Goal: Task Accomplishment & Management: Manage account settings

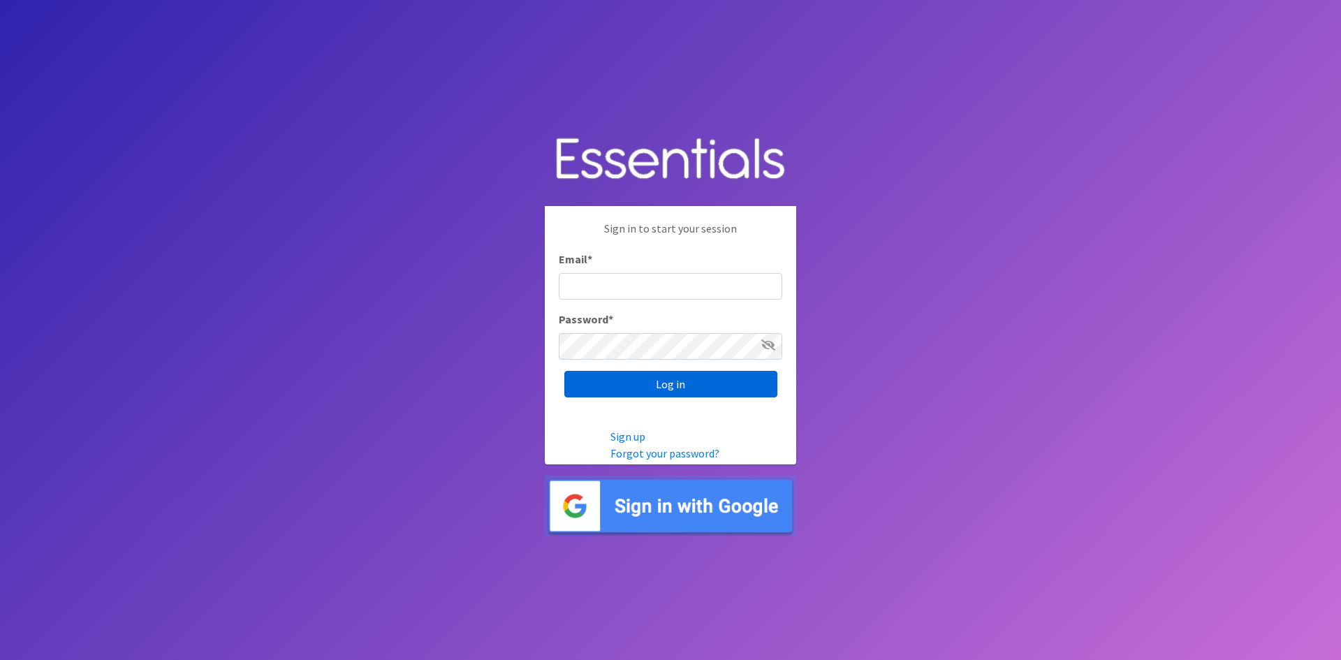
type input "[PERSON_NAME][EMAIL_ADDRESS][PERSON_NAME][DOMAIN_NAME]"
click at [615, 381] on input "Log in" at bounding box center [670, 384] width 213 height 27
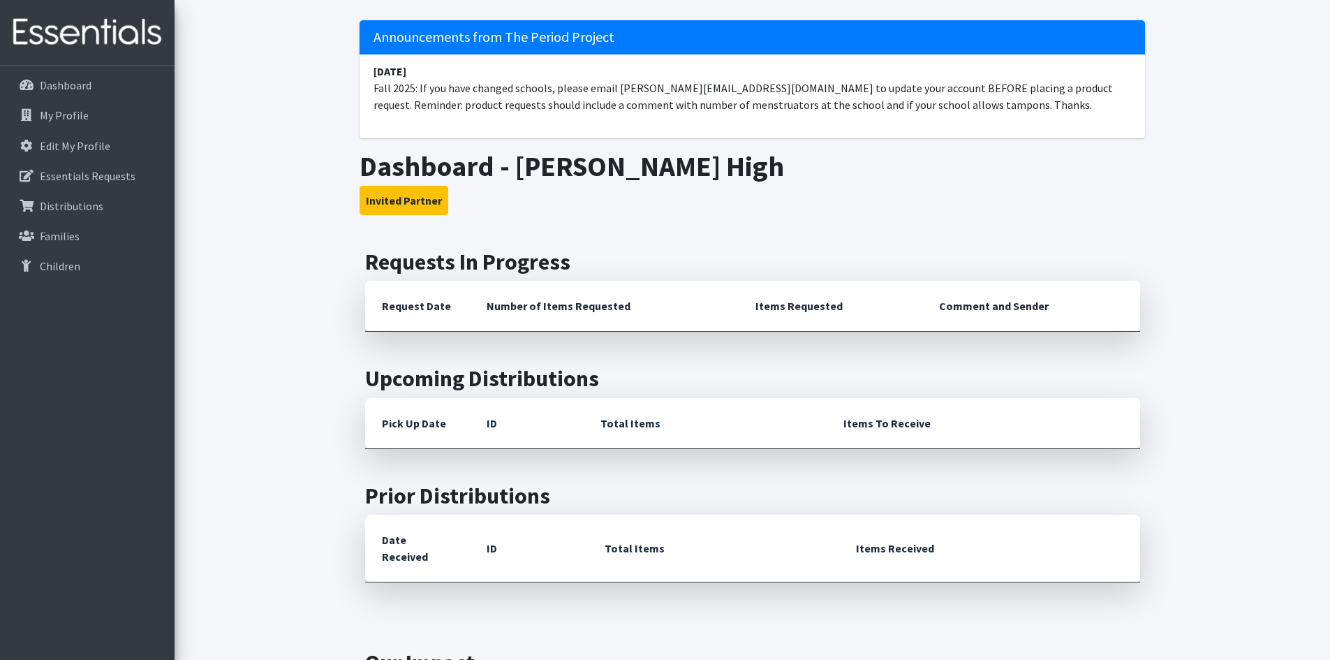
scroll to position [46, 0]
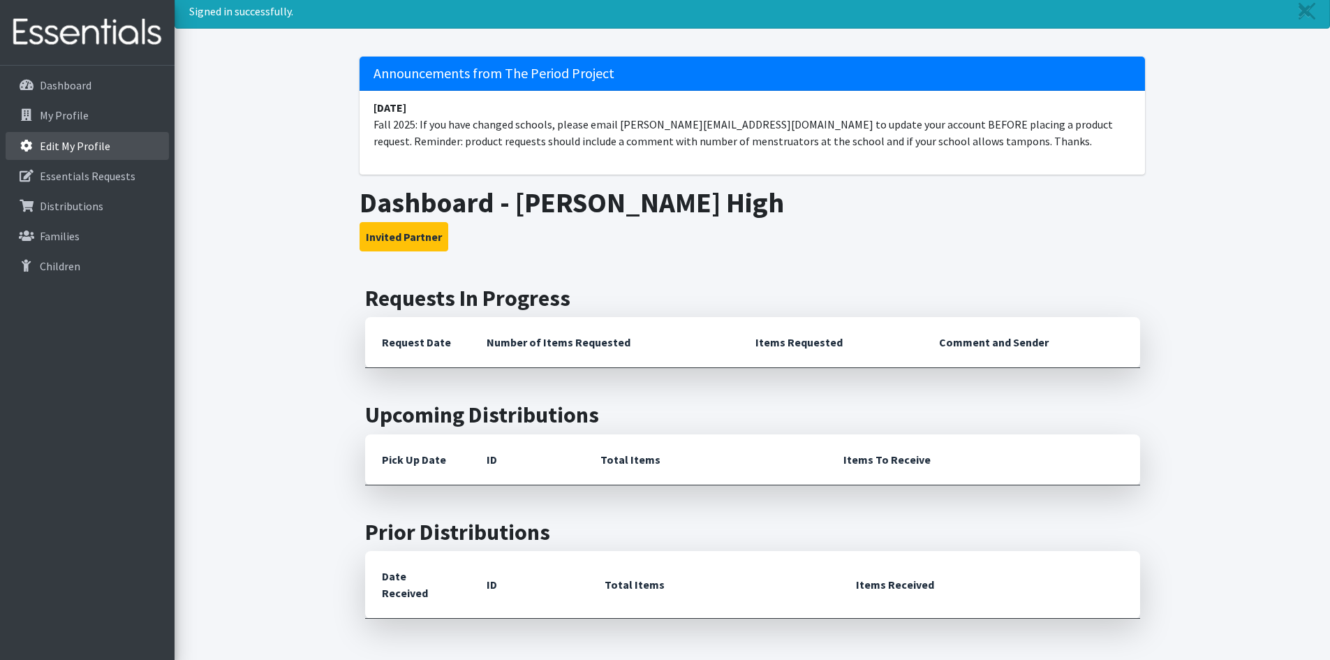
click at [61, 147] on p "Edit My Profile" at bounding box center [75, 146] width 71 height 14
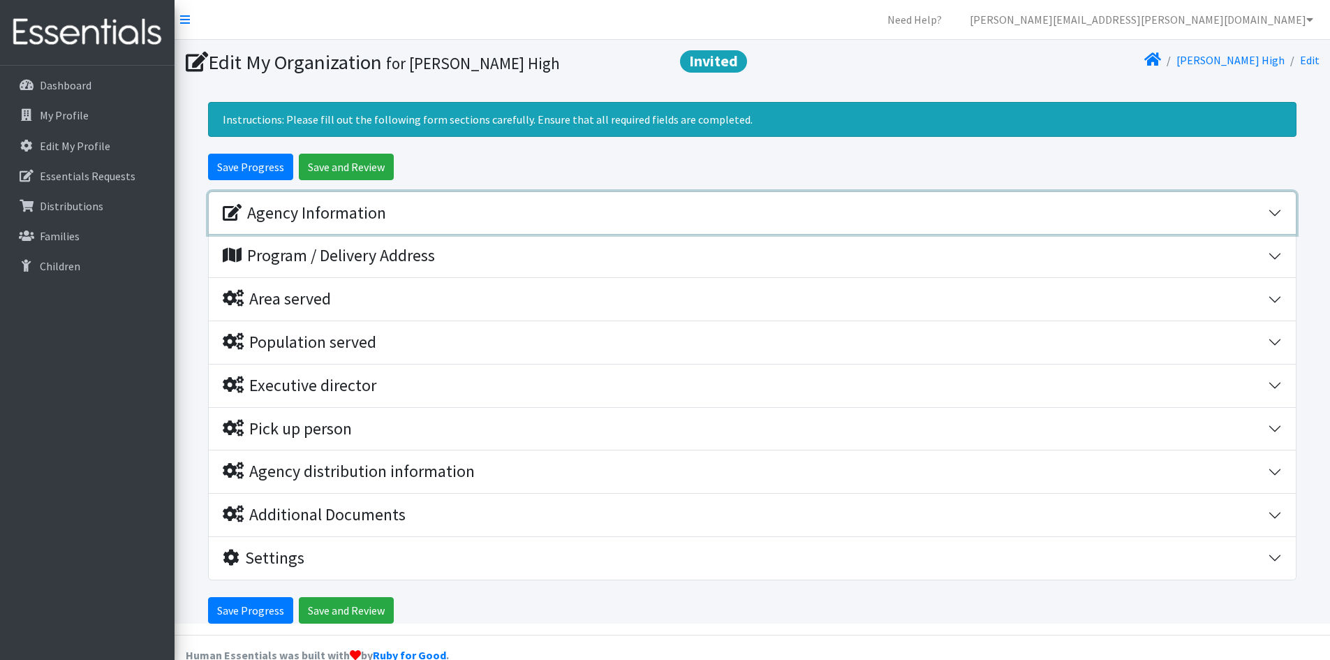
click at [367, 212] on div "Agency Information" at bounding box center [304, 213] width 163 height 20
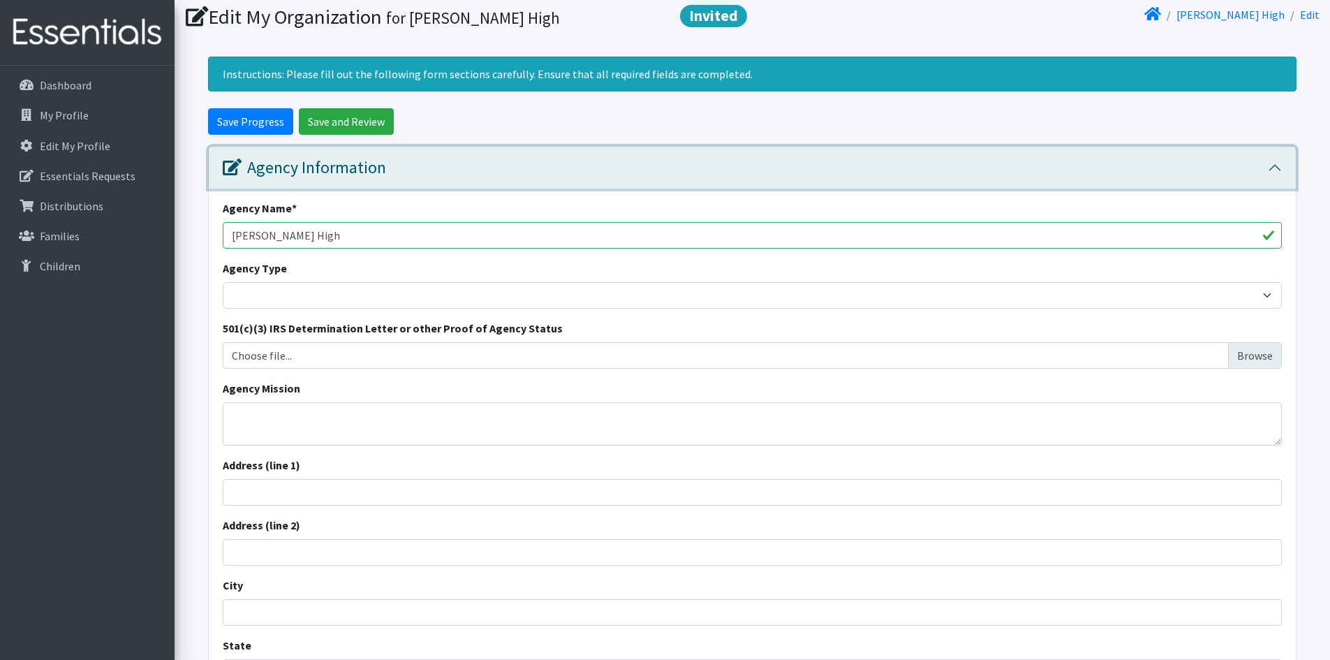
scroll to position [70, 0]
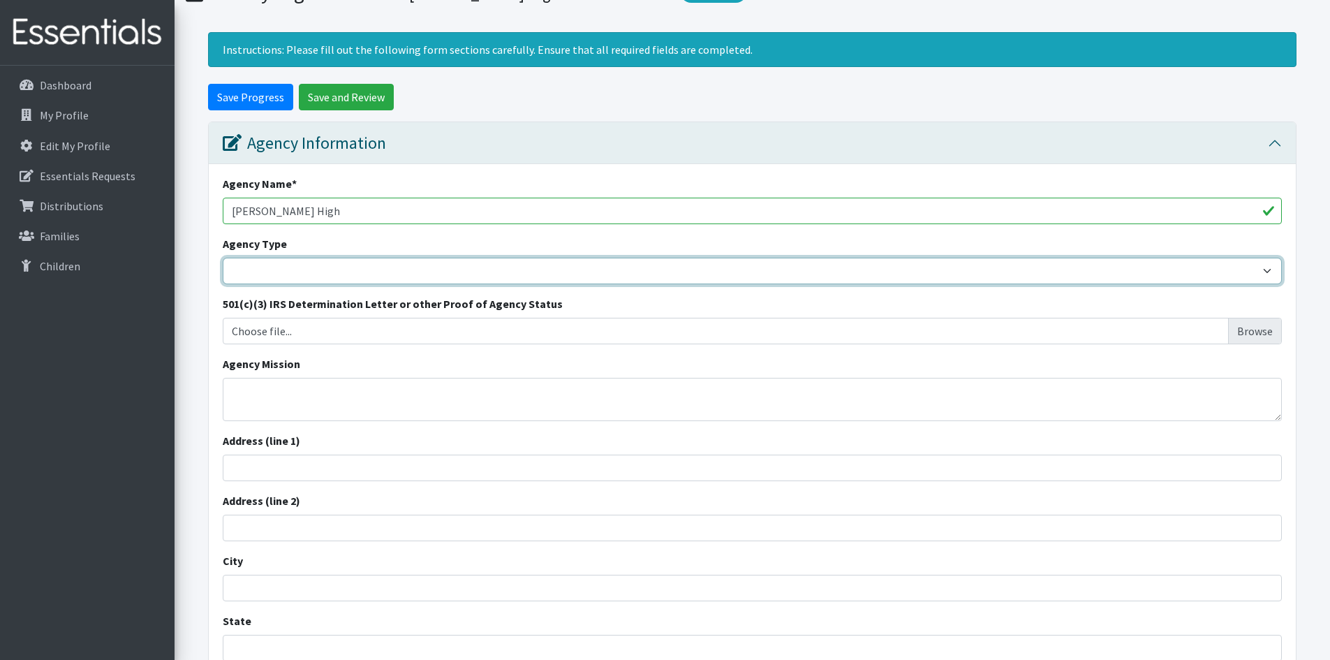
click at [295, 271] on select "Basic Needs Bank Career technical training Child abuse resource center Church o…" at bounding box center [752, 271] width 1059 height 27
select select "hs"
click at [223, 258] on select "Basic Needs Bank Career technical training Child abuse resource center Church o…" at bounding box center [752, 271] width 1059 height 27
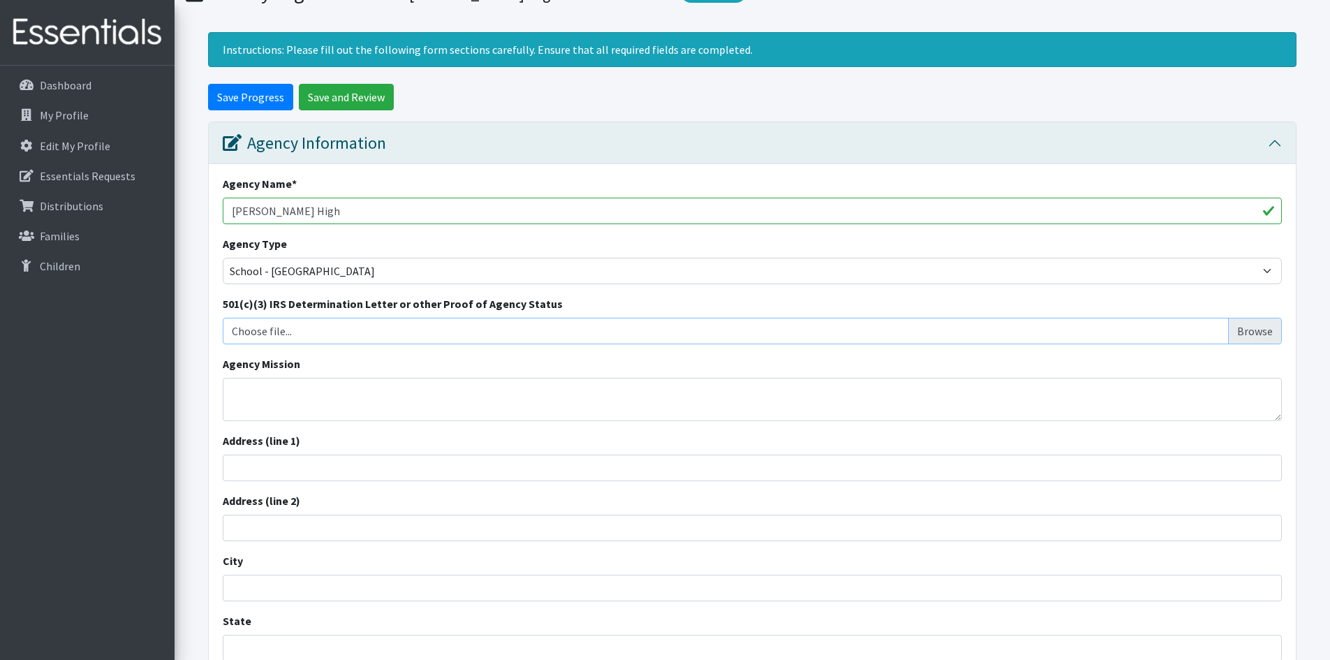
click at [1262, 328] on input "Choose file..." at bounding box center [752, 331] width 1049 height 27
click at [250, 400] on textarea "Agency Mission" at bounding box center [752, 399] width 1059 height 43
paste textarea "Mission Statement Spartanburg District Five Schools prepares students to thrive…"
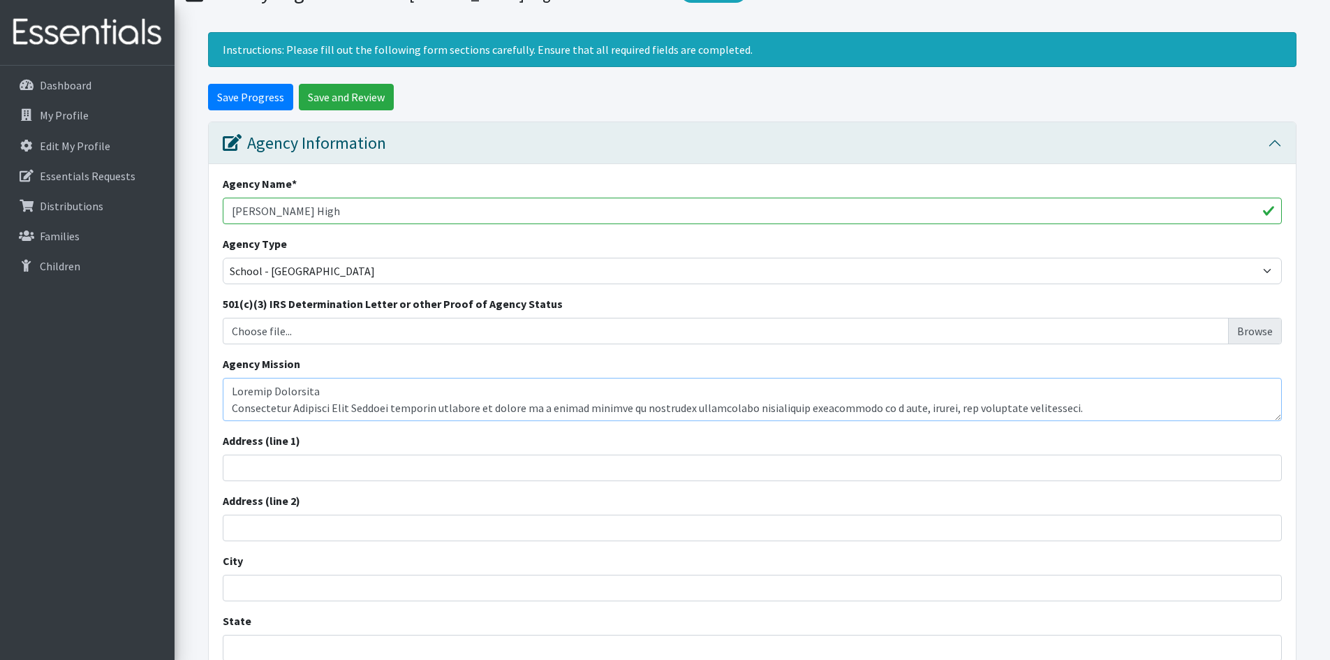
scroll to position [347, 0]
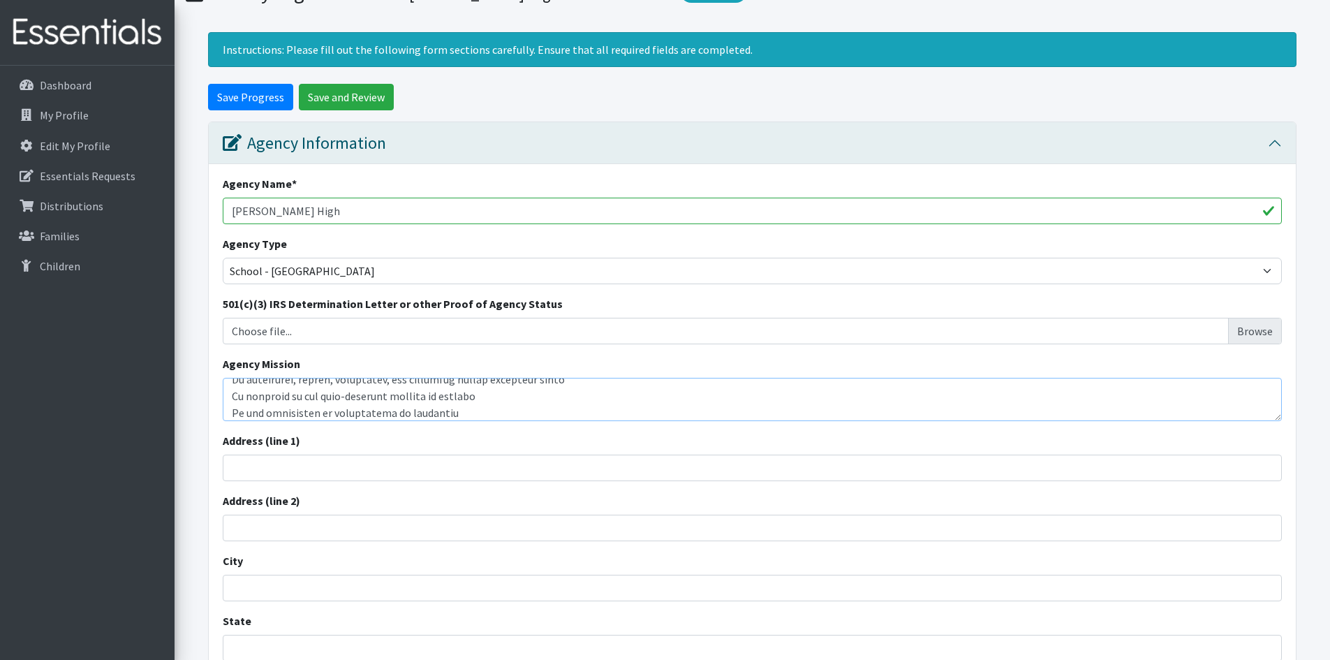
type textarea "Mission Statement Spartanburg District Five Schools prepares students to thrive…"
click at [240, 466] on input "Address (line 1)" at bounding box center [752, 468] width 1059 height 27
type input "[STREET_ADDRESS]"
type input "[PERSON_NAME]"
type input "[US_STATE]"
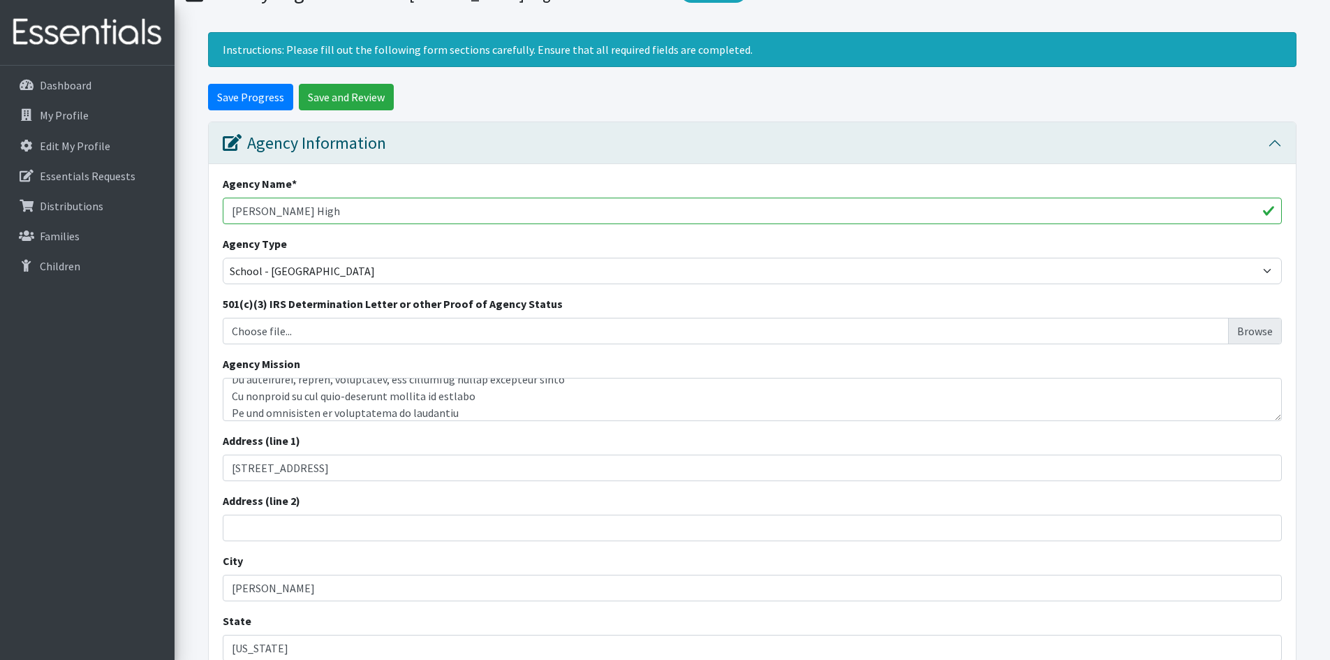
type input "29334"
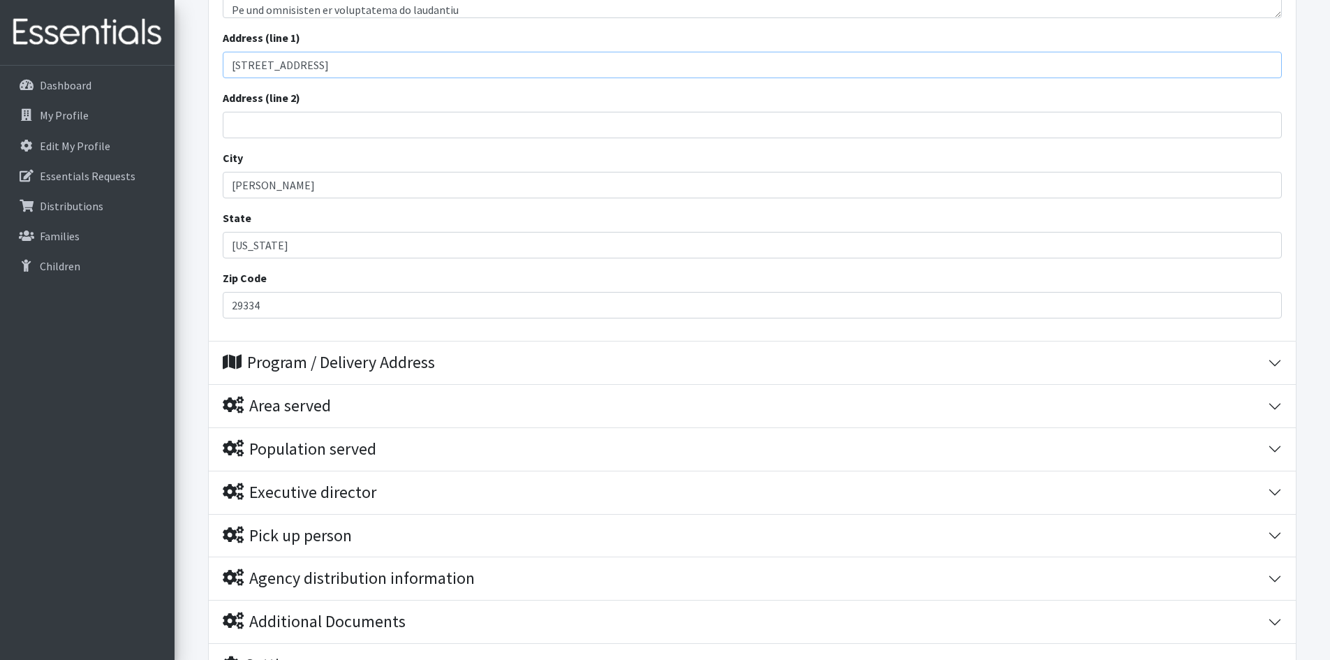
scroll to position [489, 0]
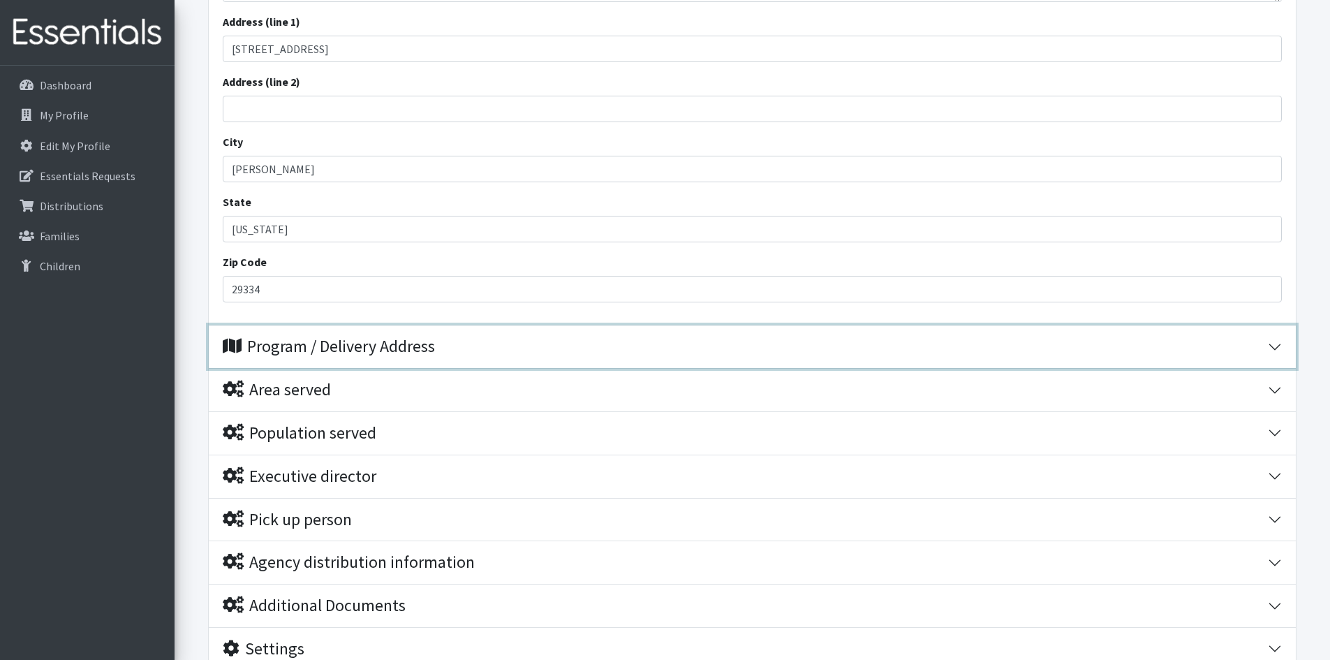
click at [1272, 343] on button "Program / Delivery Address" at bounding box center [752, 346] width 1087 height 43
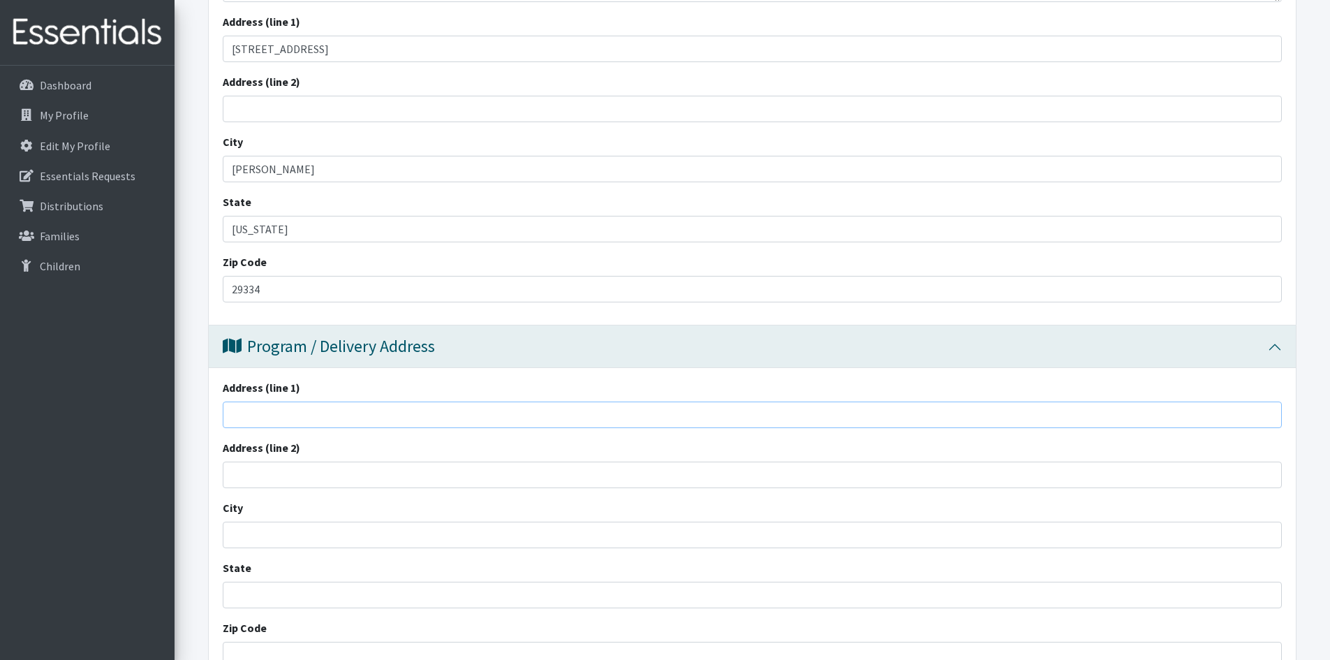
click at [239, 414] on input "Address (line 1)" at bounding box center [752, 415] width 1059 height 27
type input "[STREET_ADDRESS]"
type input "Duncan"
type input "South Carolina"
type input "29334"
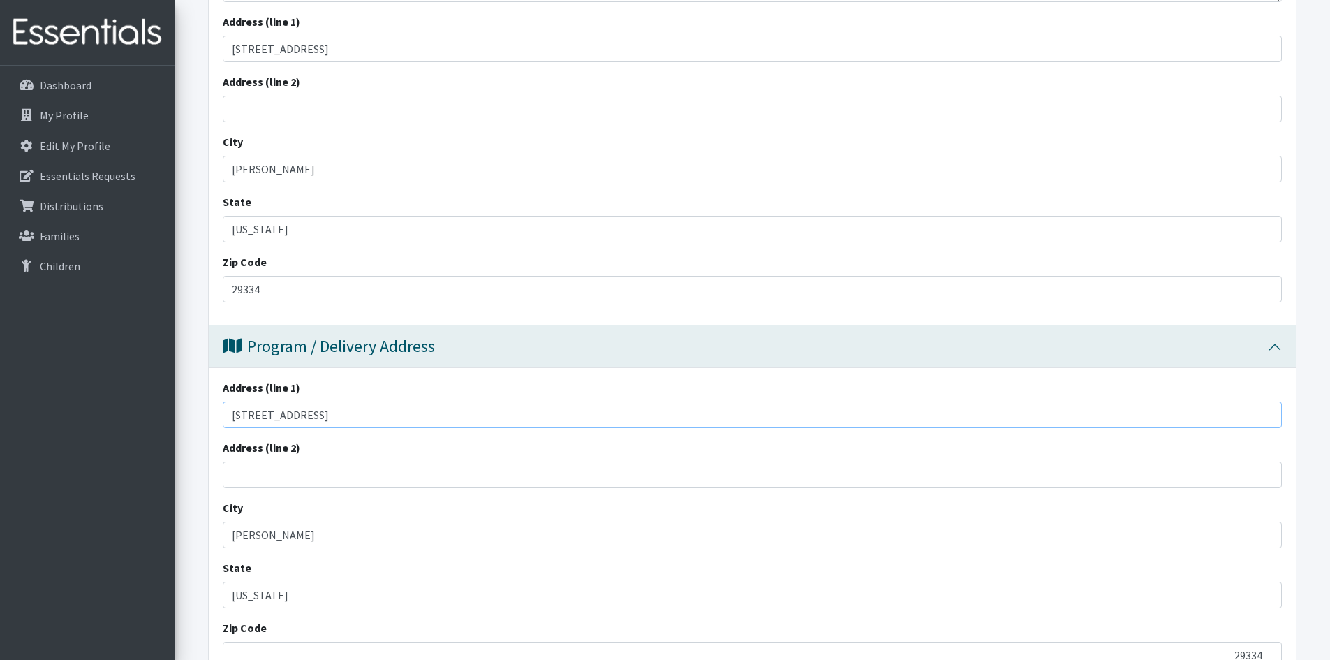
scroll to position [838, 0]
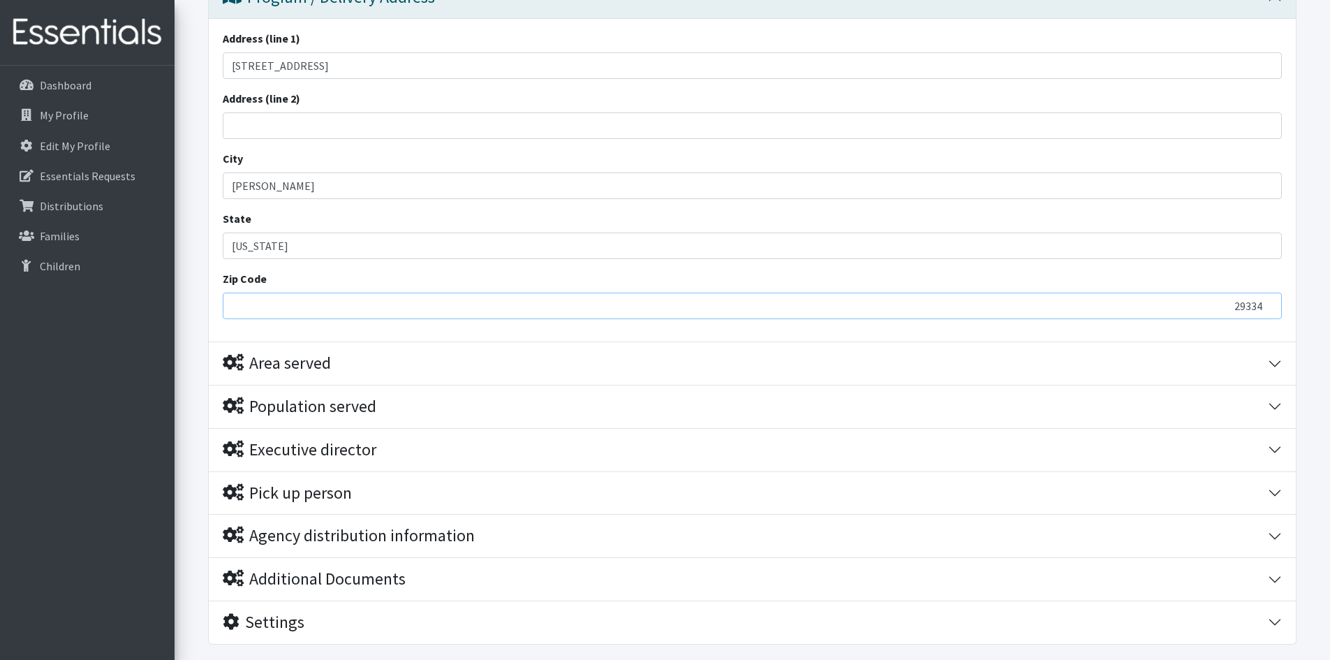
click at [263, 308] on input "29334" at bounding box center [752, 306] width 1059 height 27
click at [1272, 364] on button "Area served" at bounding box center [752, 363] width 1087 height 43
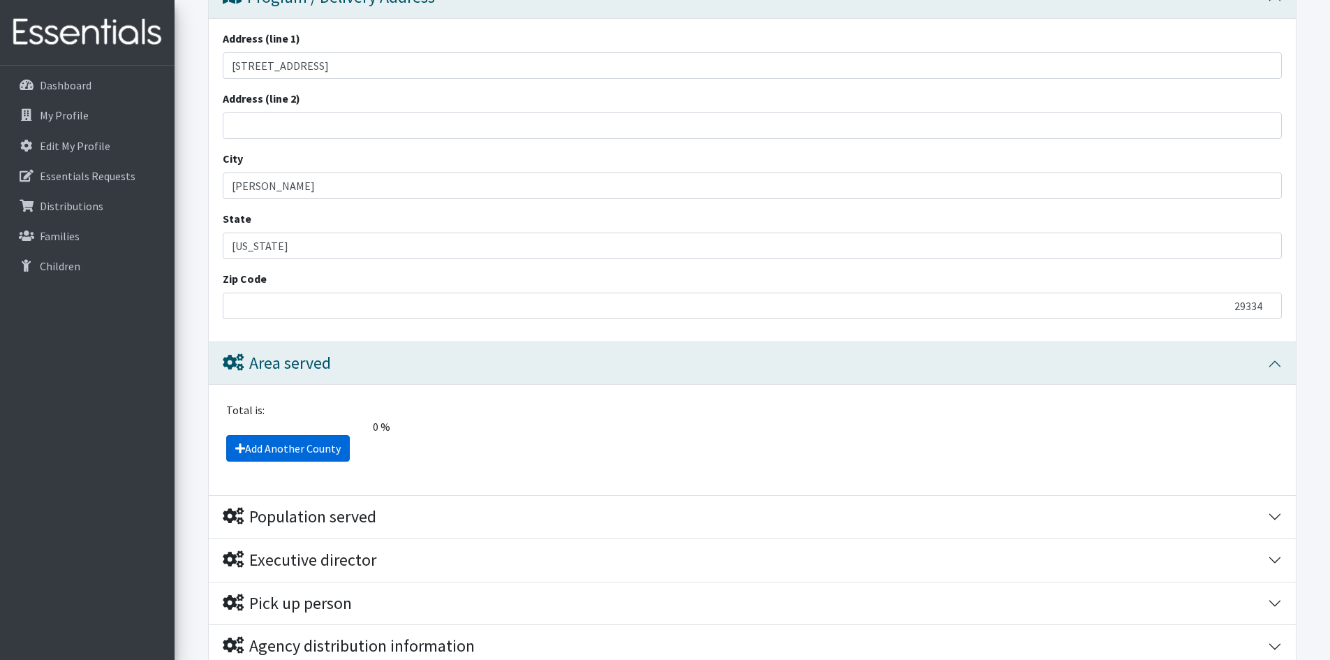
click at [284, 447] on link "Add Another County" at bounding box center [288, 448] width 124 height 27
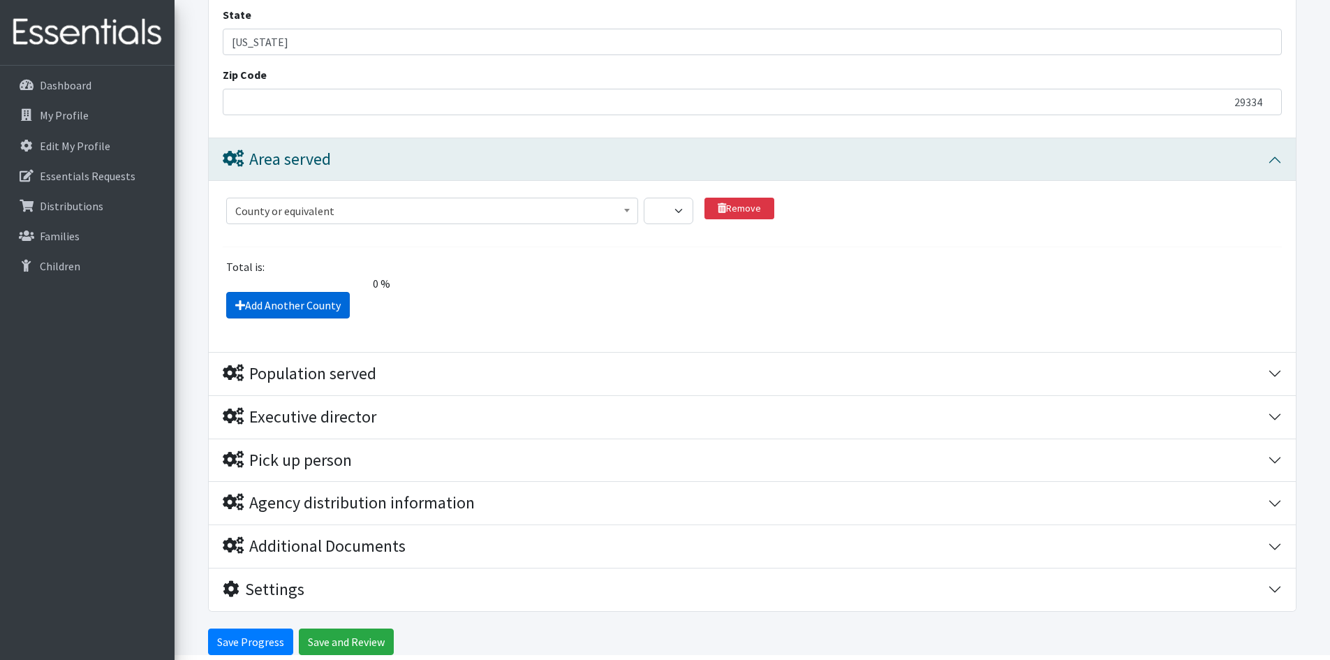
scroll to position [1101, 0]
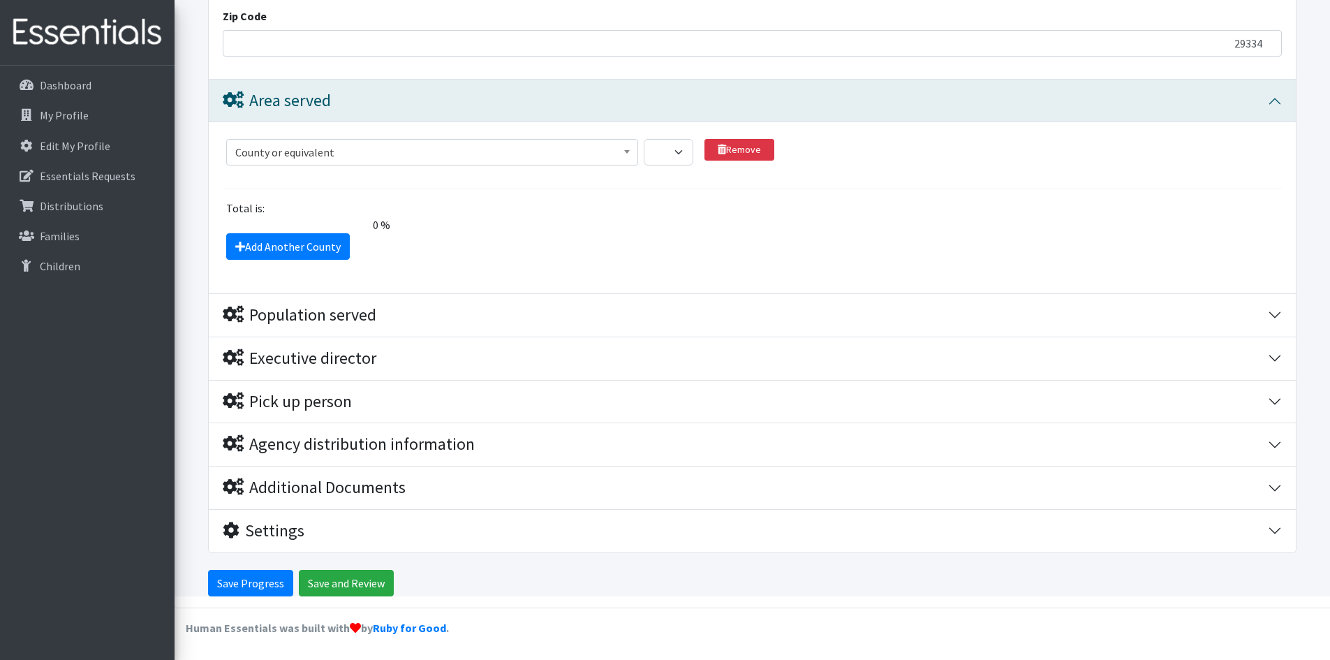
click at [421, 152] on span "County or equivalent" at bounding box center [432, 152] width 394 height 20
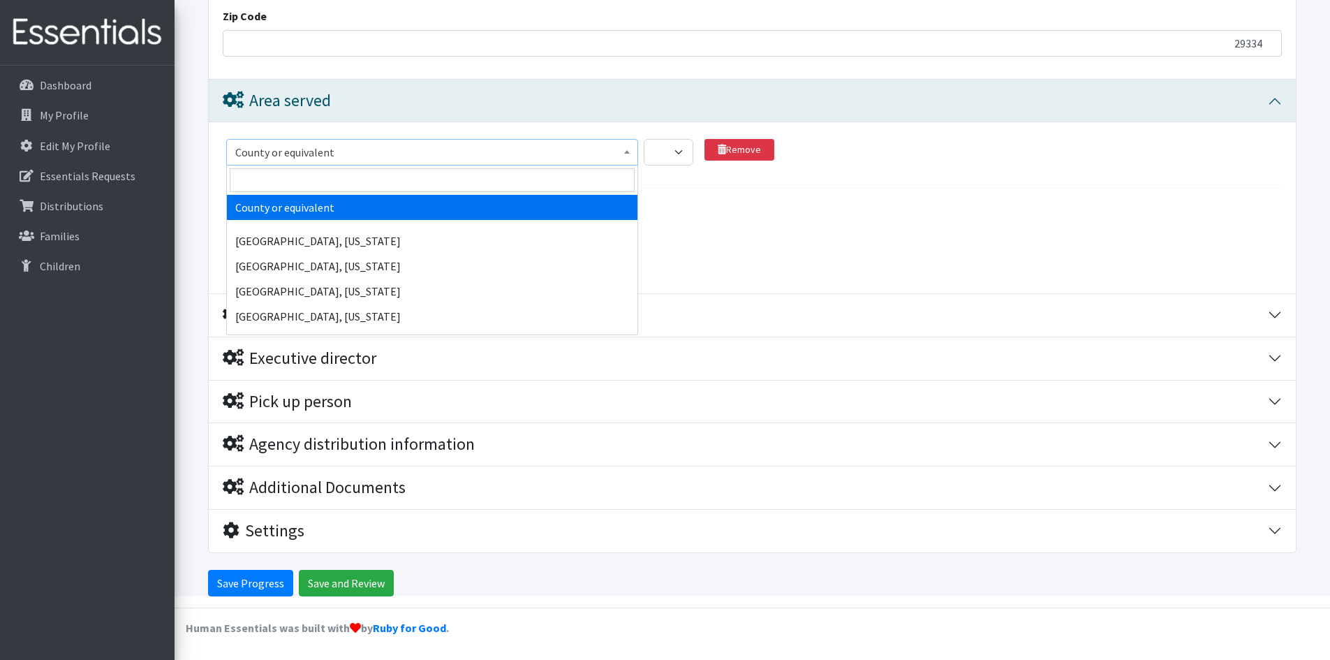
click at [379, 154] on span "County or equivalent" at bounding box center [432, 152] width 394 height 20
click at [342, 182] on input "search" at bounding box center [432, 180] width 405 height 24
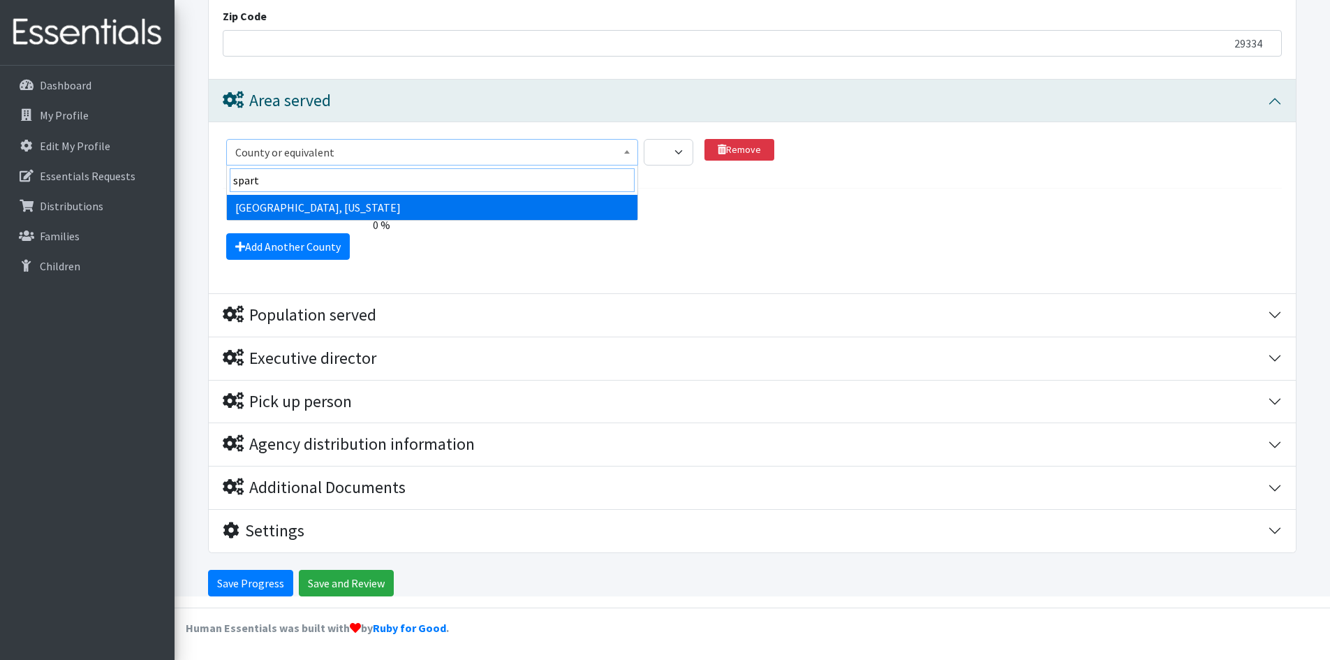
type input "spart"
select select "2720"
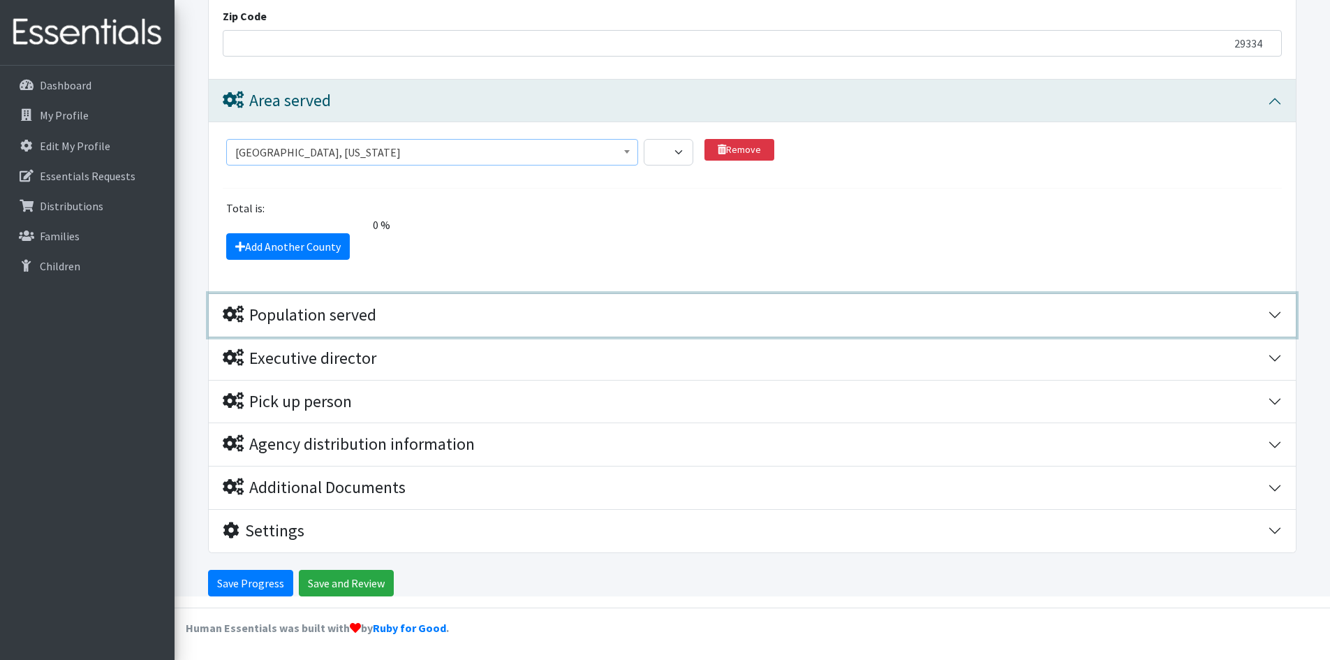
click at [1279, 314] on button "Population served" at bounding box center [752, 315] width 1087 height 43
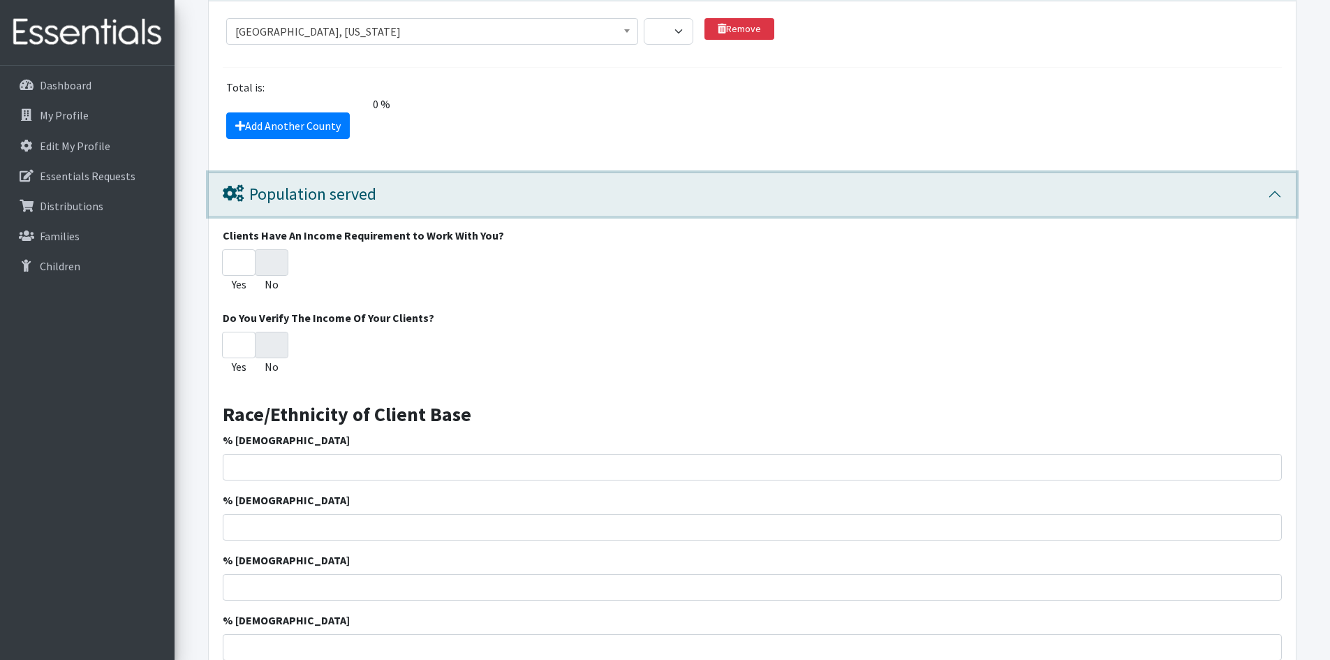
scroll to position [1171, 0]
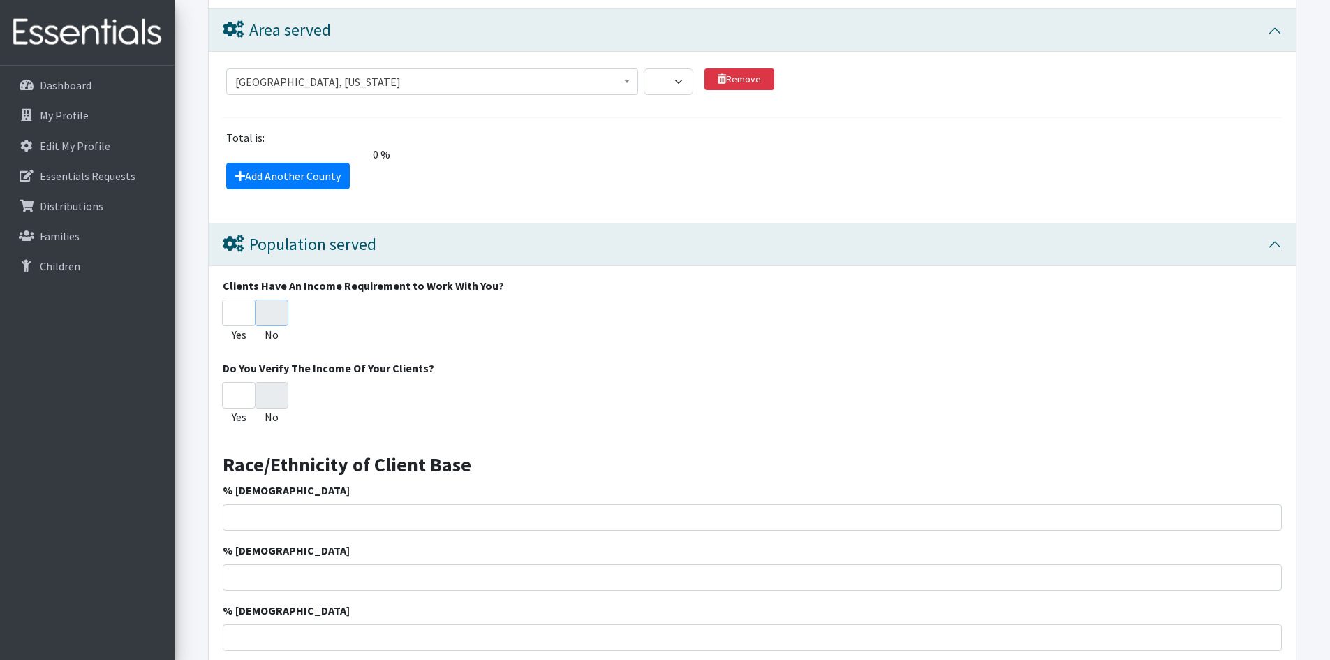
click at [275, 315] on input "No" at bounding box center [272, 313] width 34 height 27
radio input "true"
click at [277, 396] on input "No" at bounding box center [272, 395] width 34 height 27
radio input "true"
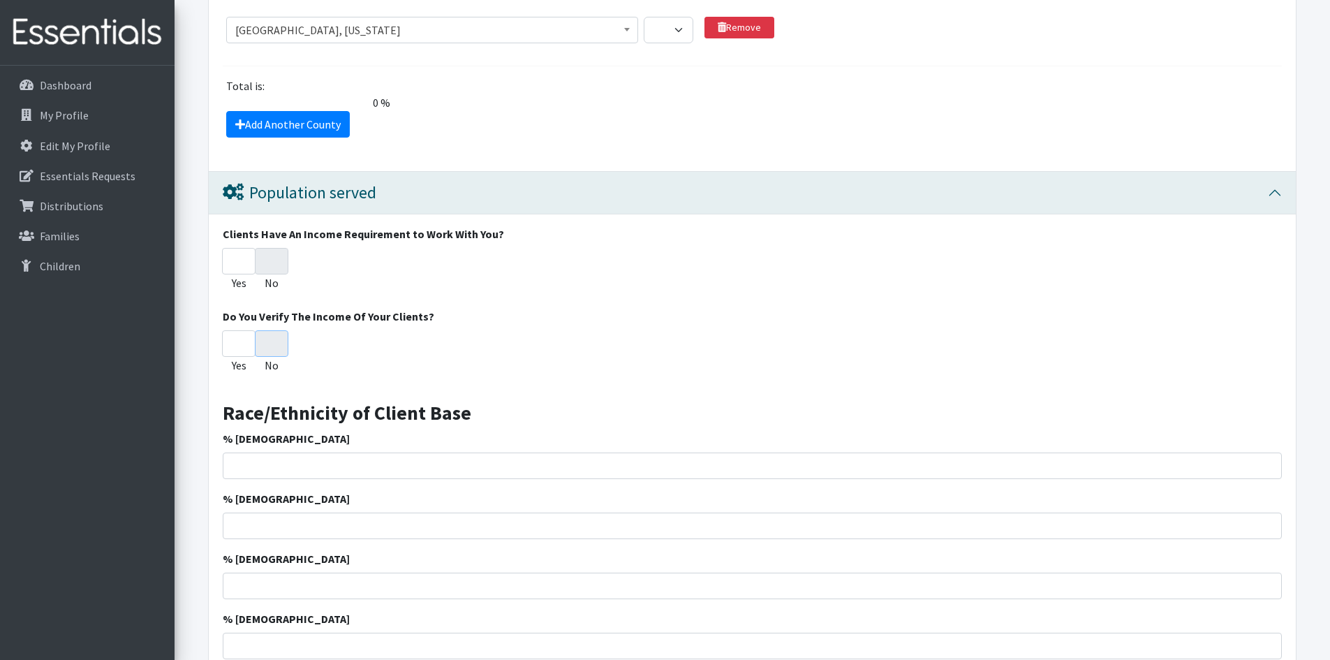
scroll to position [1450, 0]
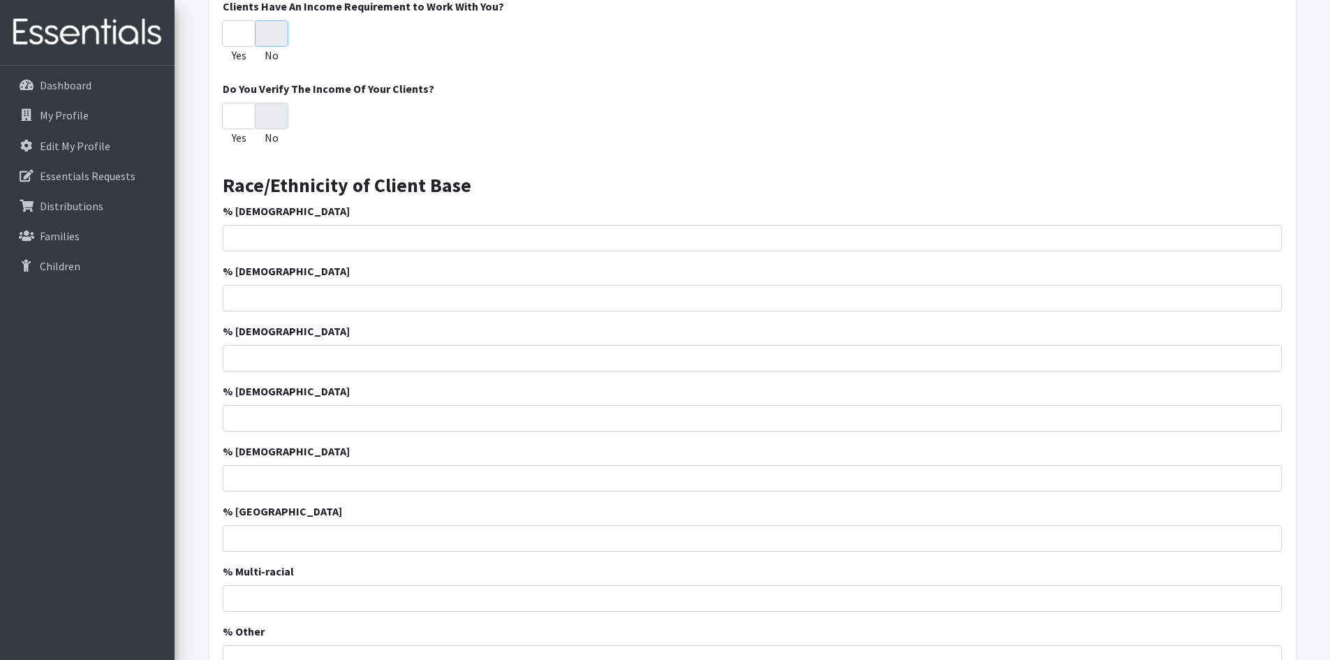
click at [271, 34] on input "No" at bounding box center [272, 33] width 34 height 27
click at [277, 121] on input "No" at bounding box center [272, 116] width 34 height 27
click at [242, 240] on input "% African American" at bounding box center [752, 238] width 1059 height 27
click at [270, 239] on input "% African American" at bounding box center [752, 238] width 1059 height 27
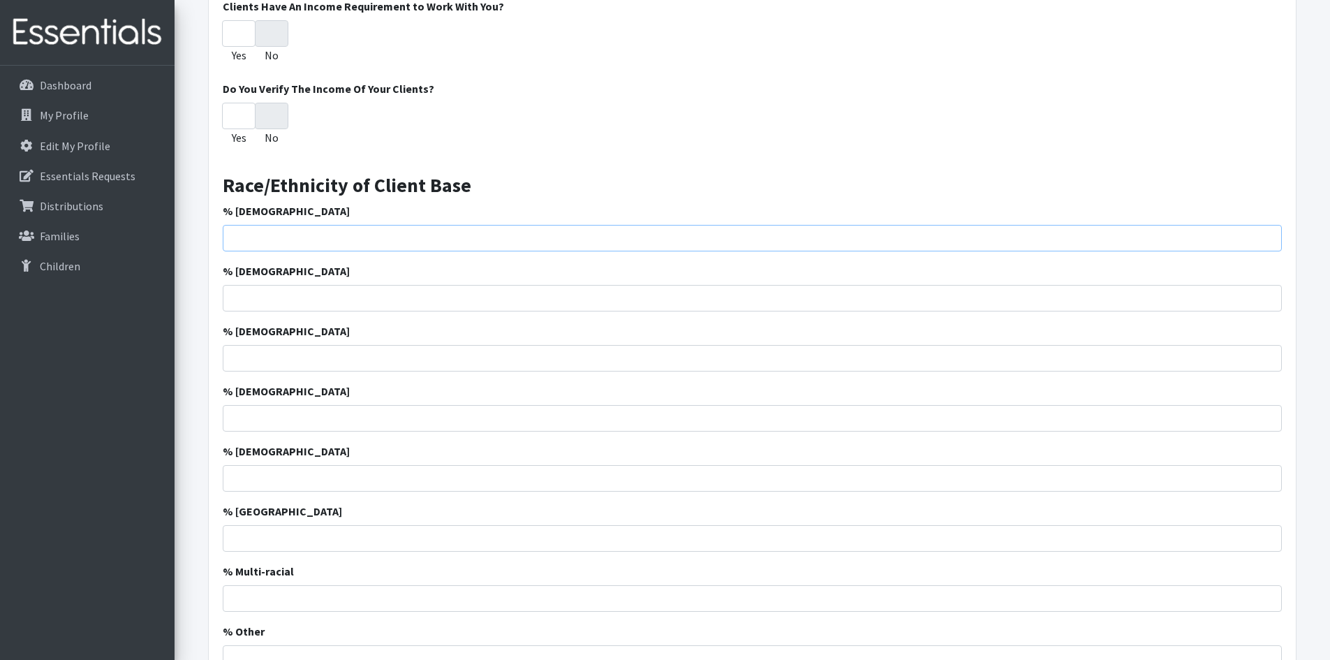
click at [270, 239] on input "% African American" at bounding box center [752, 238] width 1059 height 27
click at [268, 240] on input "% African American" at bounding box center [752, 238] width 1059 height 27
click at [289, 235] on input "% African American" at bounding box center [752, 238] width 1059 height 27
click at [1267, 230] on input "% African American" at bounding box center [752, 238] width 1059 height 27
type input "-1"
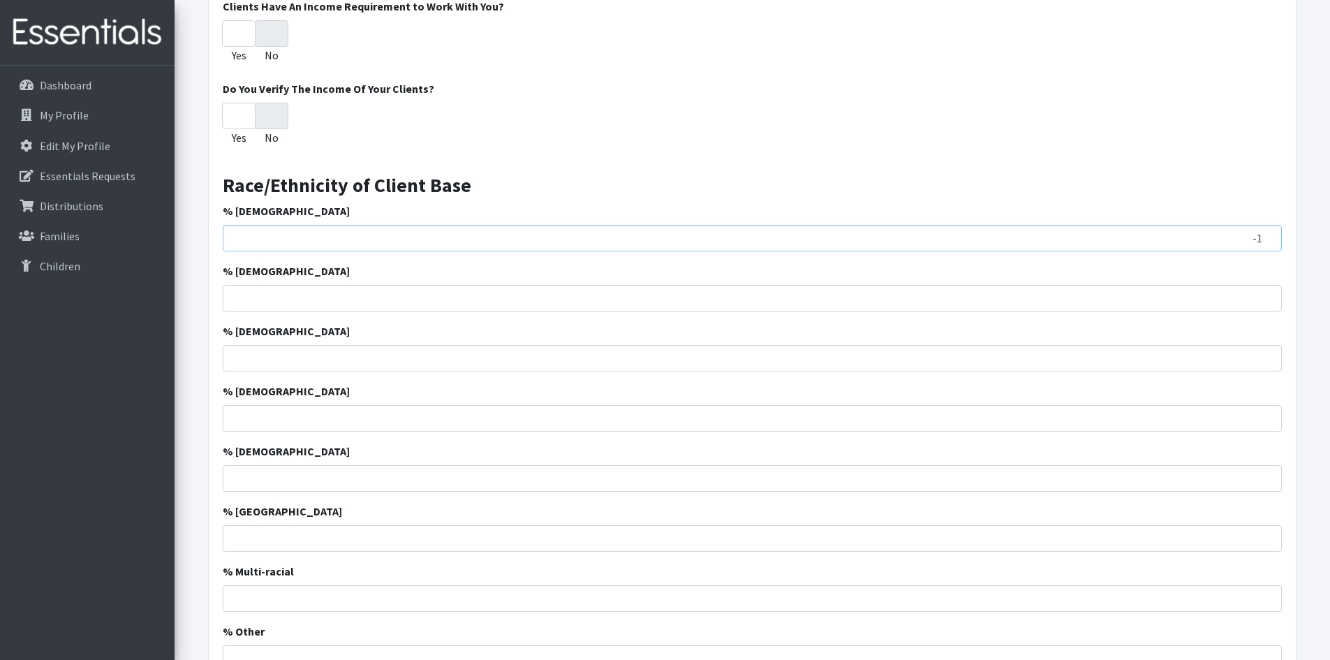
click at [1267, 238] on input "-1" at bounding box center [752, 238] width 1059 height 27
type input "-2"
type input "23.65"
click at [383, 295] on input "% Caucasian" at bounding box center [752, 298] width 1059 height 27
type input "50.60"
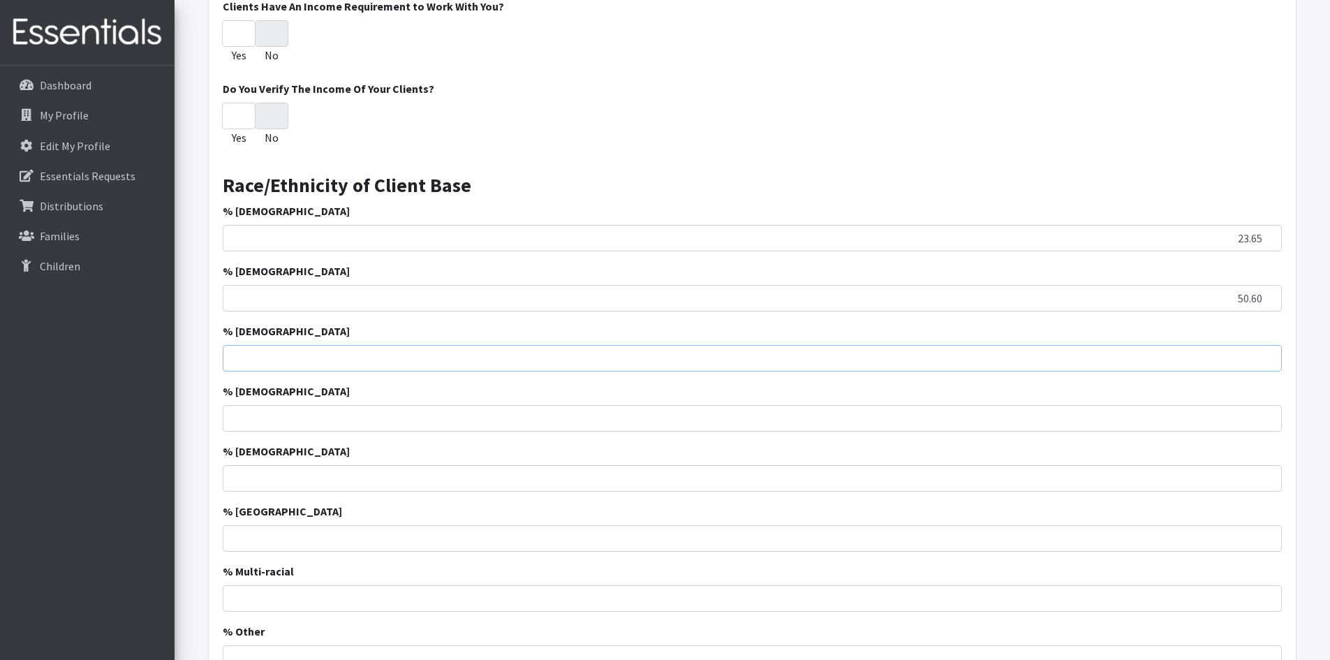
click at [1237, 363] on input "% Hispanic" at bounding box center [752, 358] width 1059 height 27
type input "16.33"
click at [1242, 427] on input "% Asian" at bounding box center [752, 418] width 1059 height 27
type input "2.69"
click at [1236, 484] on input "% American Indian" at bounding box center [752, 478] width 1059 height 27
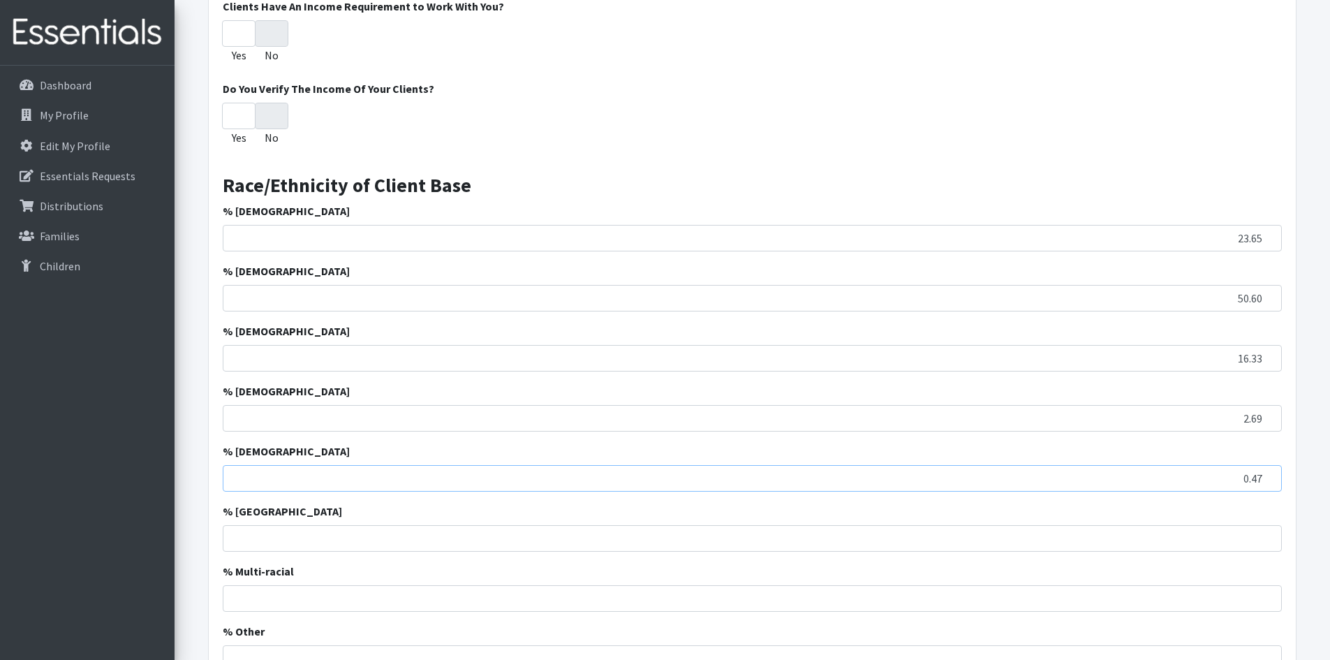
type input "0.47"
click at [1237, 536] on input "% Pacific Island" at bounding box center [752, 538] width 1059 height 27
type input ".04"
click at [1250, 597] on input "% Multi-racial" at bounding box center [752, 598] width 1059 height 27
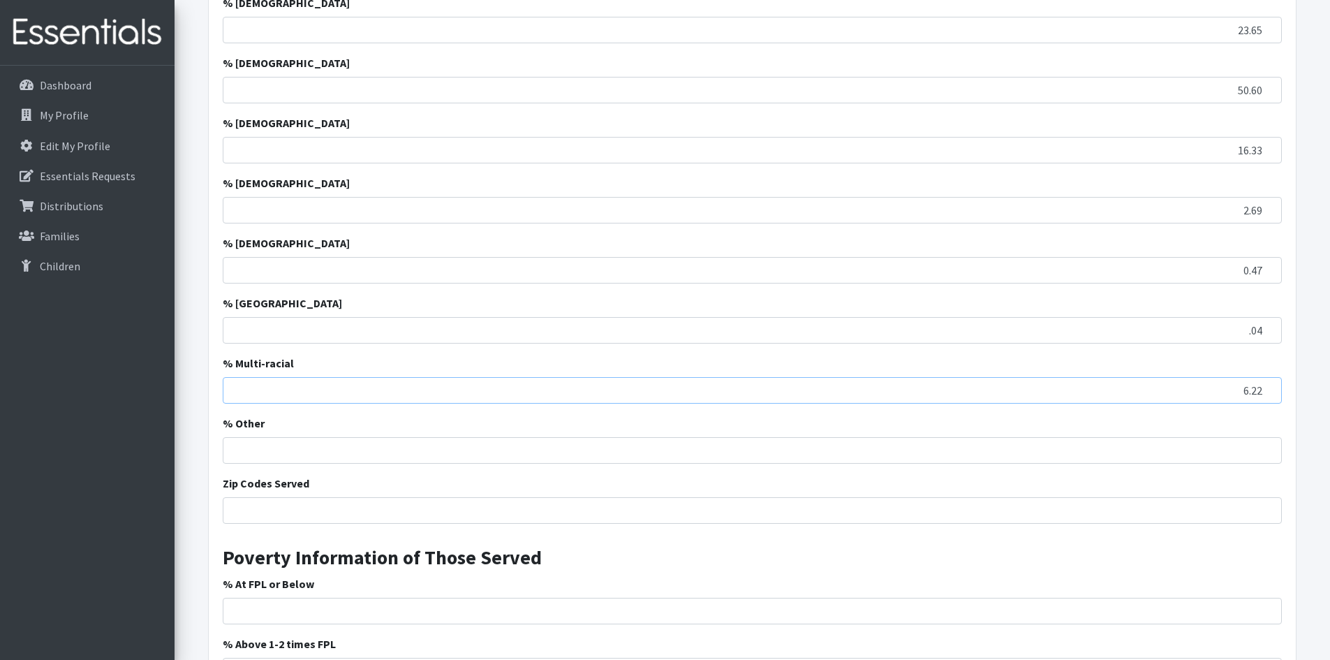
scroll to position [1660, 0]
type input "6.22"
click at [1235, 450] on input "% Other" at bounding box center [752, 449] width 1059 height 27
type input "0"
click at [432, 509] on input "Zip Codes Served" at bounding box center [752, 509] width 1059 height 27
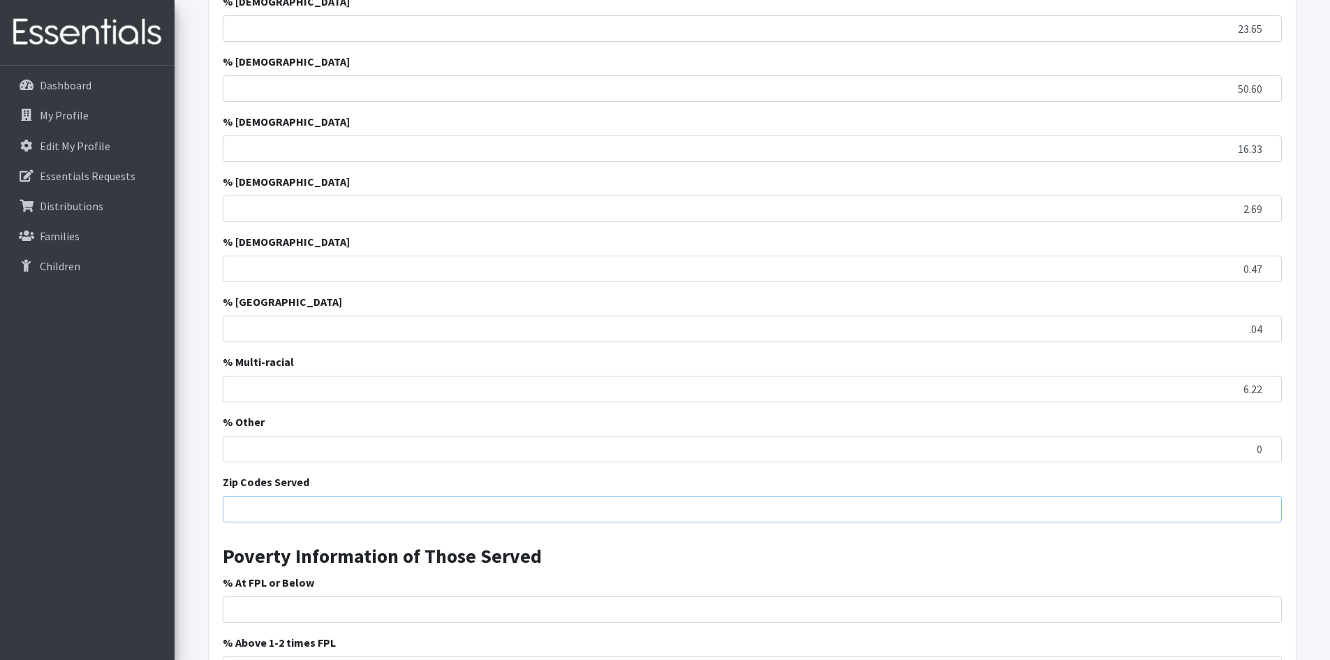
click at [240, 513] on input "Zip Codes Served" at bounding box center [752, 509] width 1059 height 27
click at [310, 511] on input "29334, 29376" at bounding box center [752, 509] width 1059 height 27
type input "29334, 29376, parts of 29301, 29375, 29388"
click at [249, 610] on input "% At FPL or Below" at bounding box center [752, 609] width 1059 height 27
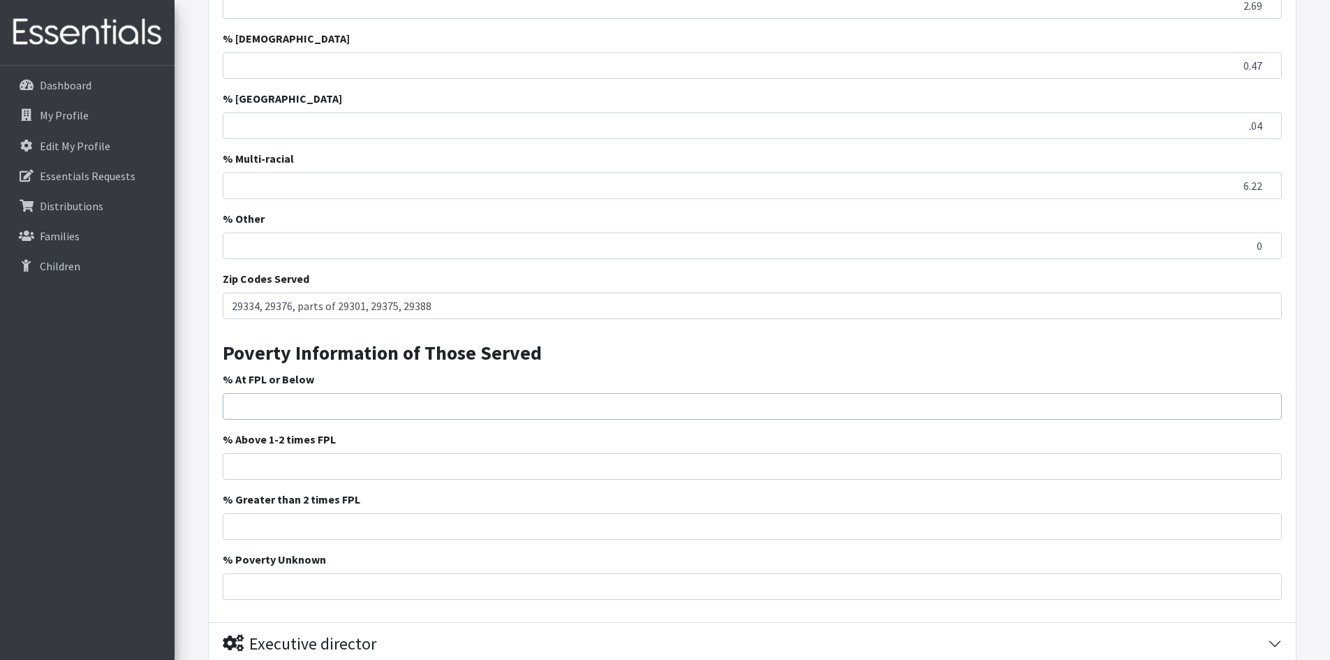
scroll to position [1869, 0]
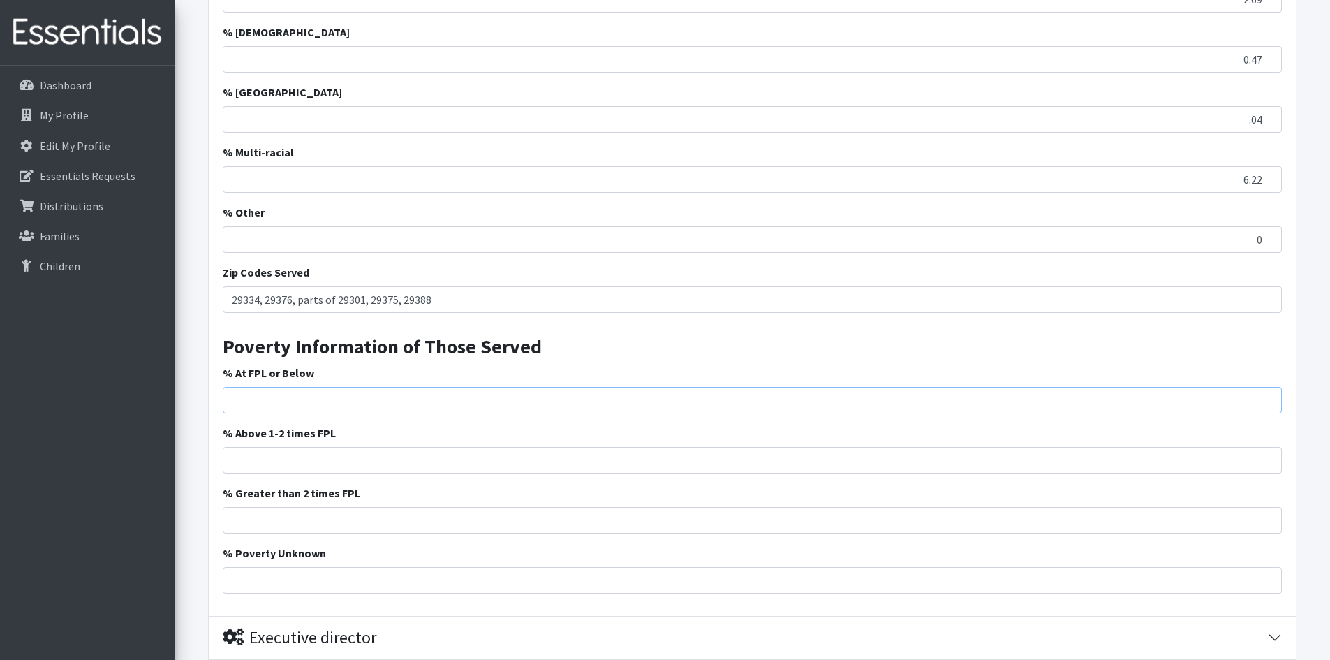
click at [901, 398] on input "% At FPL or Below" at bounding box center [752, 400] width 1059 height 27
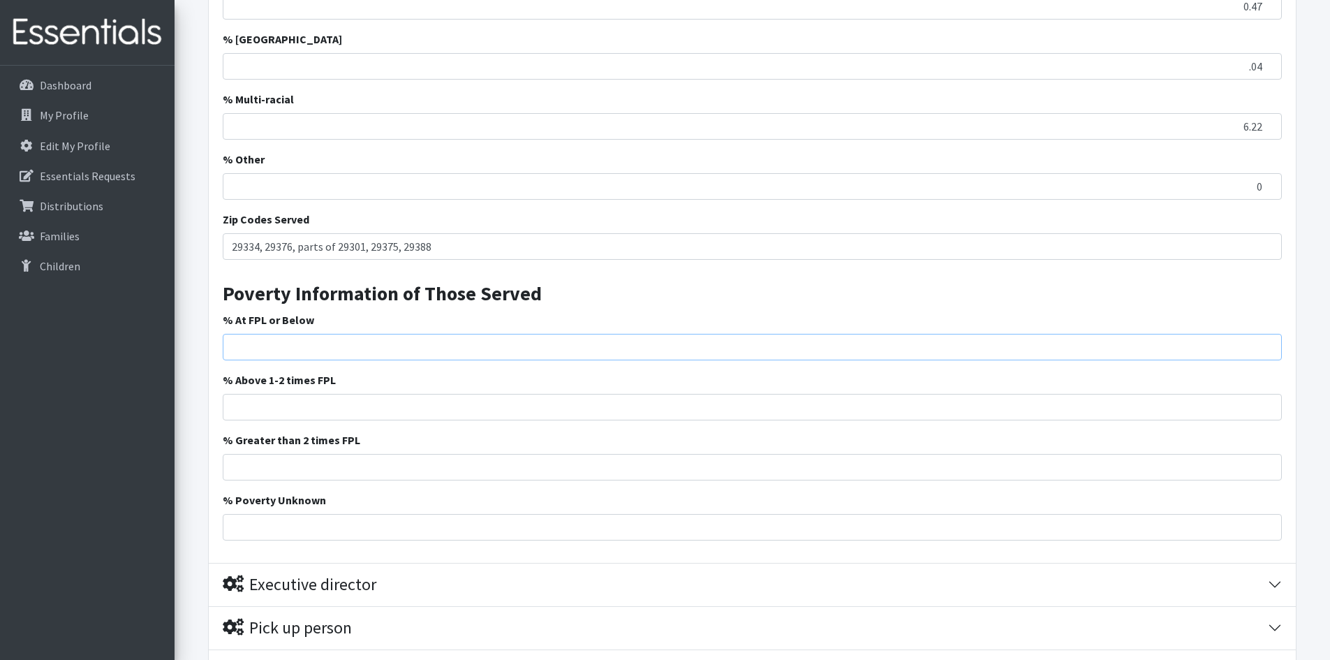
scroll to position [2079, 0]
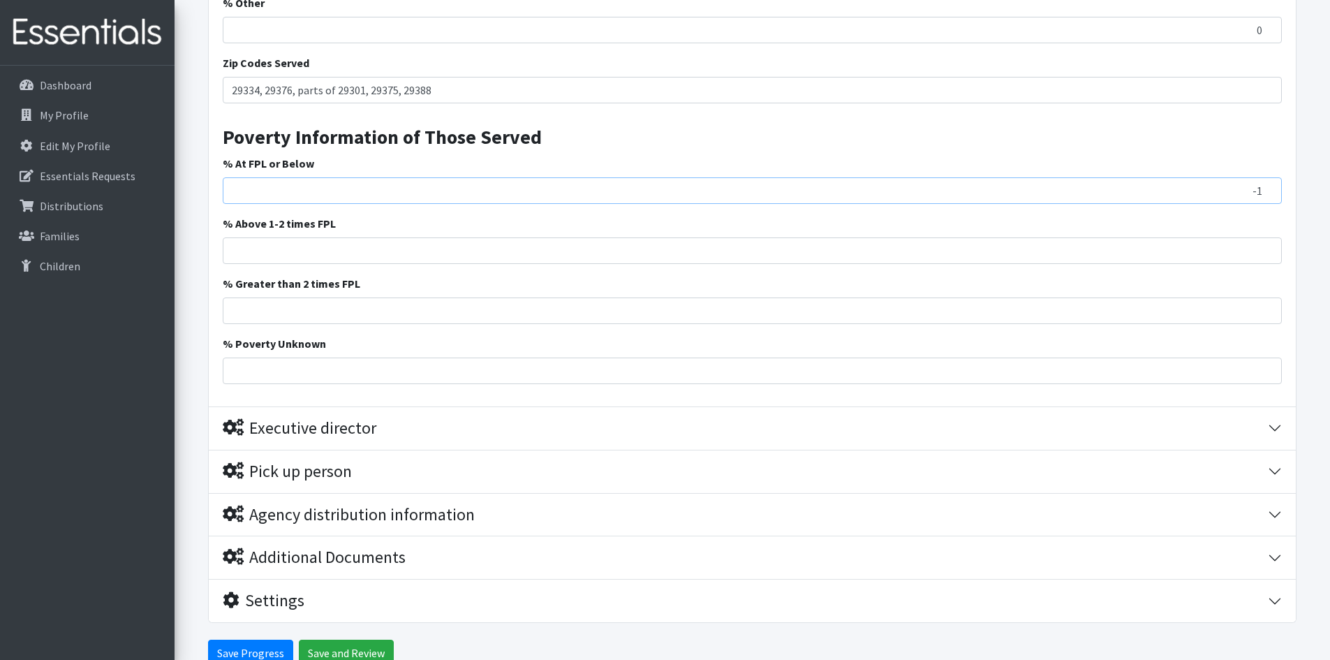
type input "-1"
click at [1270, 192] on input "-1" at bounding box center [752, 190] width 1059 height 27
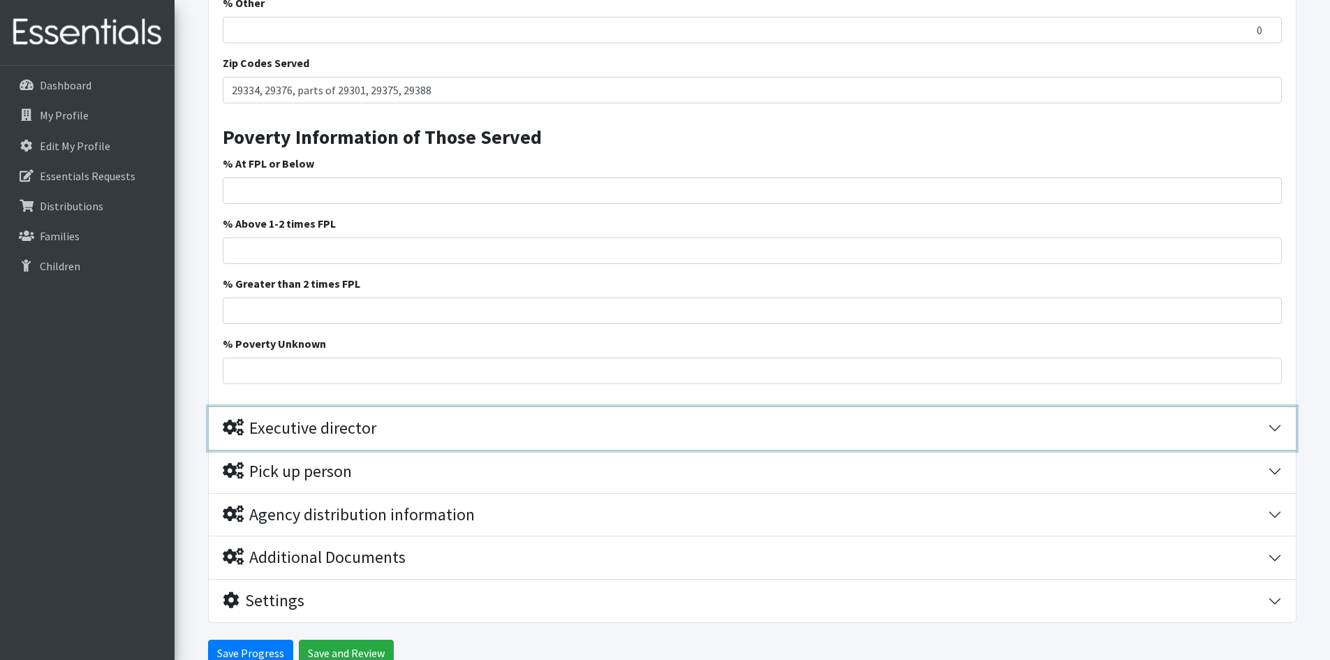
click at [491, 432] on div "Executive director" at bounding box center [745, 428] width 1045 height 20
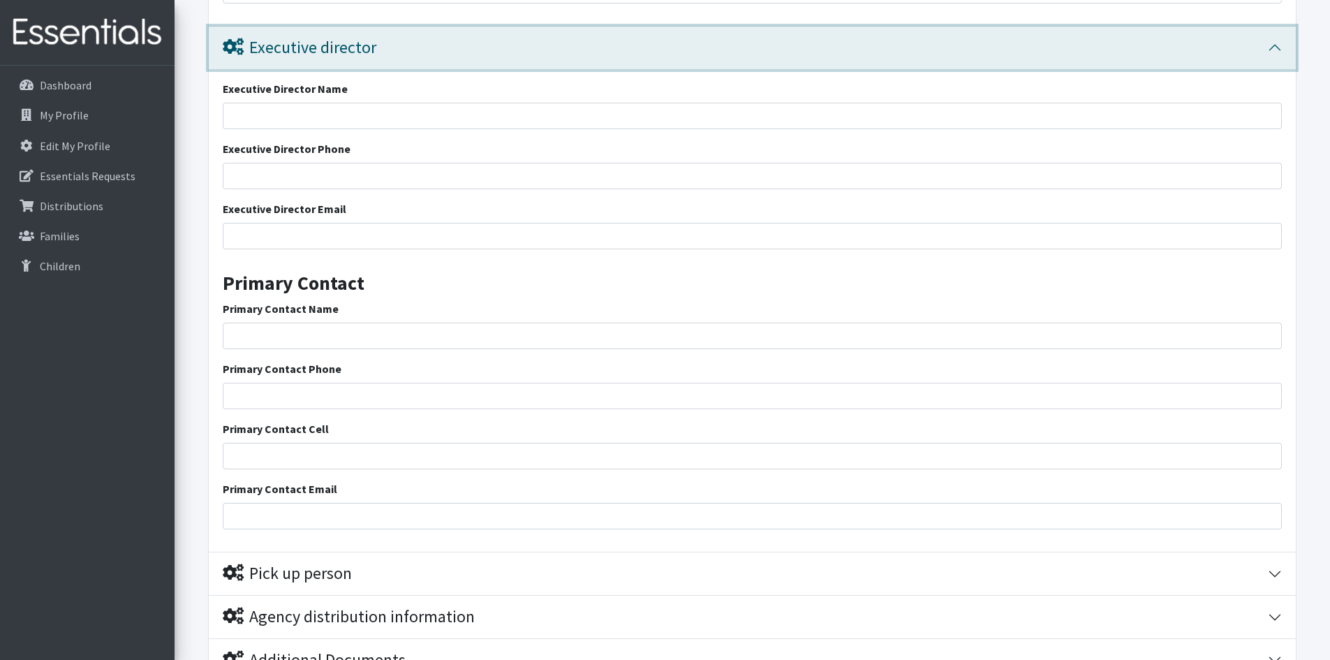
scroll to position [2492, 0]
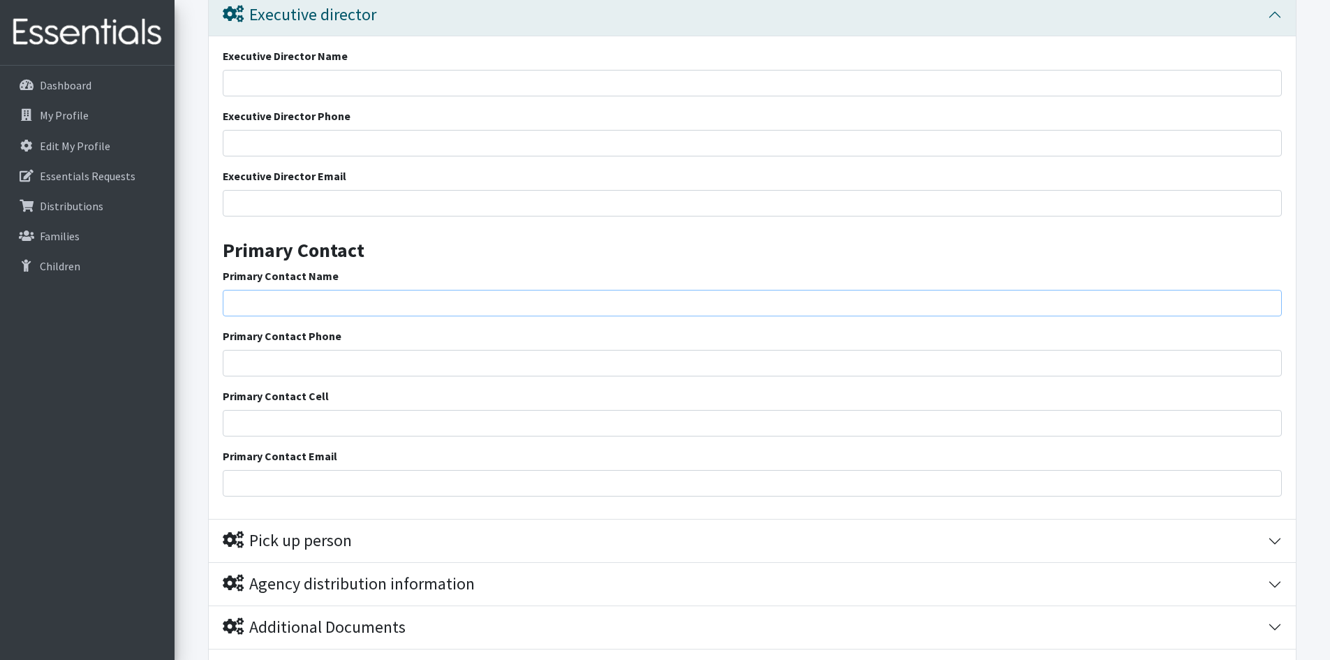
click at [328, 304] on input "Primary Contact Name" at bounding box center [752, 303] width 1059 height 27
click at [774, 503] on div "Executive Director Name Executive Director Phone Executive Director Email Prima…" at bounding box center [752, 277] width 1087 height 483
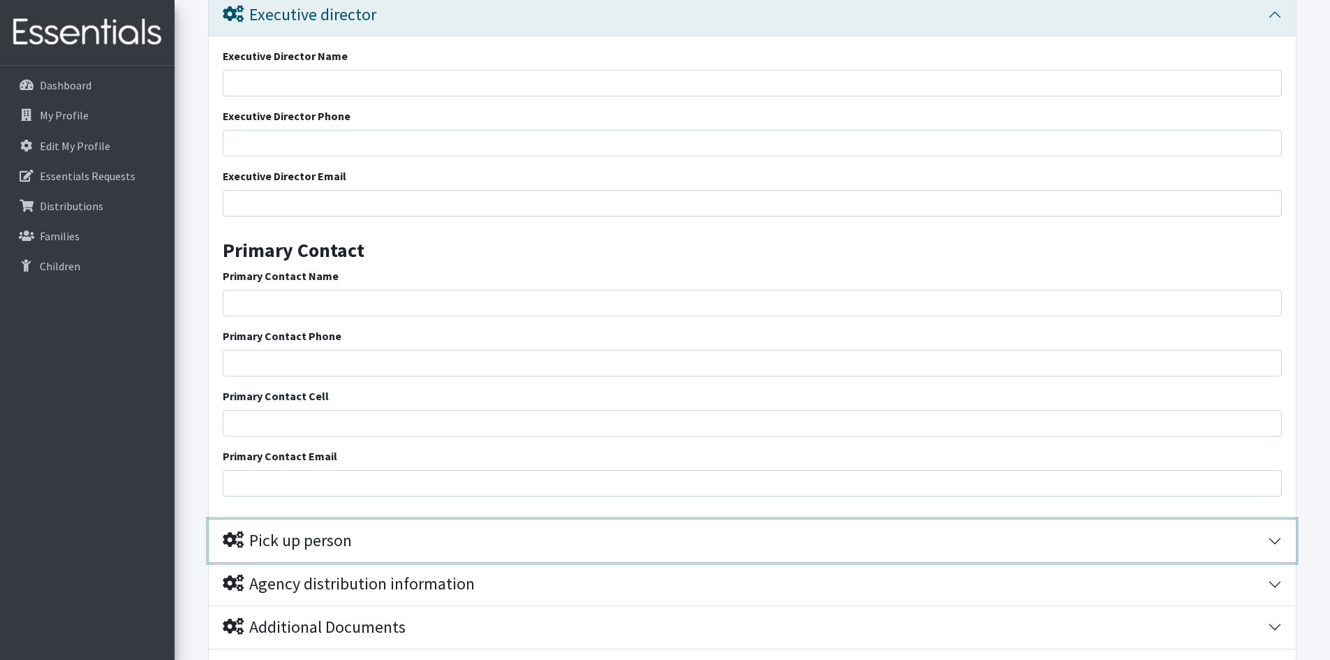
click at [1279, 542] on button "Pick up person" at bounding box center [752, 541] width 1087 height 43
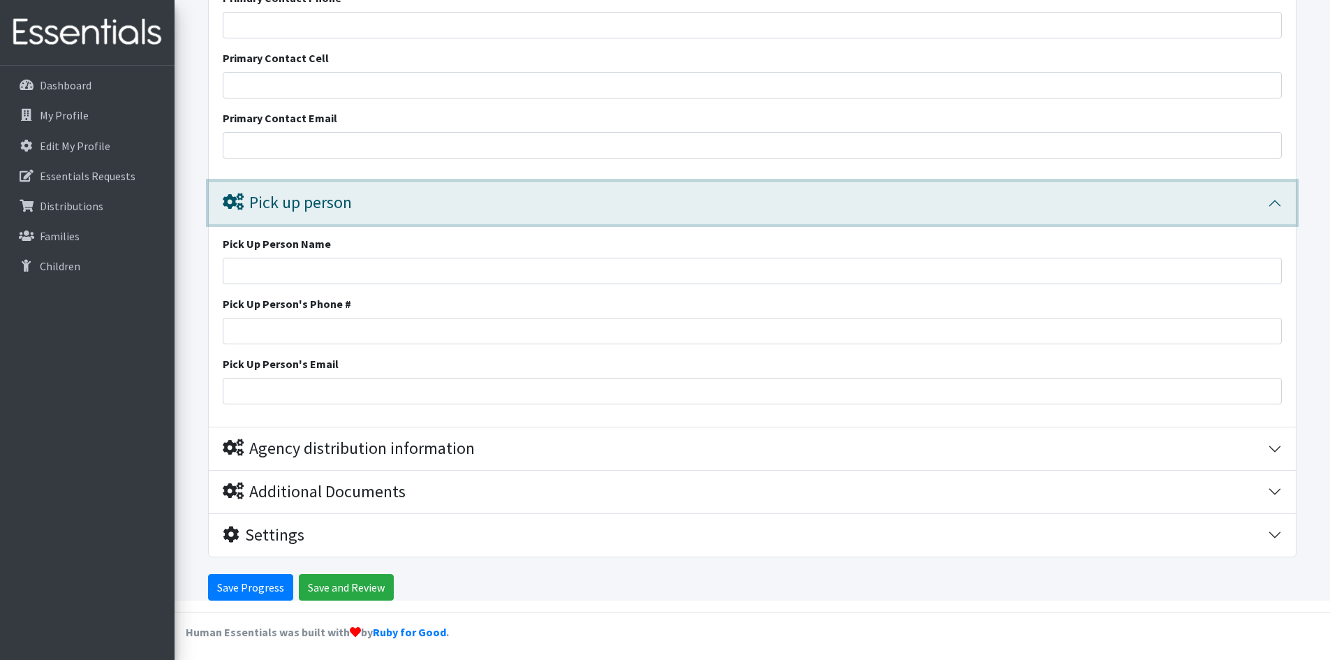
scroll to position [2834, 0]
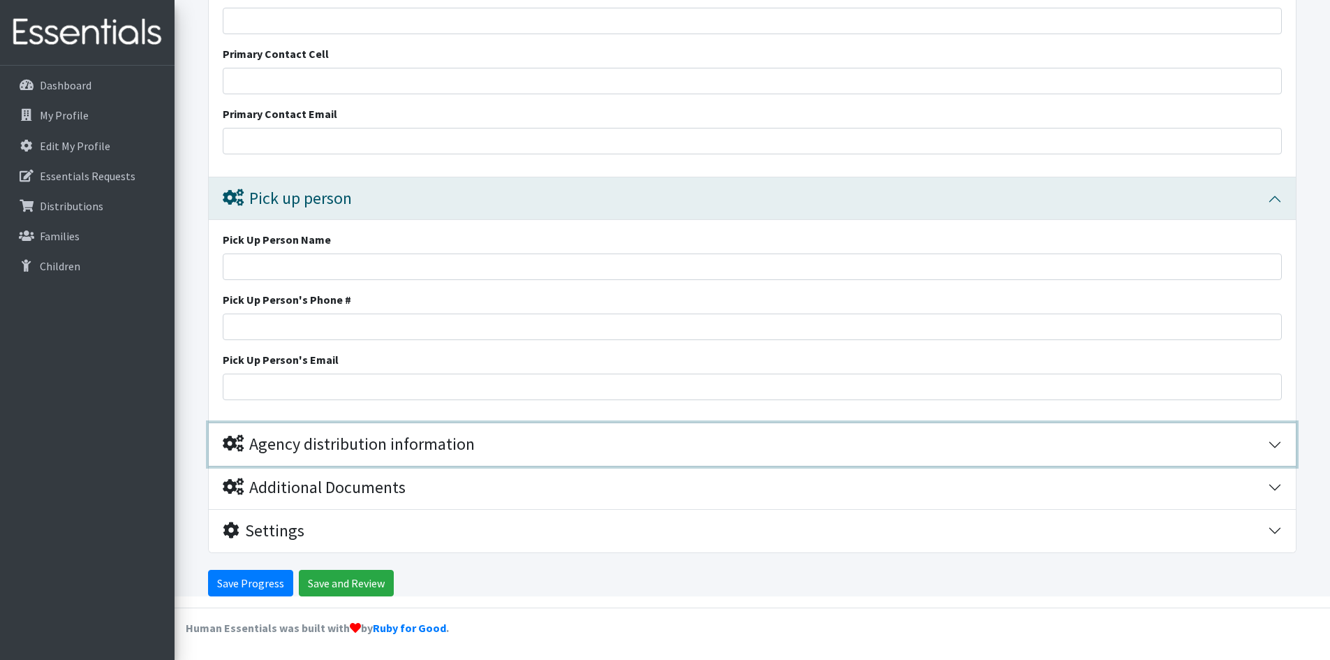
click at [1278, 441] on button "Agency distribution information" at bounding box center [752, 444] width 1087 height 43
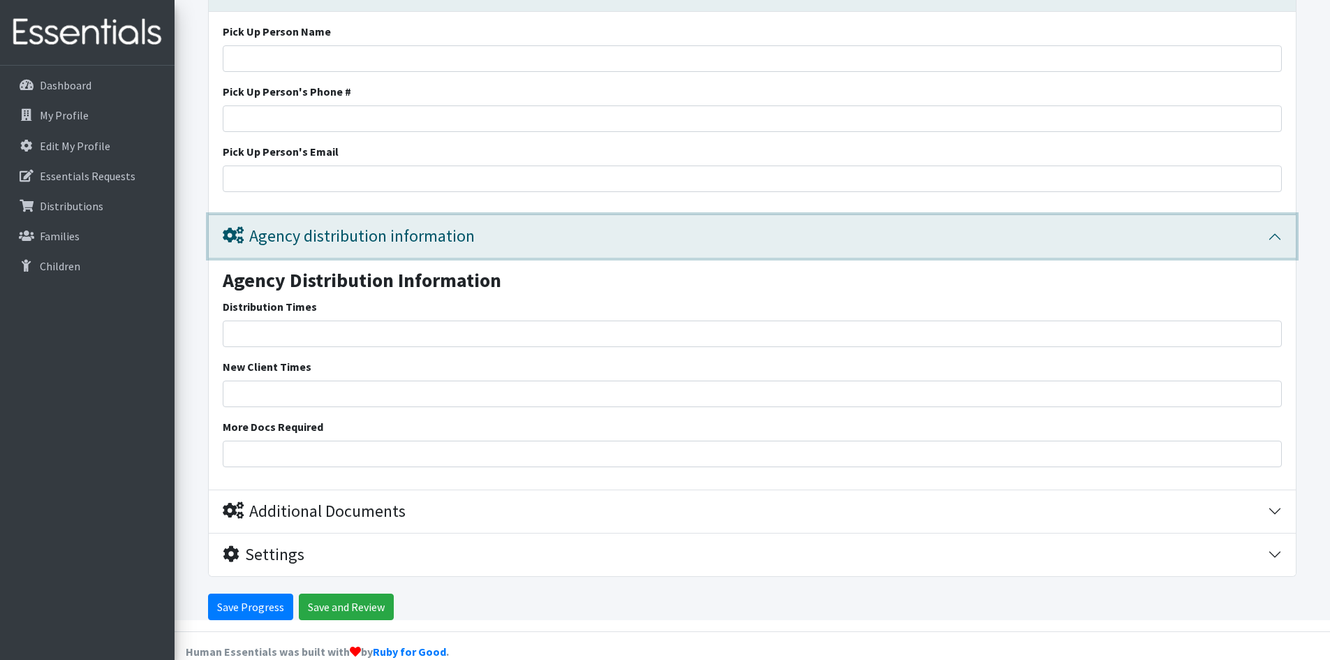
scroll to position [3066, 0]
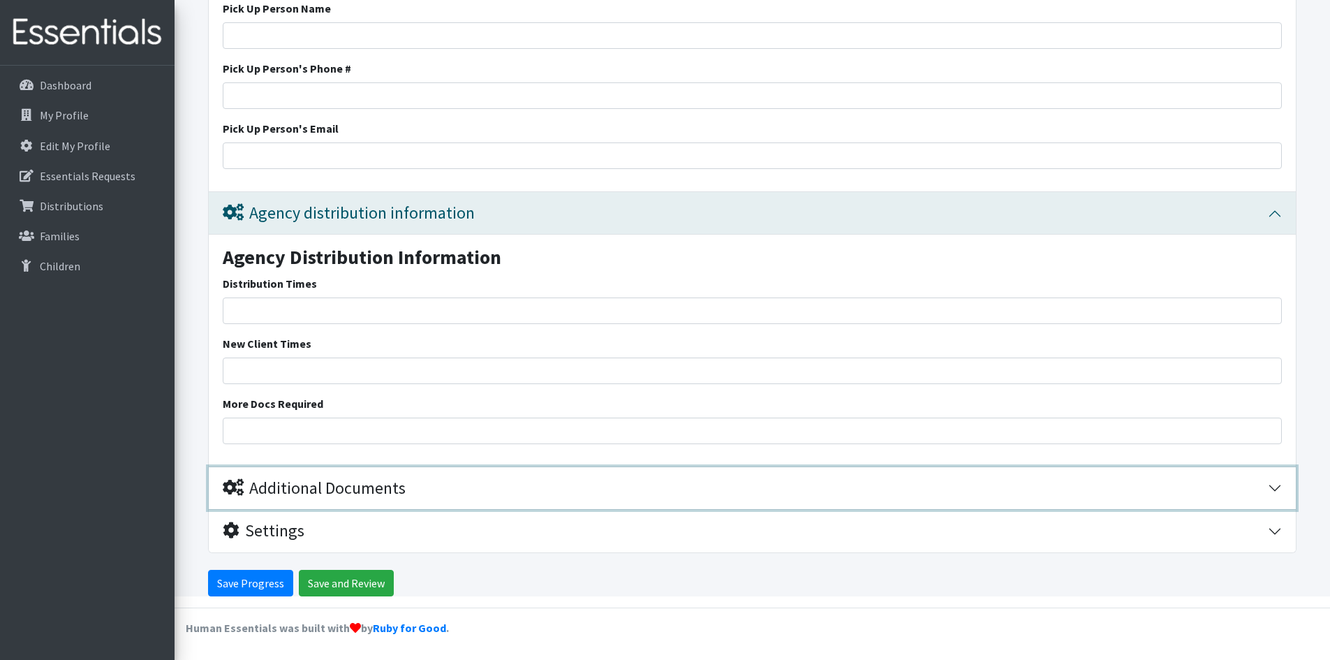
click at [1276, 491] on button "Additional Documents" at bounding box center [752, 488] width 1087 height 43
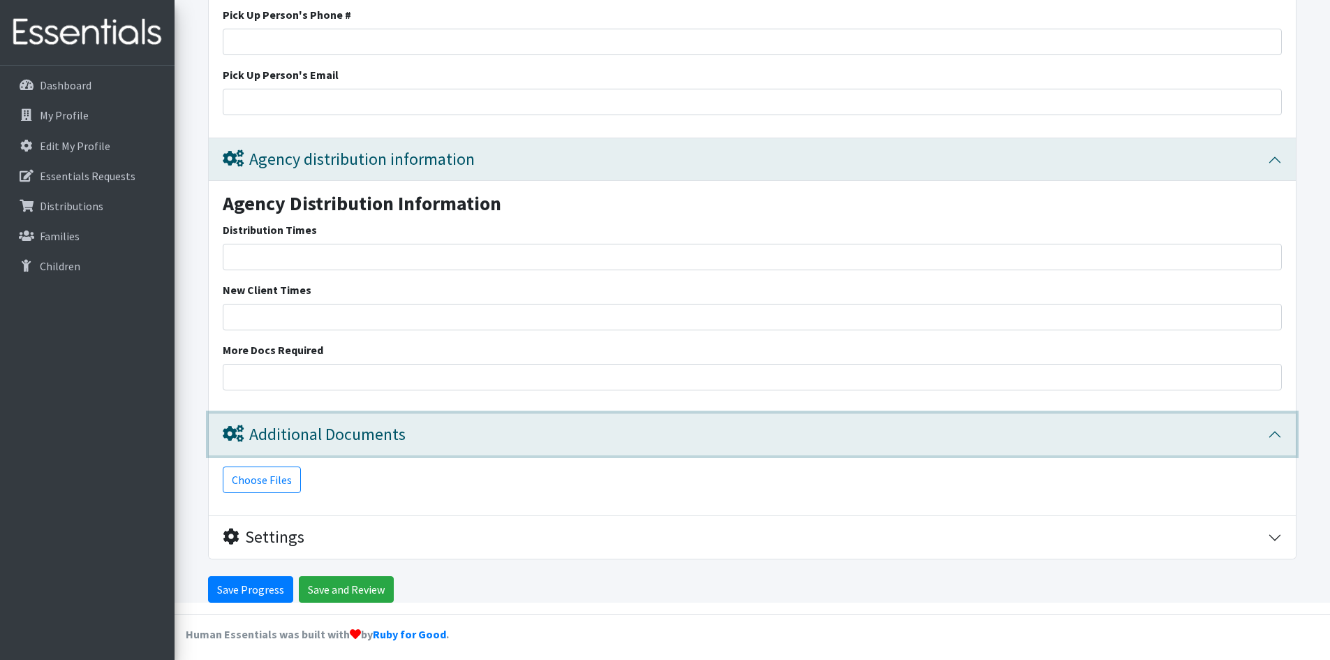
scroll to position [3126, 0]
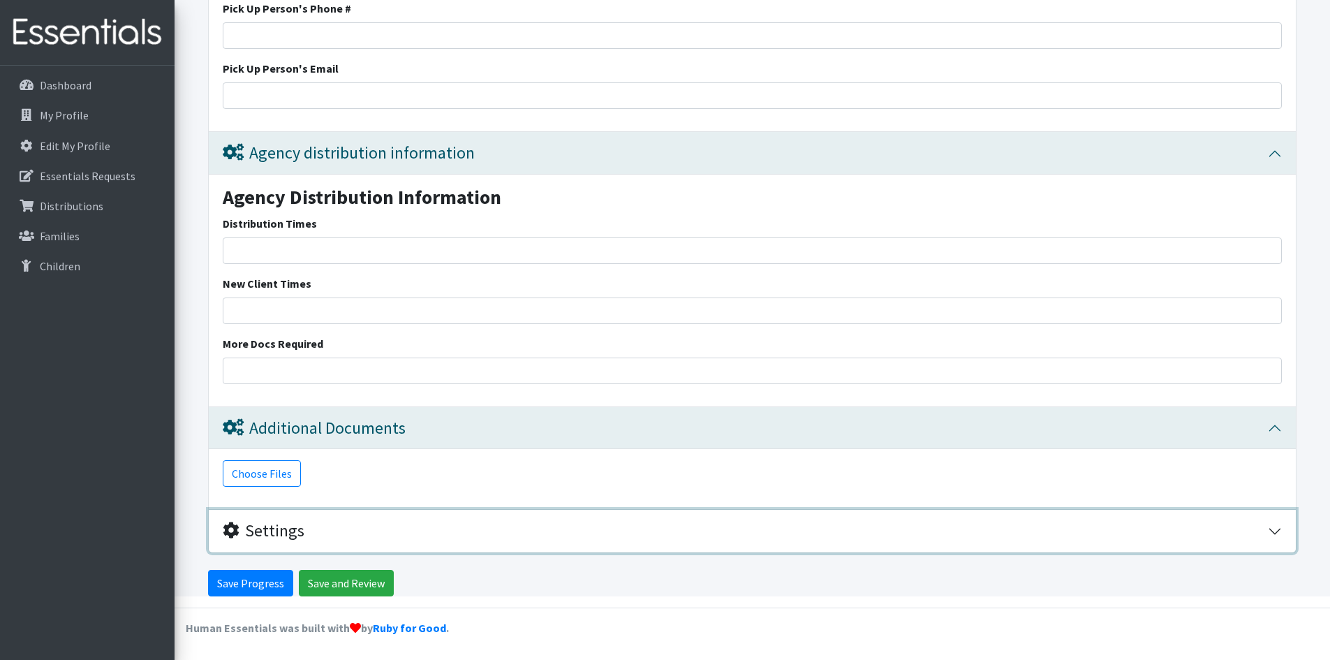
click at [1275, 528] on button "Settings" at bounding box center [752, 531] width 1087 height 43
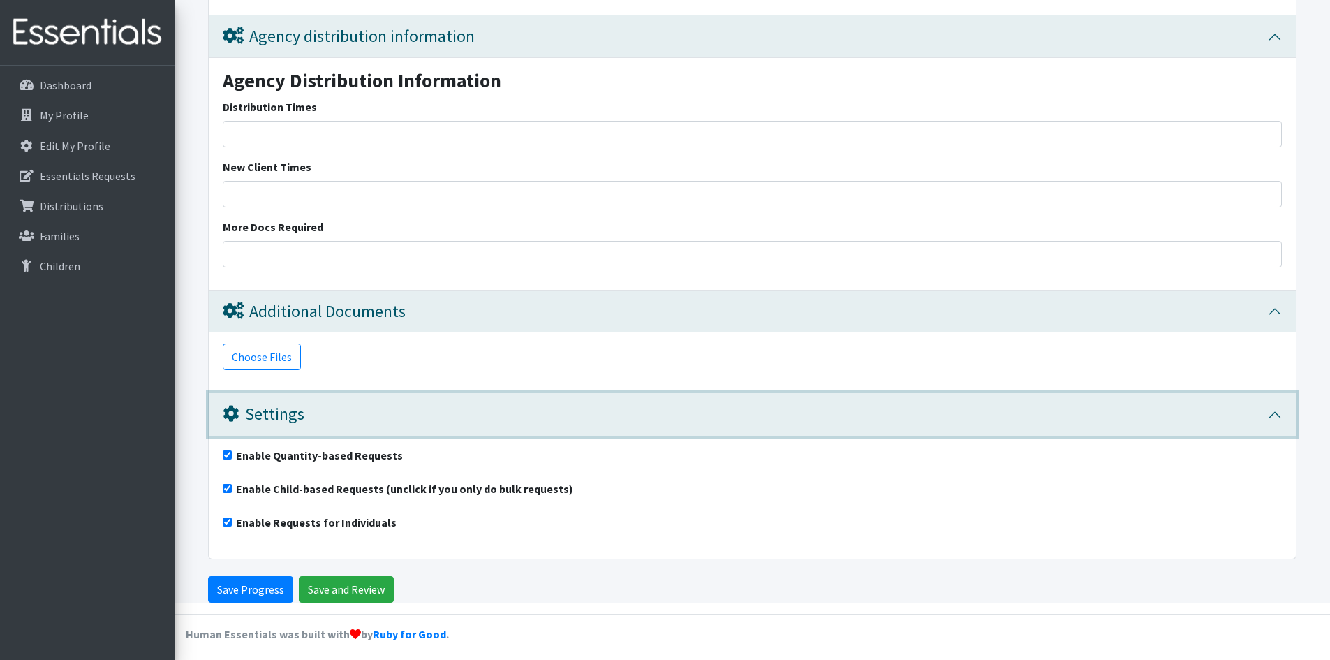
scroll to position [3248, 0]
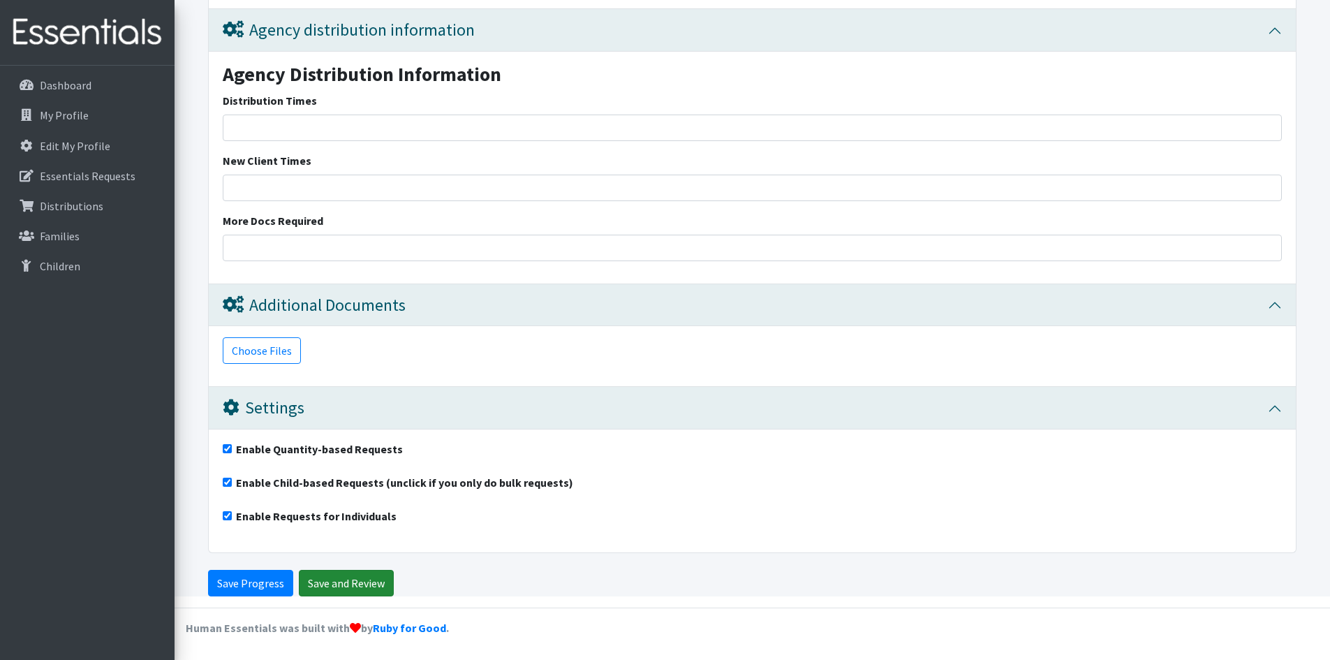
click at [351, 582] on input "Save and Review" at bounding box center [346, 583] width 95 height 27
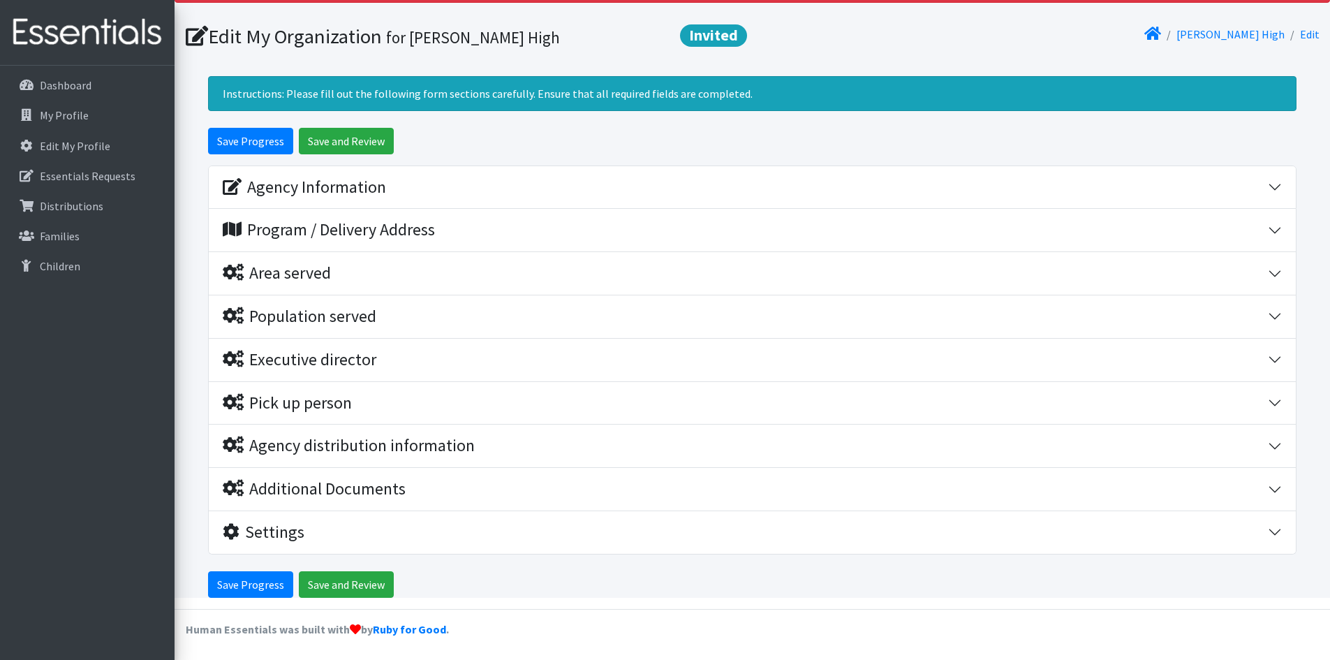
scroll to position [73, 0]
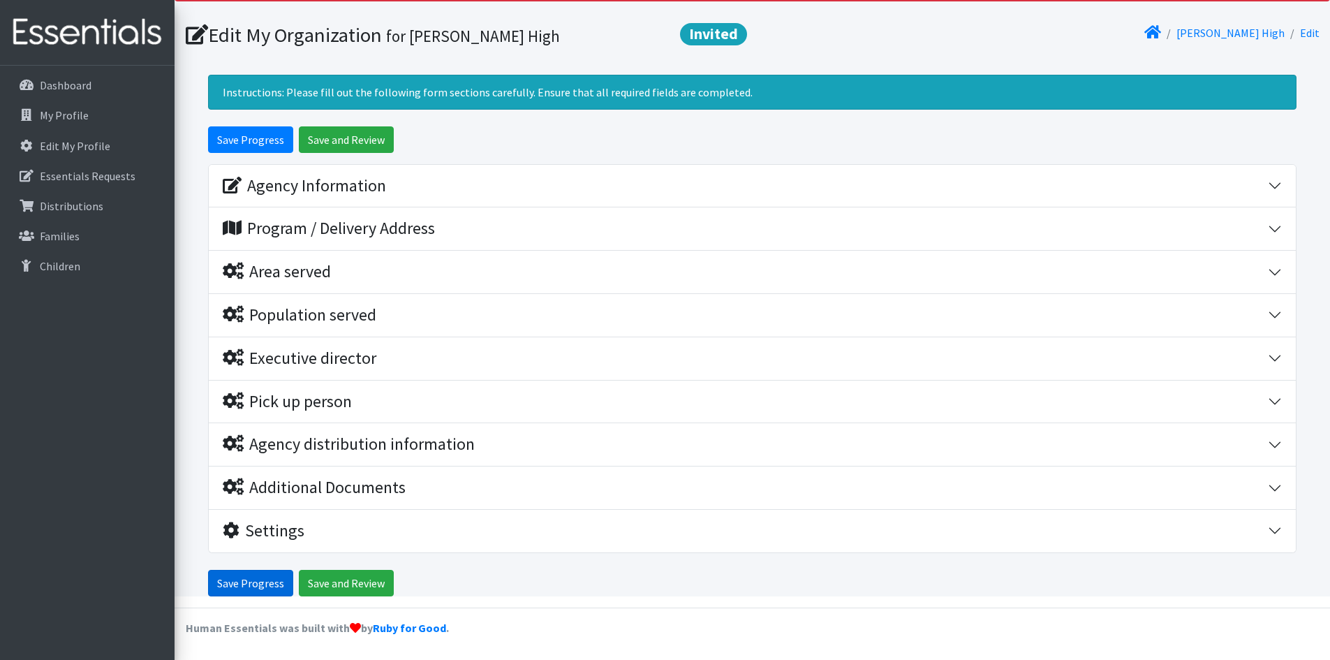
click at [230, 579] on input "Save Progress" at bounding box center [250, 583] width 85 height 27
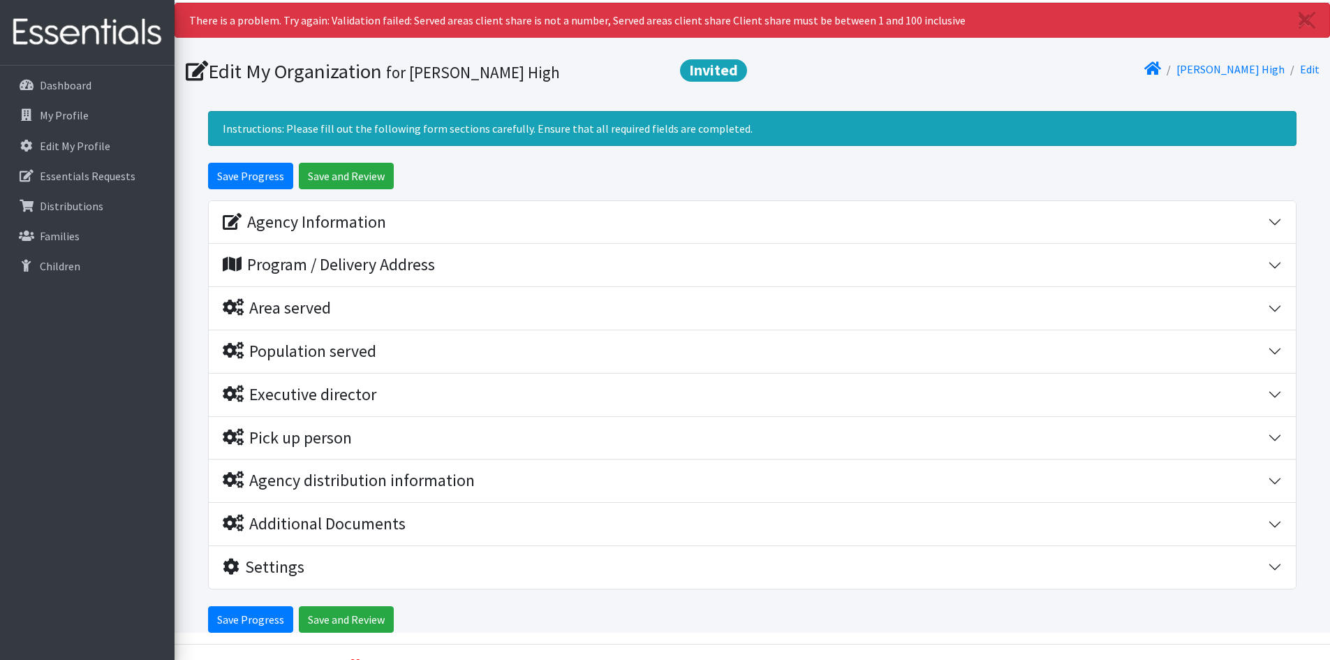
scroll to position [73, 0]
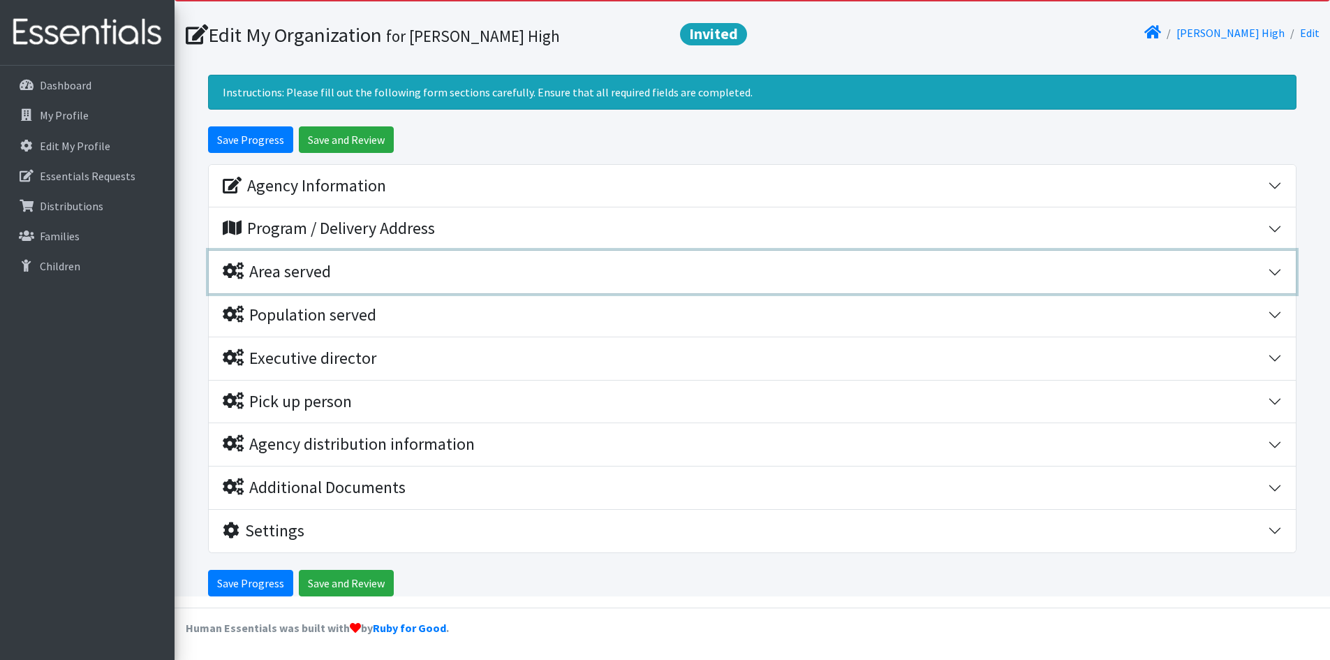
click at [480, 276] on div "Area served" at bounding box center [745, 272] width 1045 height 20
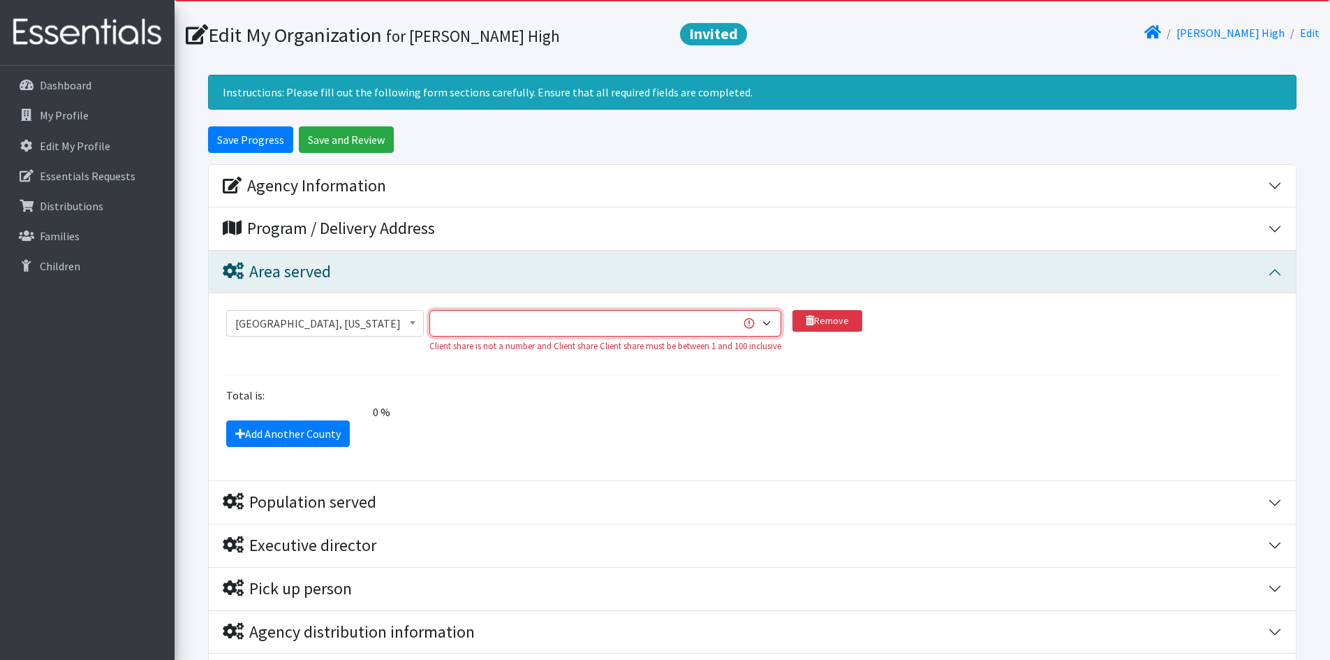
click at [770, 320] on select "1 2 3 4 5 6 7 8 9 10 11 12 13 14 15 16 17 18 19 20 21 22 23 24 25 26 27 28 29 3…" at bounding box center [605, 323] width 352 height 27
click at [642, 325] on select "1 2 3 4 5 6 7 8 9 10 11 12 13 14 15 16 17 18 19 20 21 22 23 24 25 26 27 28 29 3…" at bounding box center [605, 323] width 352 height 27
select select "100"
click at [686, 429] on div "Add Another County" at bounding box center [753, 433] width 1070 height 27
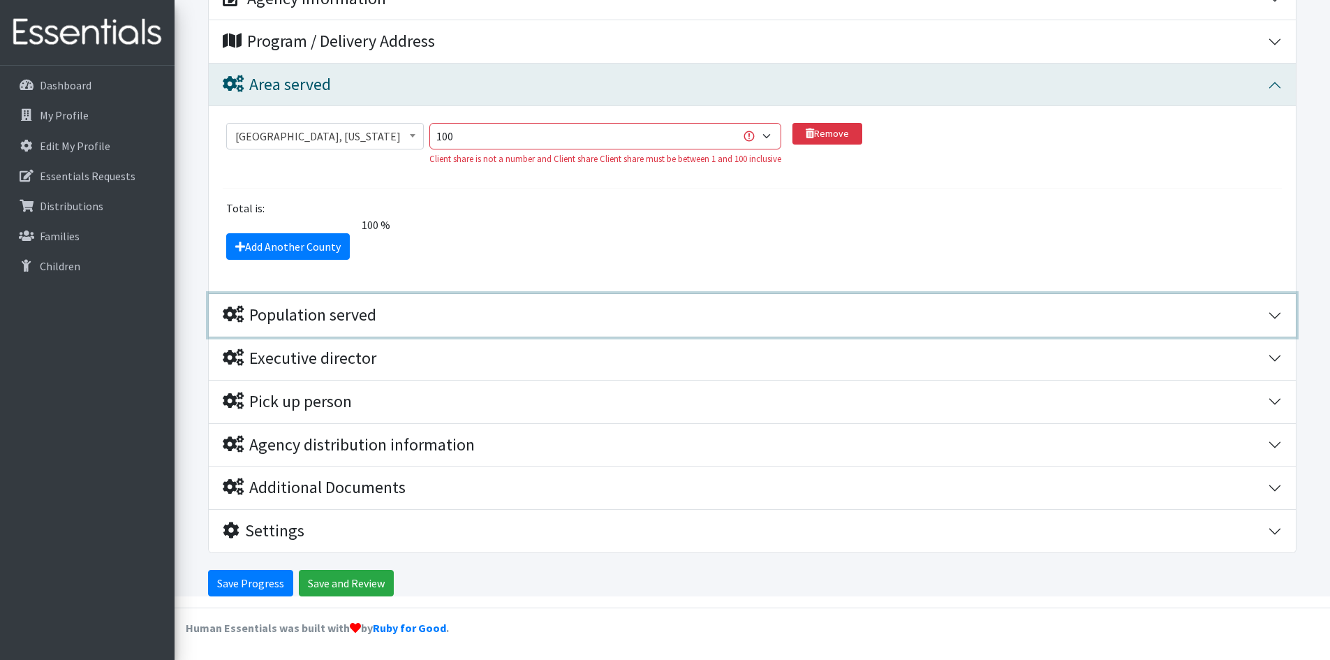
click at [452, 317] on div "Population served" at bounding box center [745, 315] width 1045 height 20
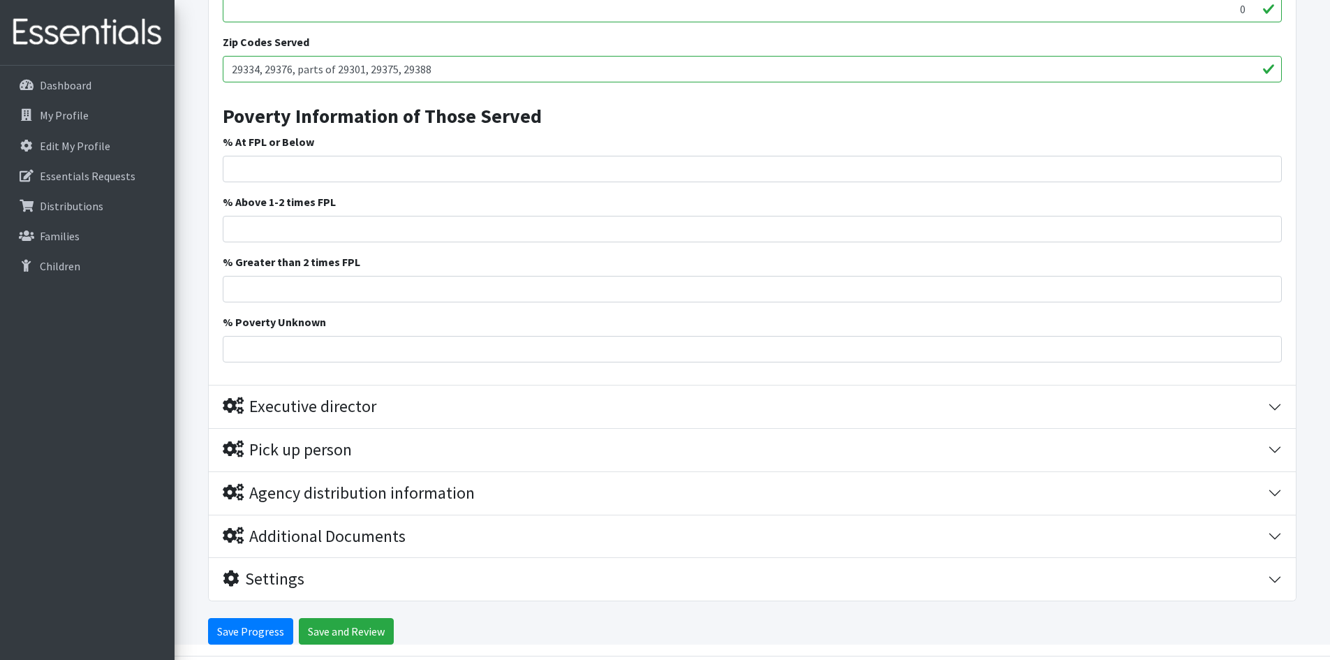
scroll to position [1169, 0]
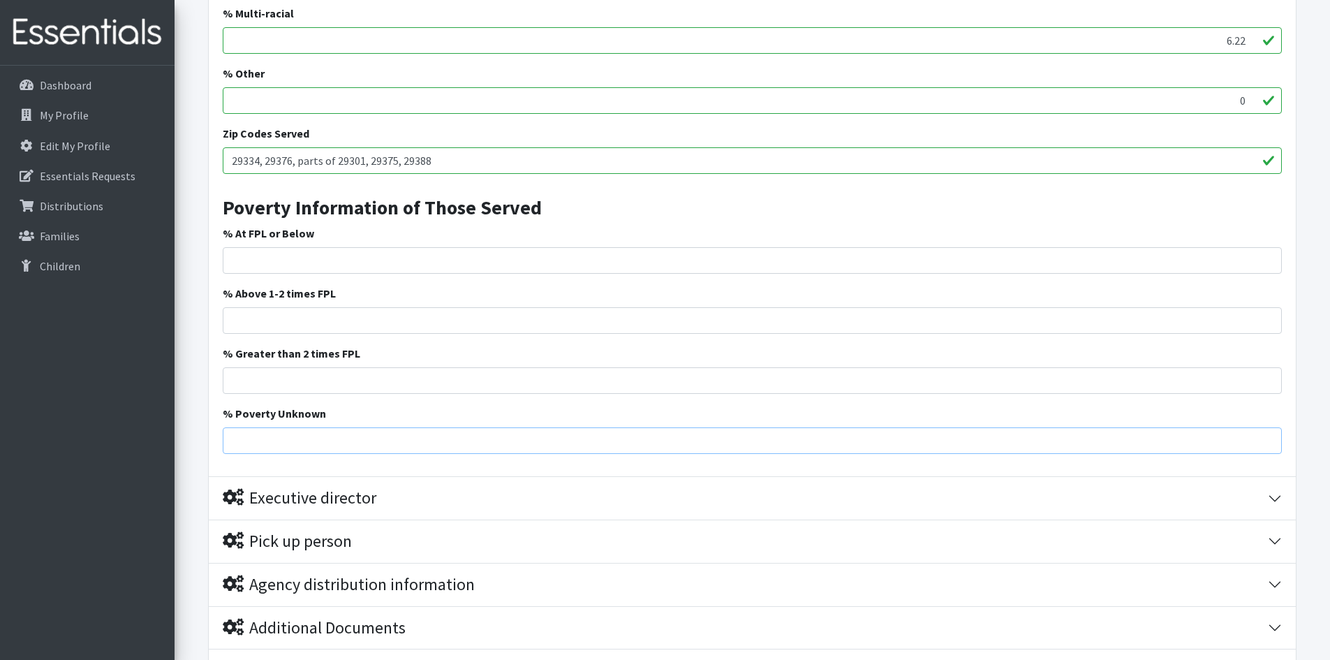
click at [288, 444] on input "% Poverty Unknown" at bounding box center [752, 440] width 1059 height 27
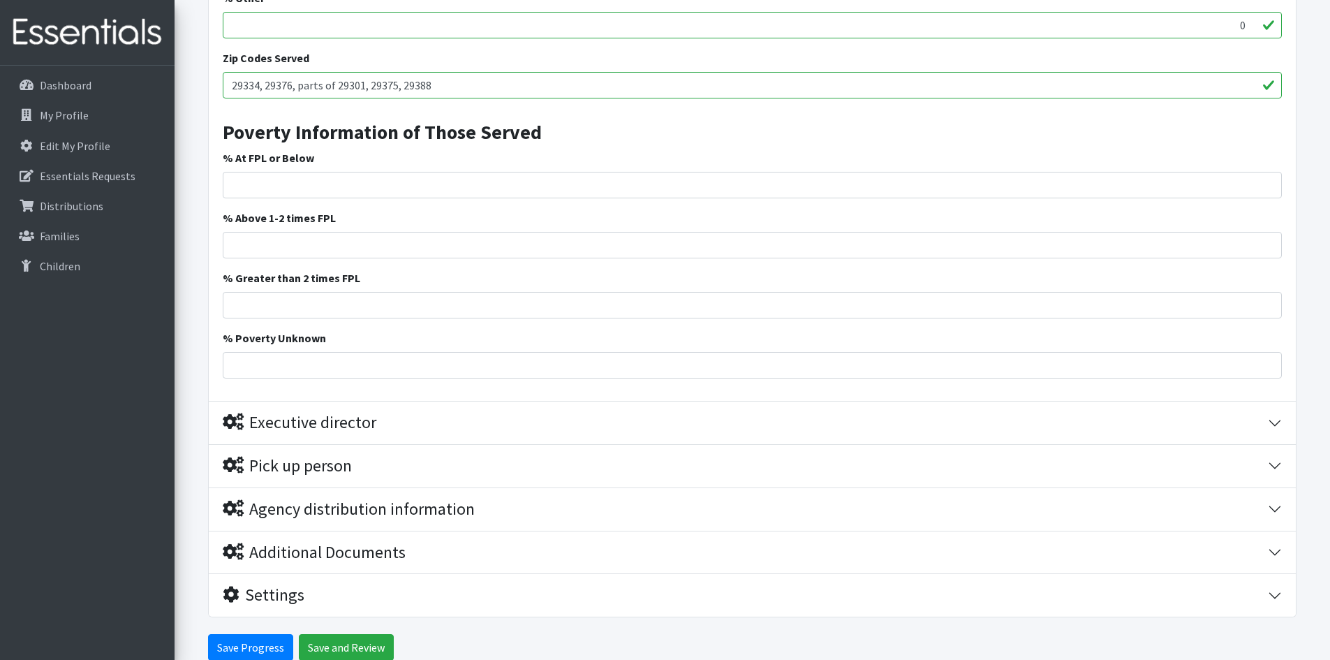
scroll to position [1309, 0]
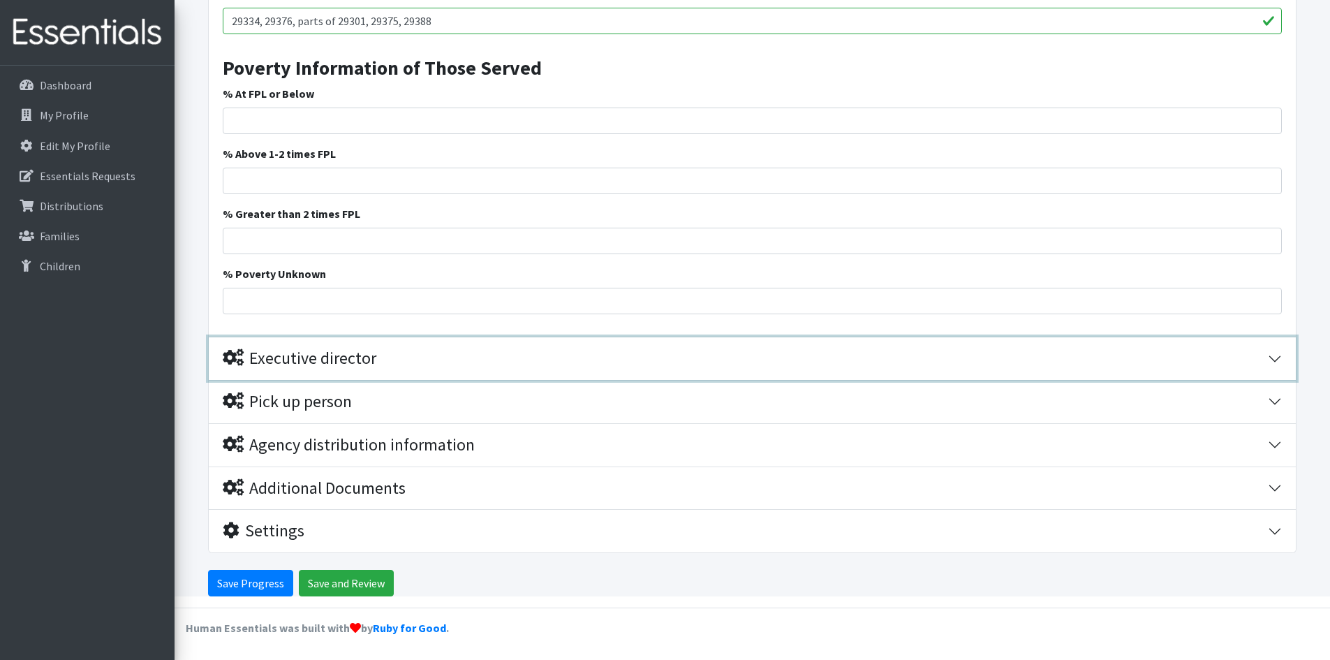
click at [254, 356] on div "Executive director" at bounding box center [300, 358] width 154 height 20
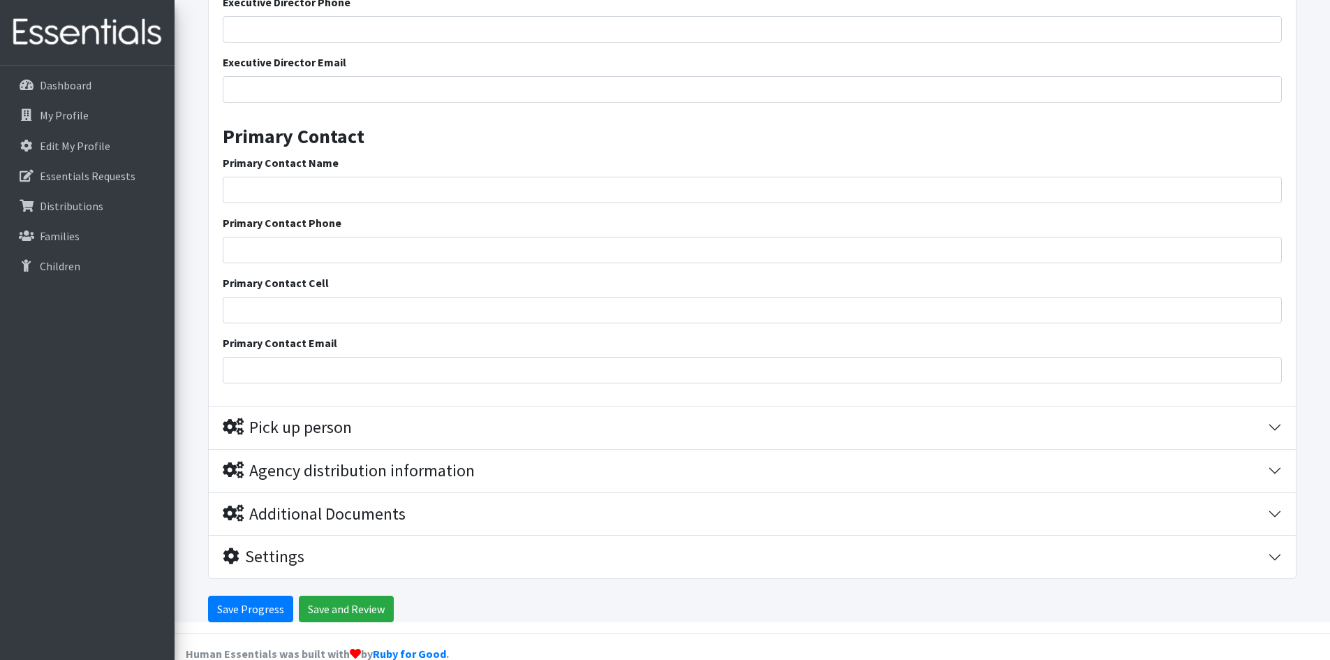
scroll to position [1792, 0]
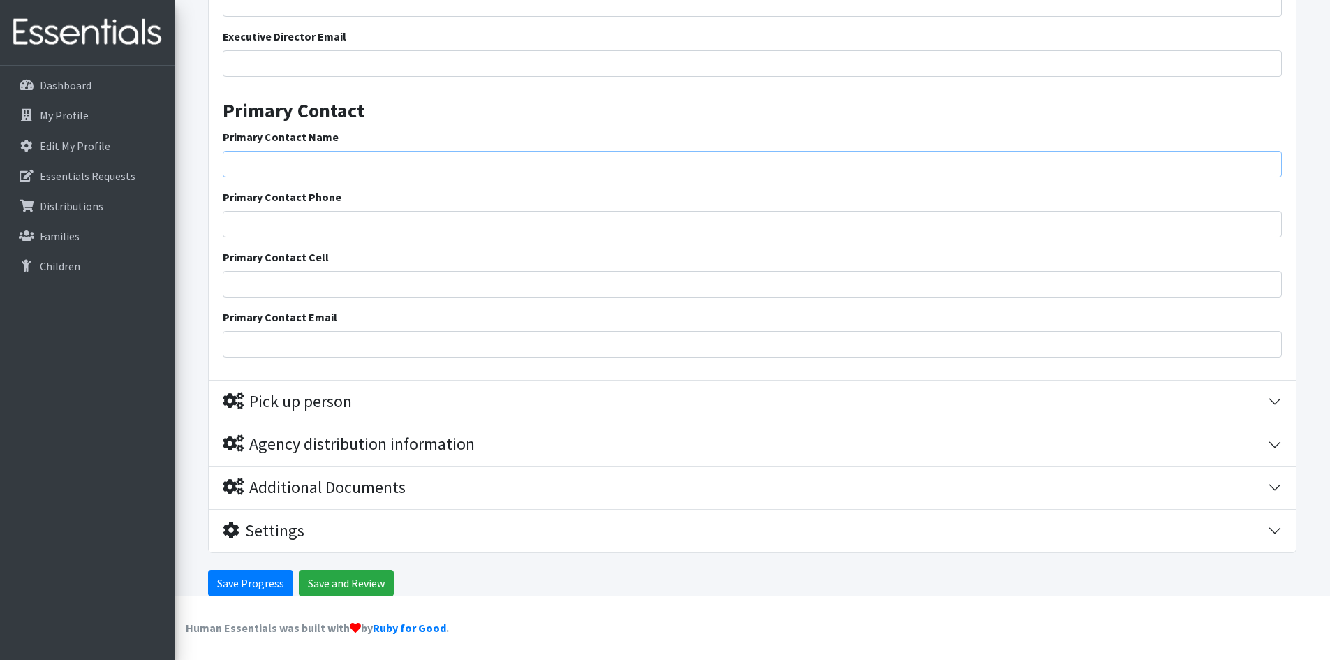
click at [243, 164] on input "Primary Contact Name" at bounding box center [752, 164] width 1059 height 27
type input "Erin Greenway - Principal"
click at [237, 231] on input "Primary Contact Phone" at bounding box center [752, 224] width 1059 height 27
type input "8649492355"
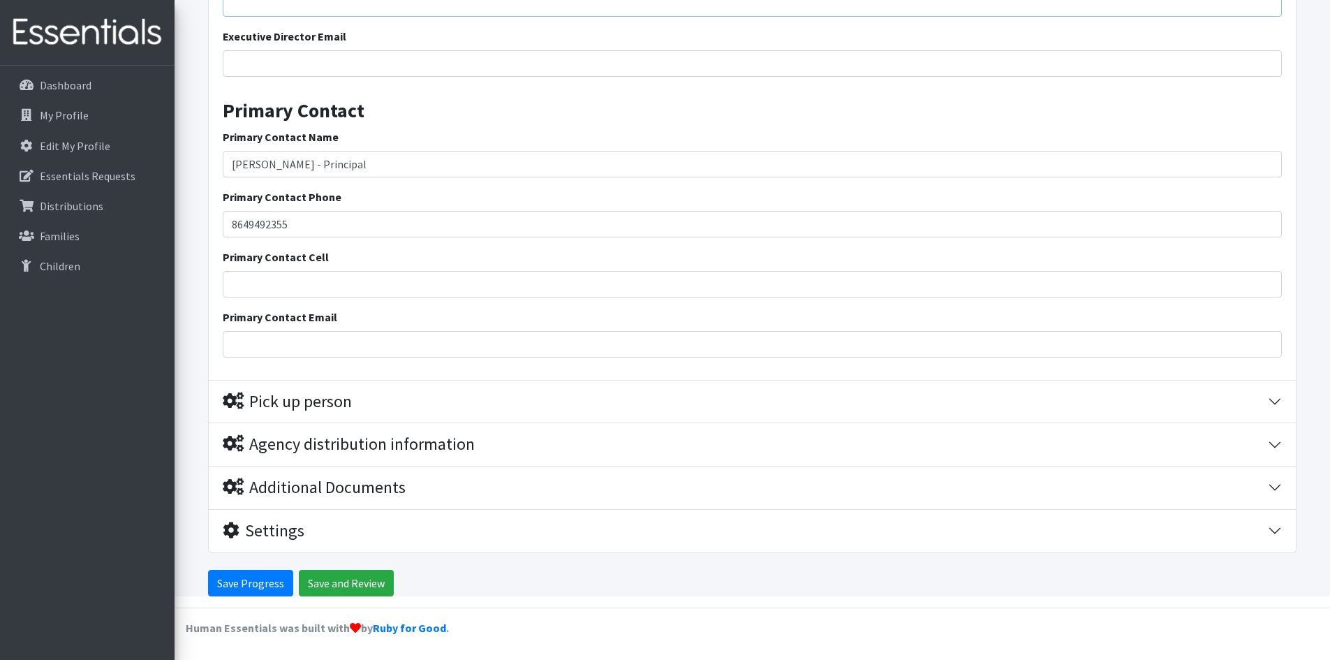
type input "[PERSON_NAME][EMAIL_ADDRESS][PERSON_NAME][DOMAIN_NAME]"
click at [265, 223] on input "8649492355" at bounding box center [752, 224] width 1059 height 27
click at [248, 226] on input "864949 2355" at bounding box center [752, 224] width 1059 height 27
type input "[PHONE_NUMBER]"
click at [258, 337] on input "Primary Contact Email" at bounding box center [752, 344] width 1059 height 27
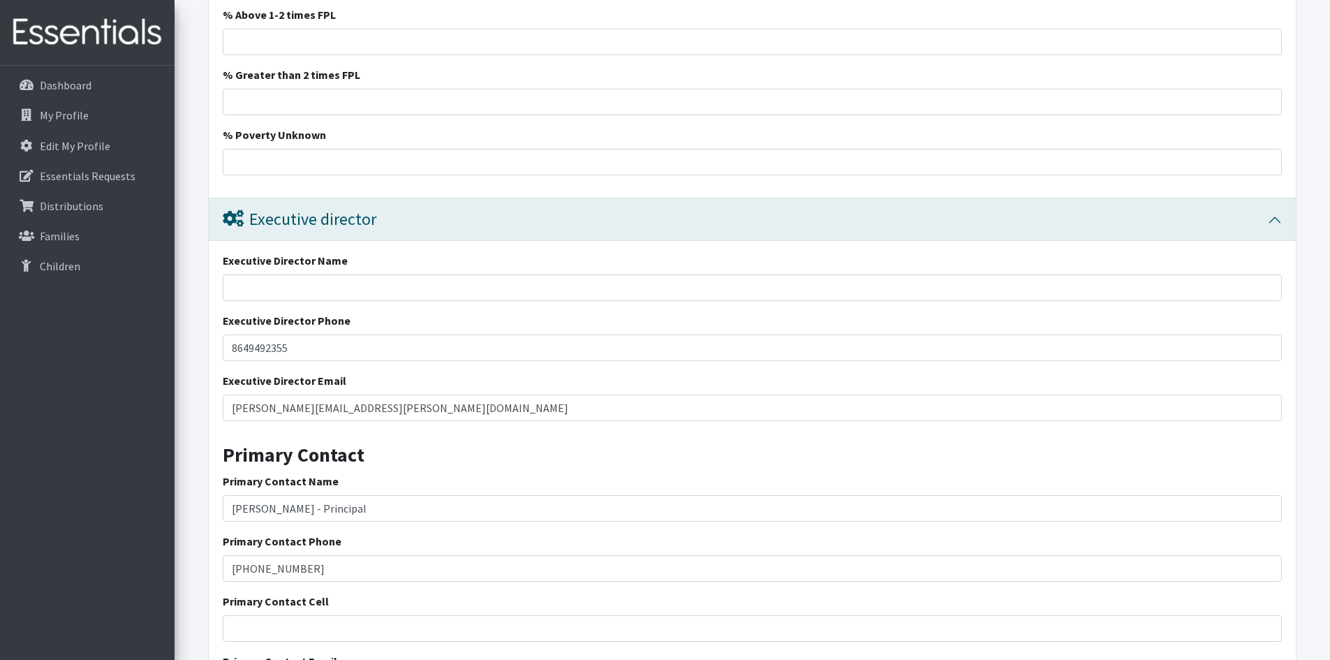
scroll to position [1443, 0]
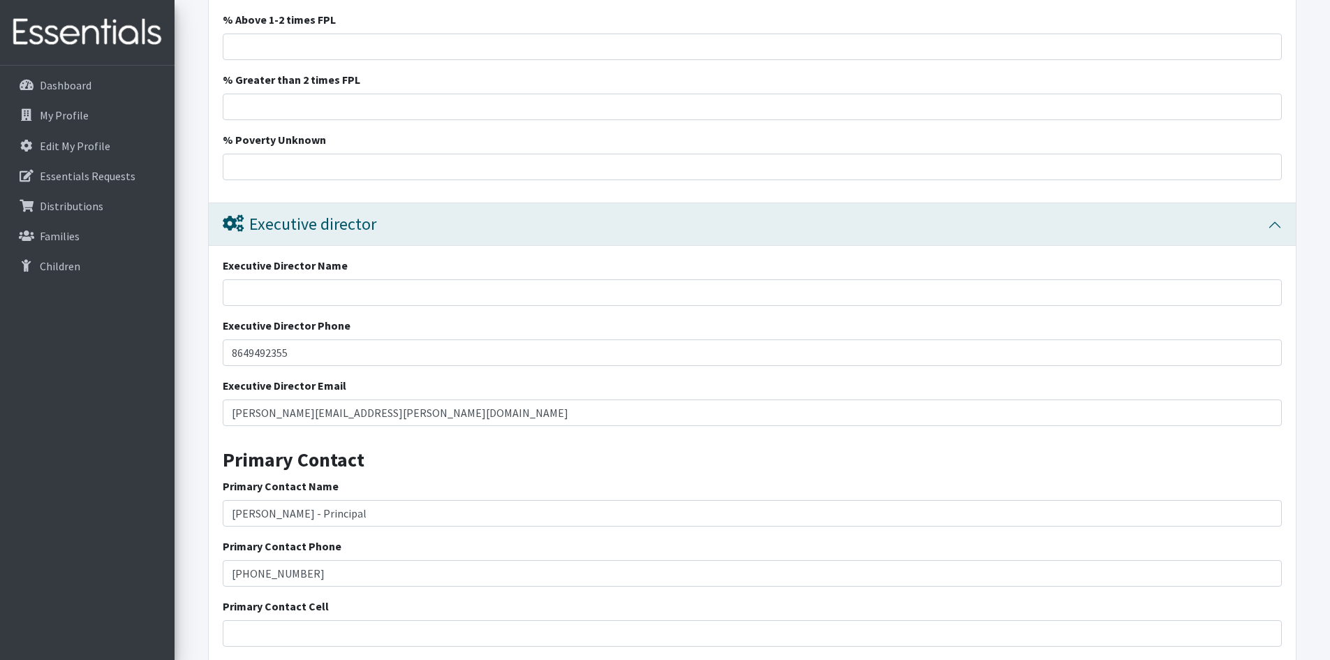
type input "erin."
click at [245, 292] on input "Executive Director Name" at bounding box center [752, 292] width 1059 height 27
type input "[PERSON_NAME]-Principal"
click at [249, 354] on input "8649492355" at bounding box center [752, 352] width 1059 height 27
drag, startPoint x: 392, startPoint y: 413, endPoint x: 215, endPoint y: 409, distance: 177.4
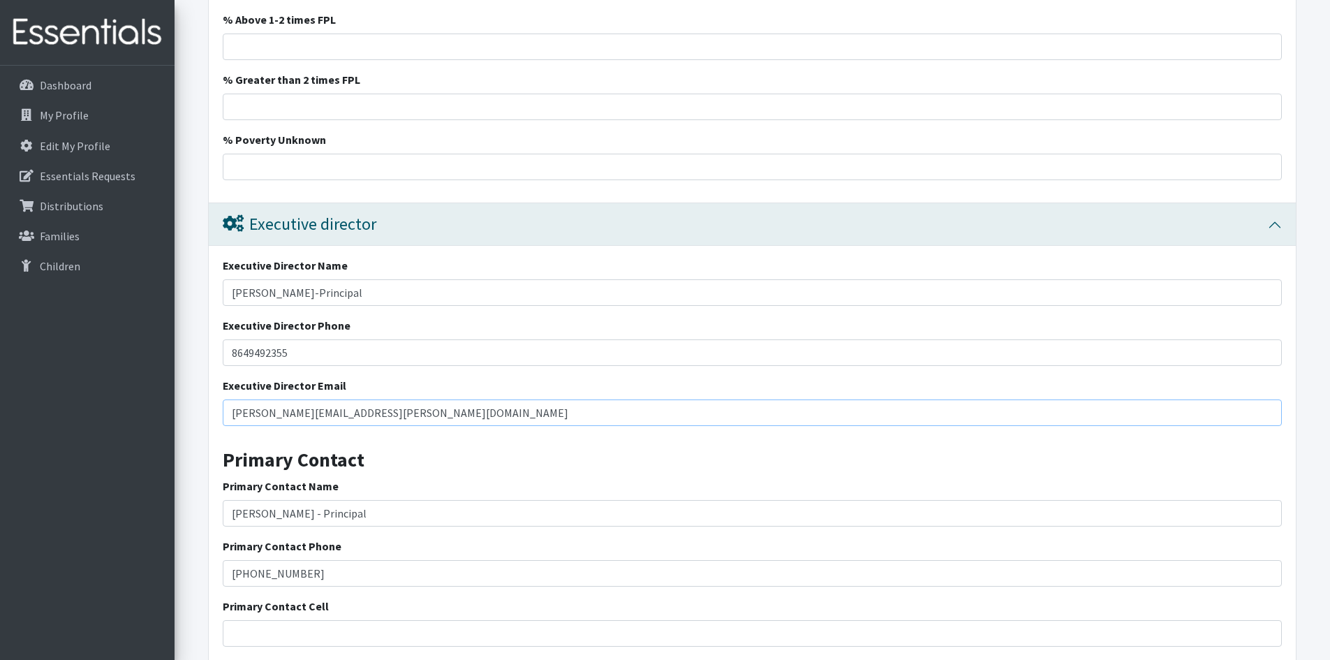
click at [215, 409] on div "Executive Director Name Erin Greenway-Principal Executive Director Phone 864949…" at bounding box center [752, 487] width 1087 height 483
type input "[PERSON_NAME][EMAIL_ADDRESS][PERSON_NAME][DOMAIN_NAME]"
drag, startPoint x: 366, startPoint y: 515, endPoint x: 225, endPoint y: 515, distance: 141.1
click at [225, 515] on input "Erin Greenway - Principal" at bounding box center [752, 513] width 1059 height 27
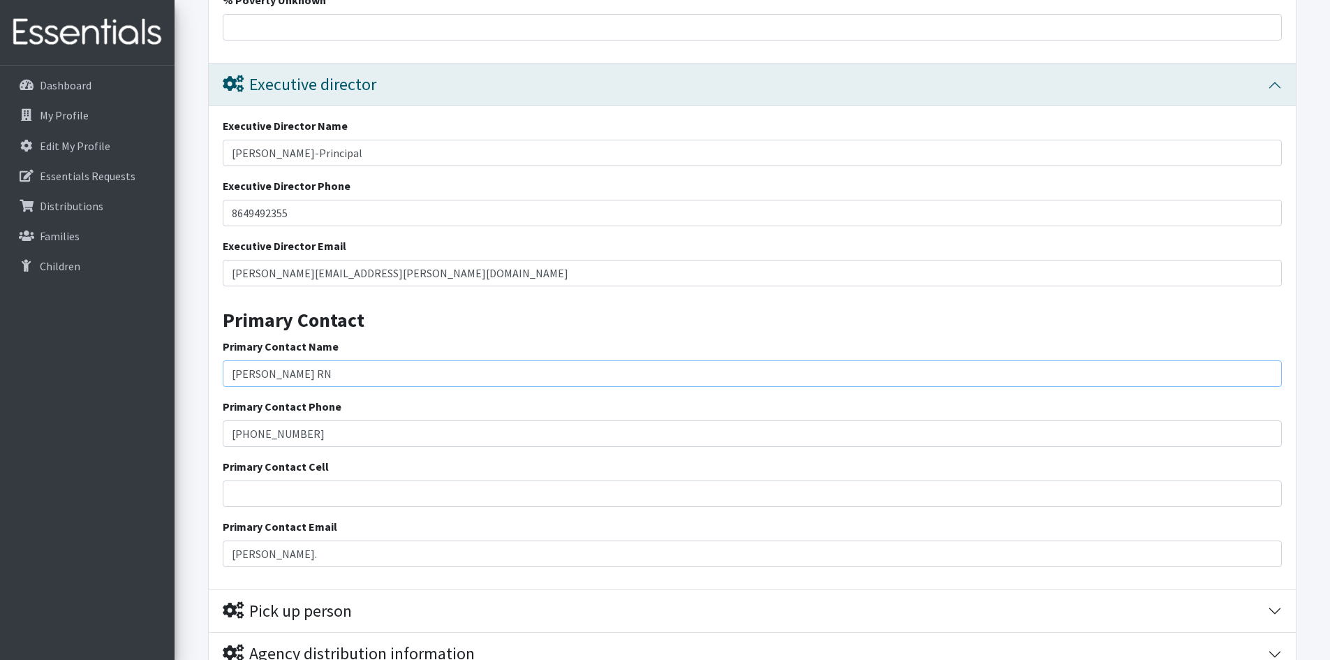
type input "[PERSON_NAME] RN"
drag, startPoint x: 270, startPoint y: 554, endPoint x: 226, endPoint y: 557, distance: 44.0
click at [226, 557] on input "erin." at bounding box center [752, 553] width 1059 height 27
type input "[PERSON_NAME][EMAIL_ADDRESS][PERSON_NAME][DOMAIN_NAME]"
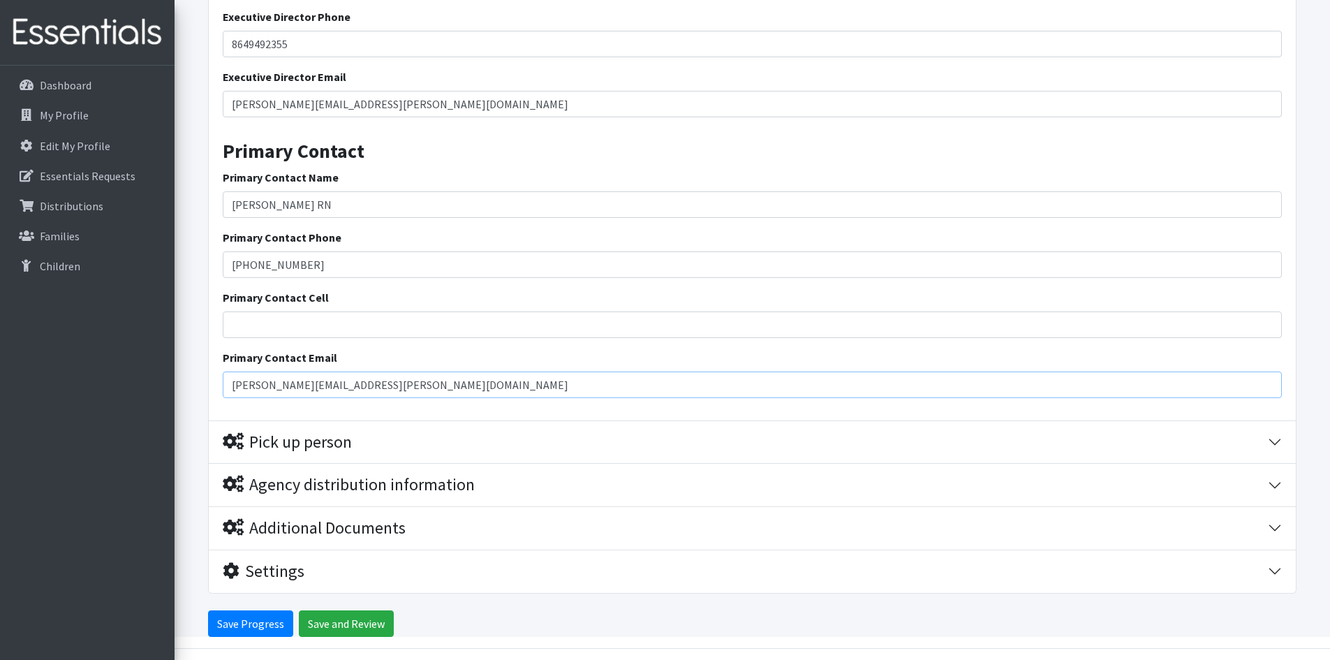
scroll to position [1792, 0]
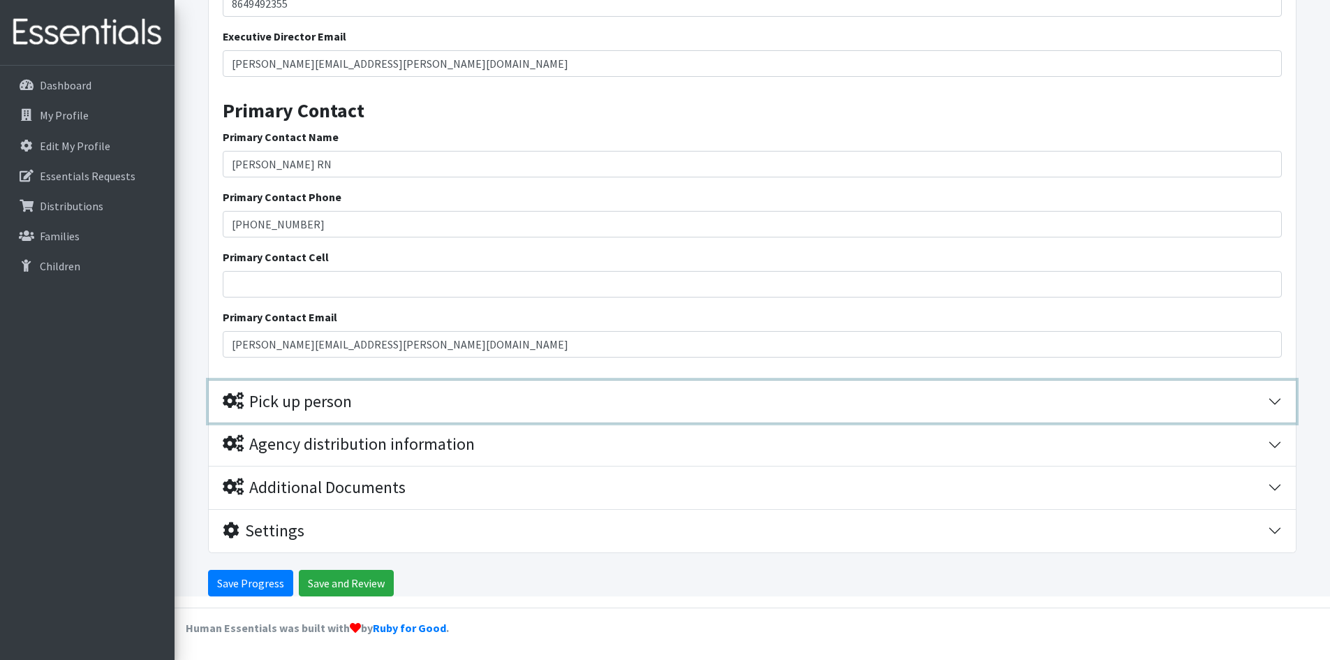
click at [454, 409] on div "Pick up person" at bounding box center [745, 402] width 1045 height 20
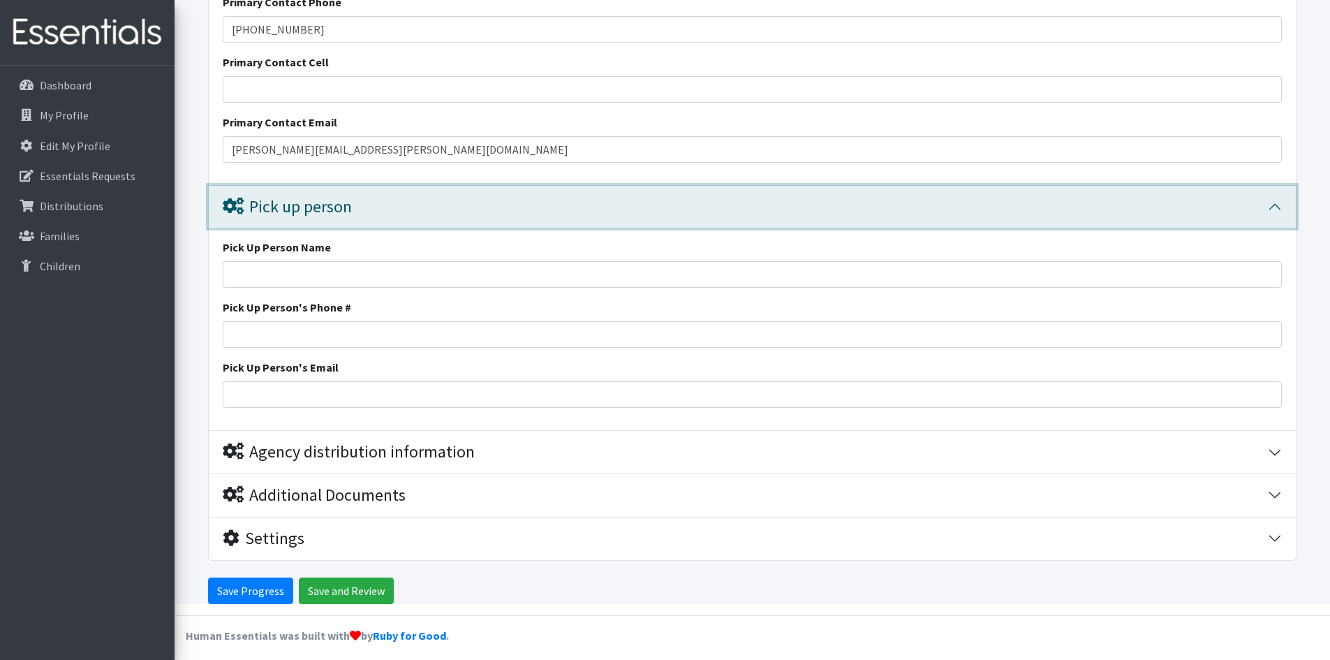
scroll to position [1994, 0]
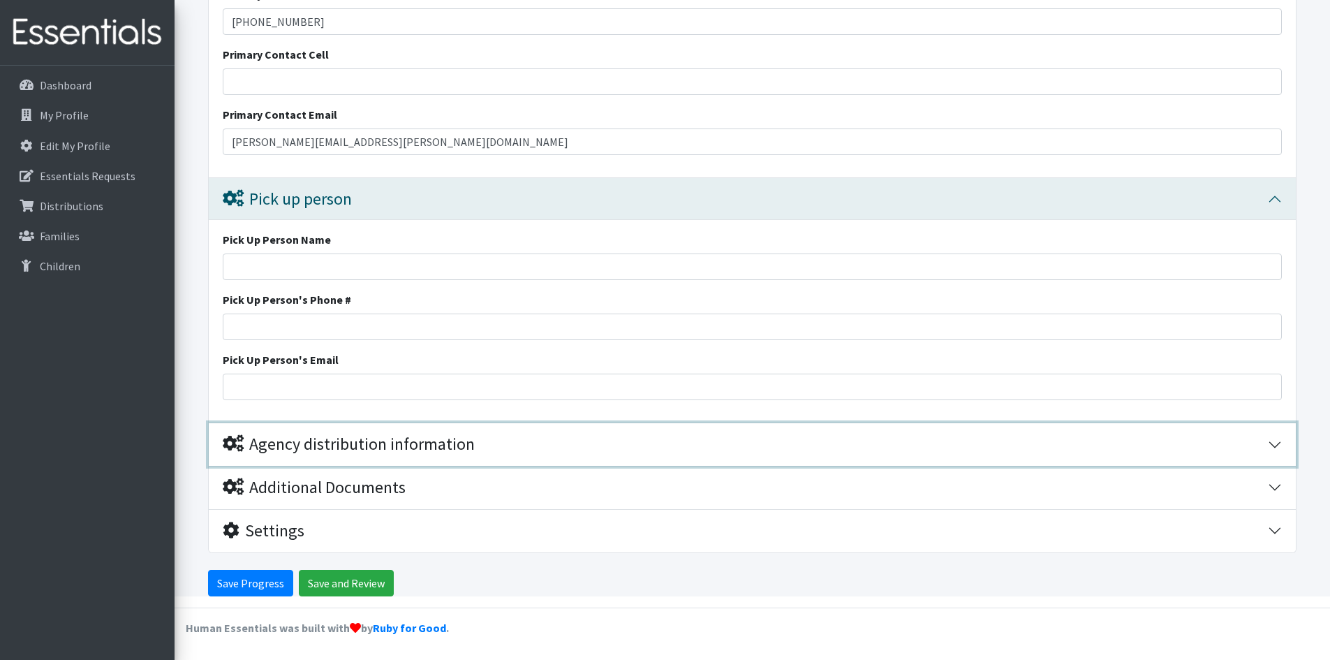
click at [321, 442] on div "Agency distribution information" at bounding box center [349, 444] width 252 height 20
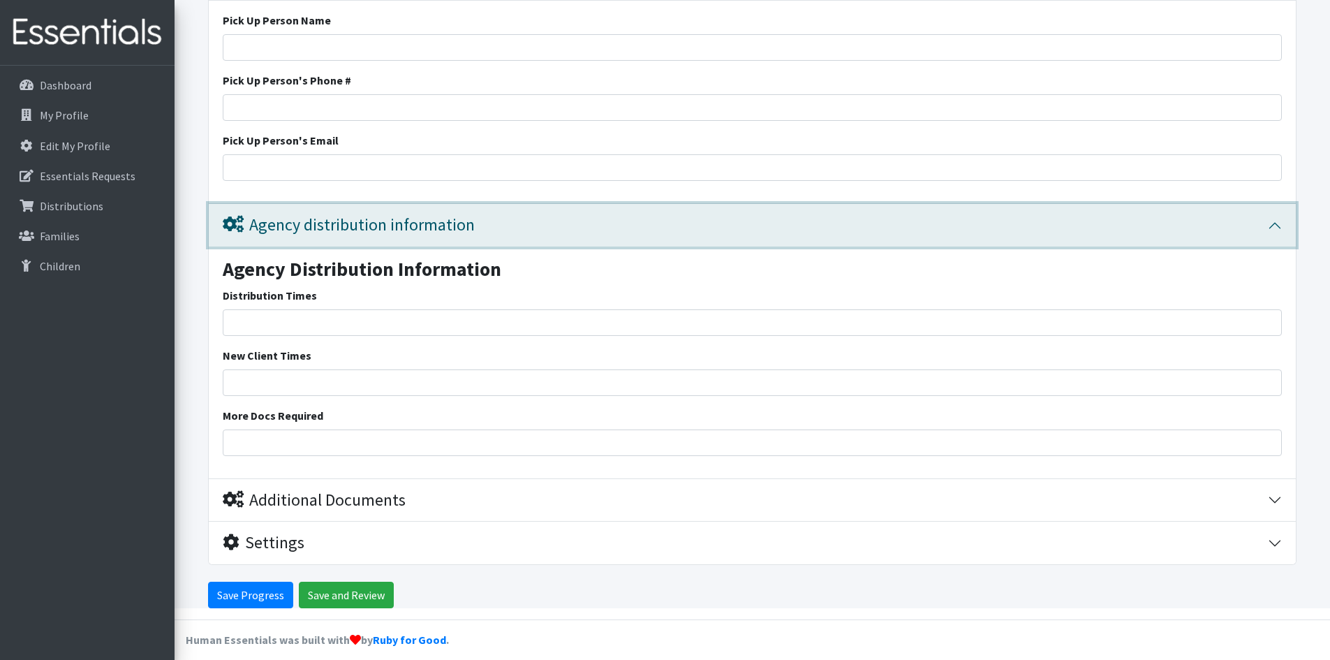
scroll to position [2225, 0]
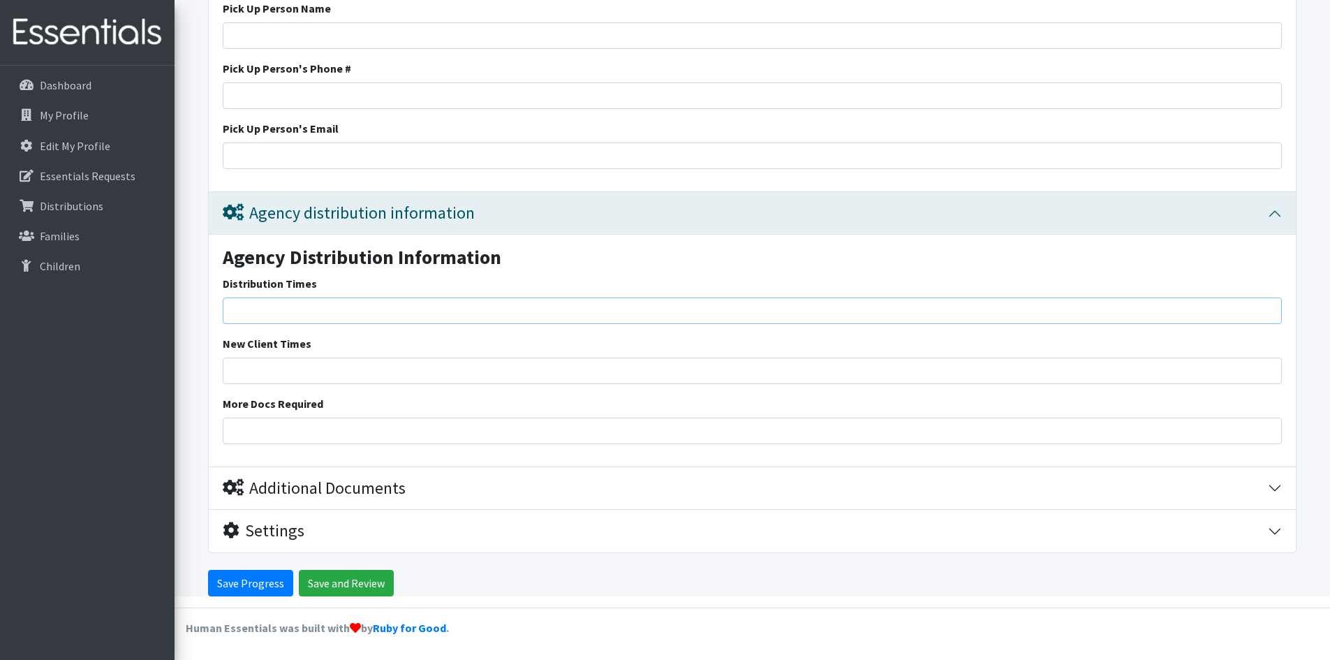
click at [273, 311] on input "Distribution Times" at bounding box center [752, 310] width 1059 height 27
click at [260, 314] on input "7am-4pm school days" at bounding box center [752, 310] width 1059 height 27
click at [236, 309] on input "7am-3:30pm school days" at bounding box center [752, 310] width 1059 height 27
type input "7:30am-3:30pm school days"
click at [237, 370] on input "New Client Times" at bounding box center [752, 371] width 1059 height 27
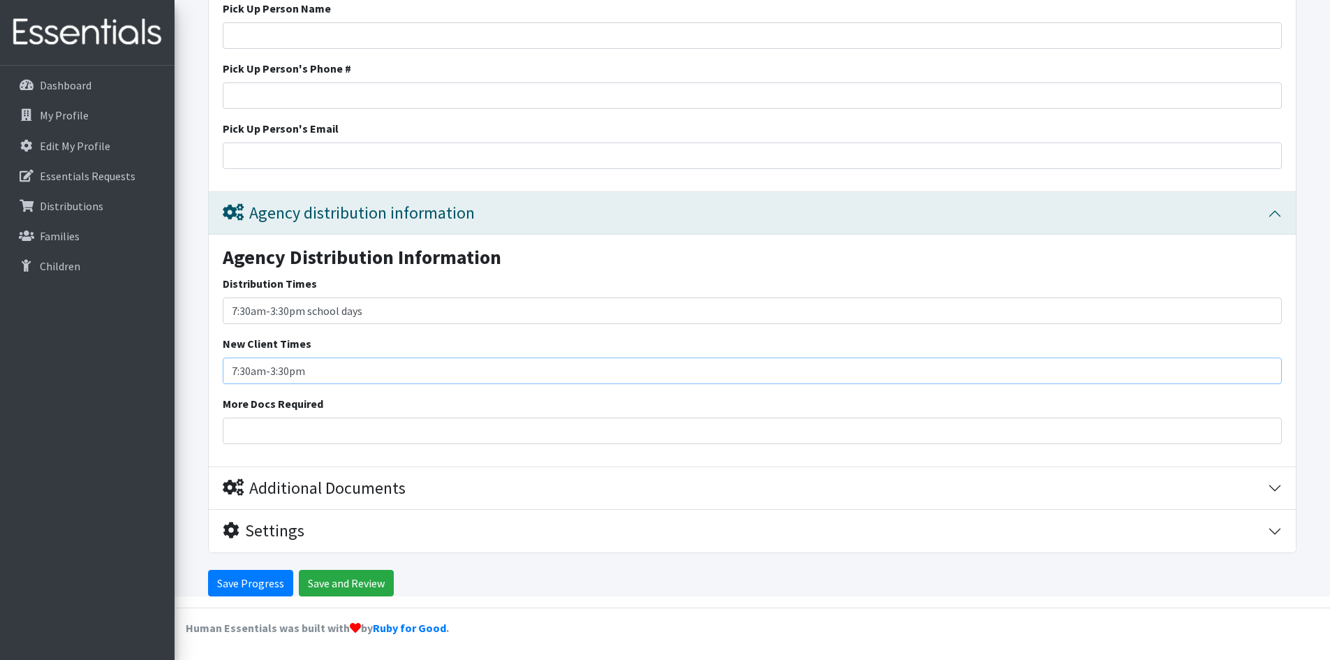
type input "7:30am-3:30pm"
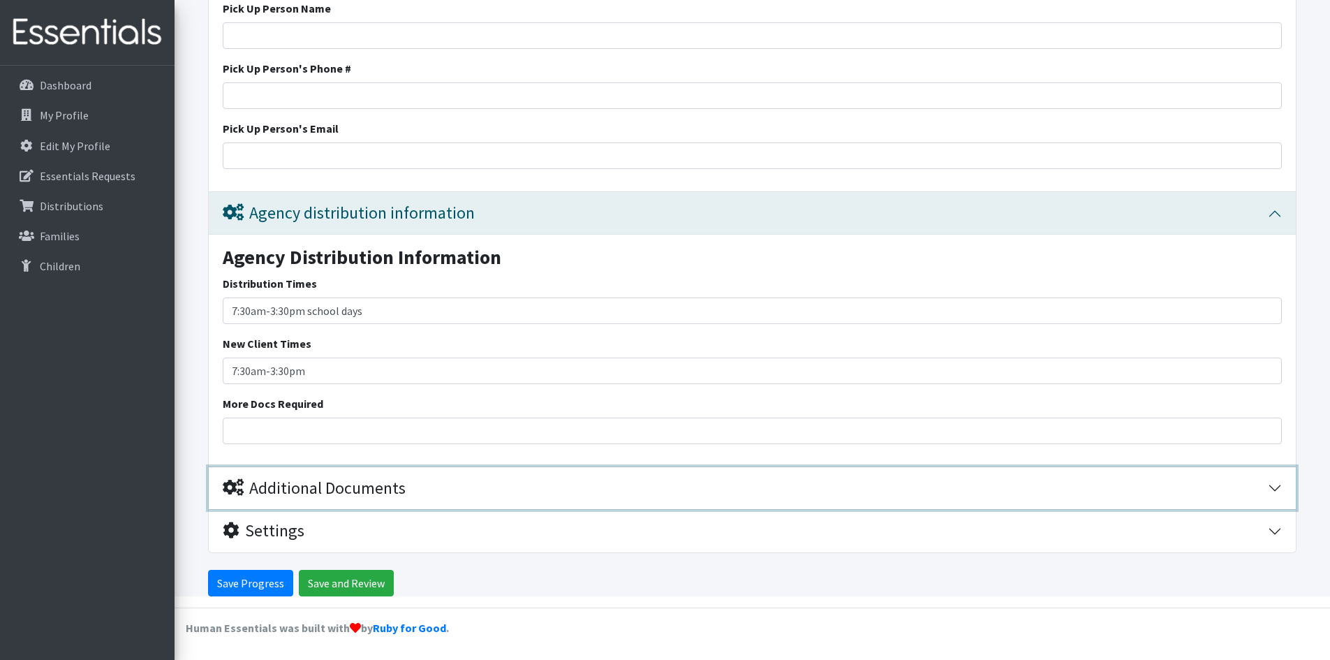
click at [332, 488] on div "Additional Documents" at bounding box center [314, 488] width 183 height 20
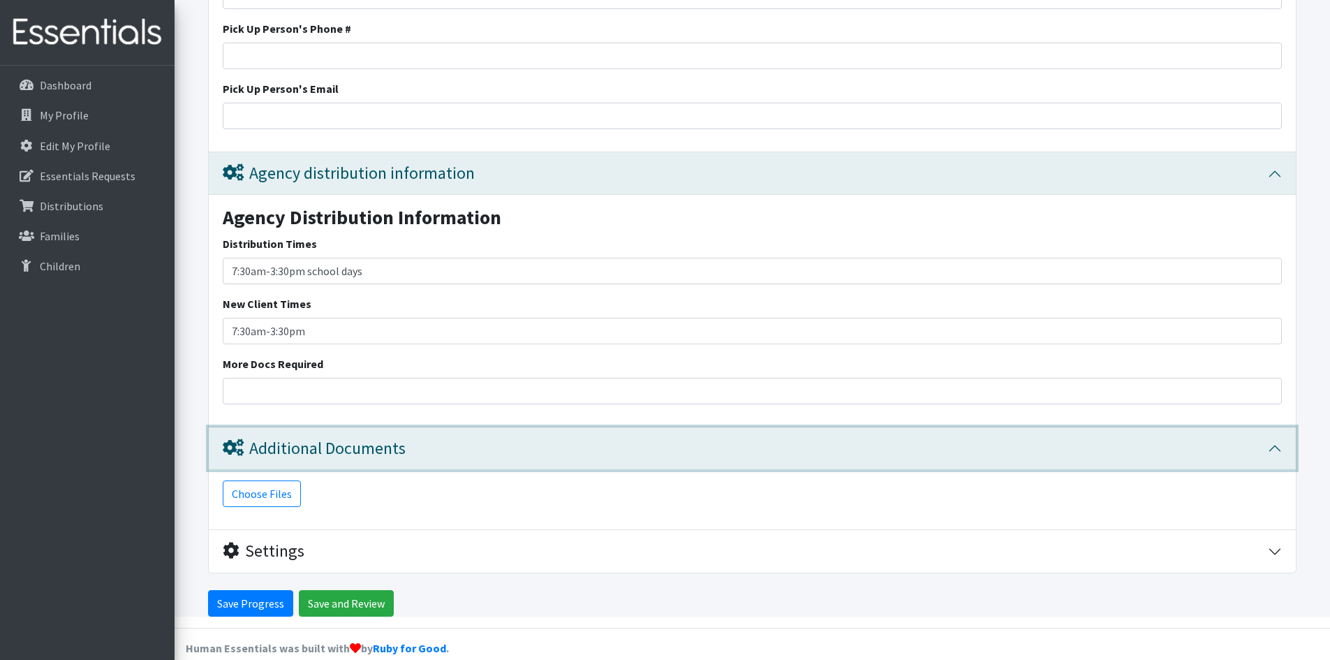
scroll to position [2286, 0]
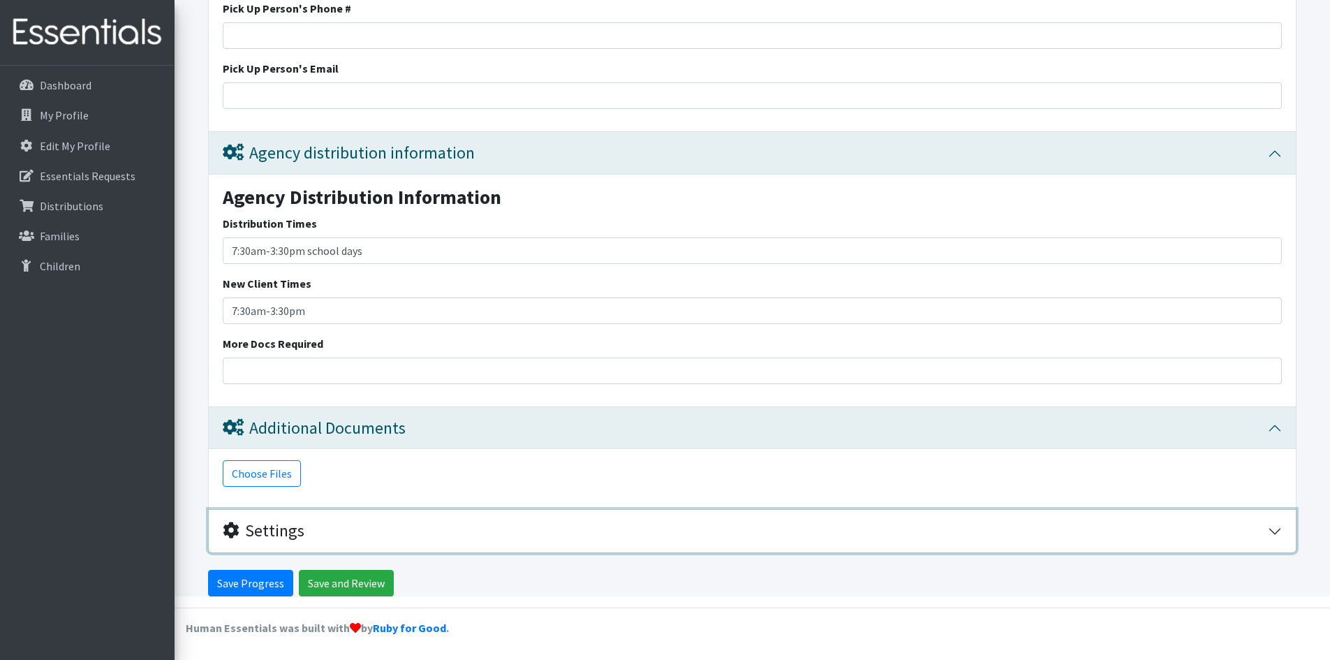
click at [304, 527] on div "Settings" at bounding box center [264, 531] width 82 height 20
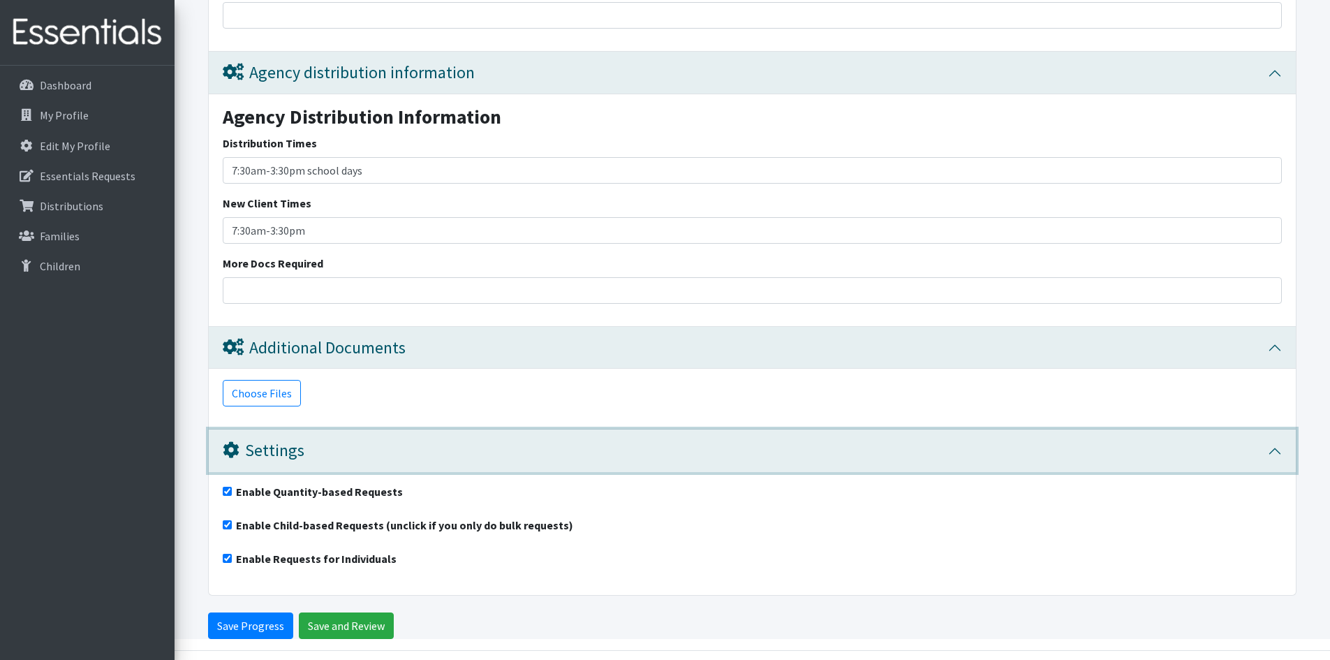
scroll to position [2408, 0]
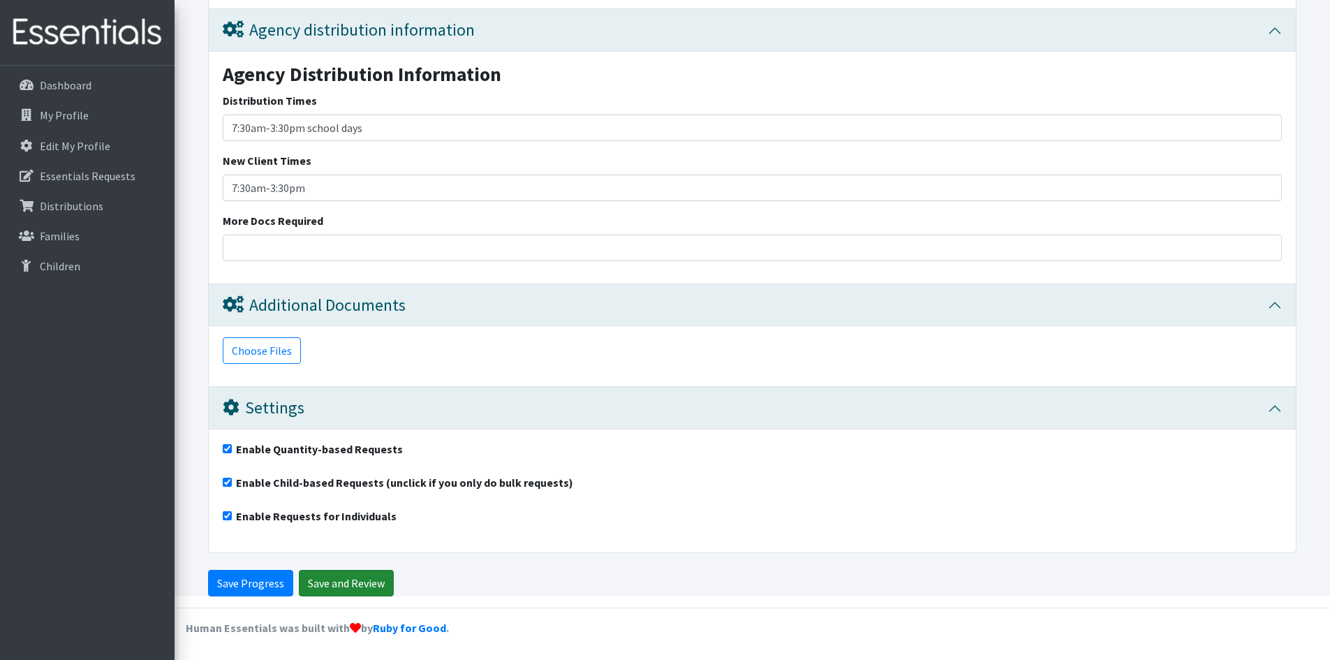
click at [337, 583] on input "Save and Review" at bounding box center [346, 583] width 95 height 27
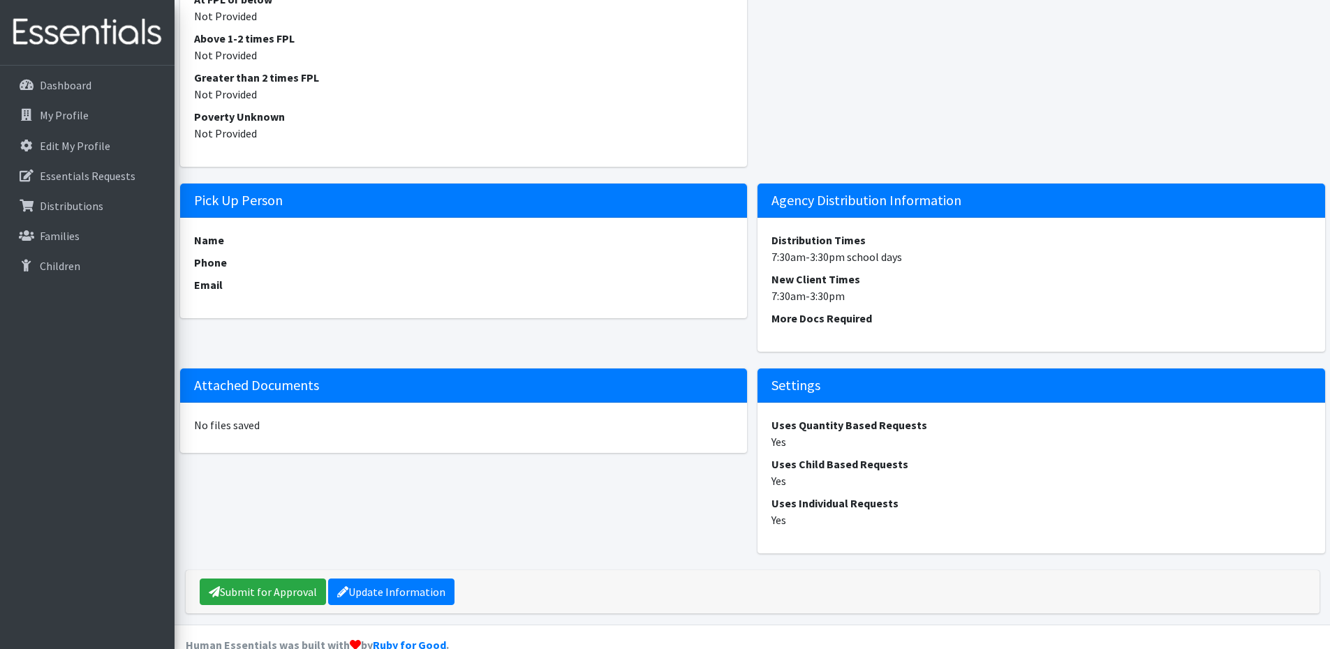
scroll to position [1343, 0]
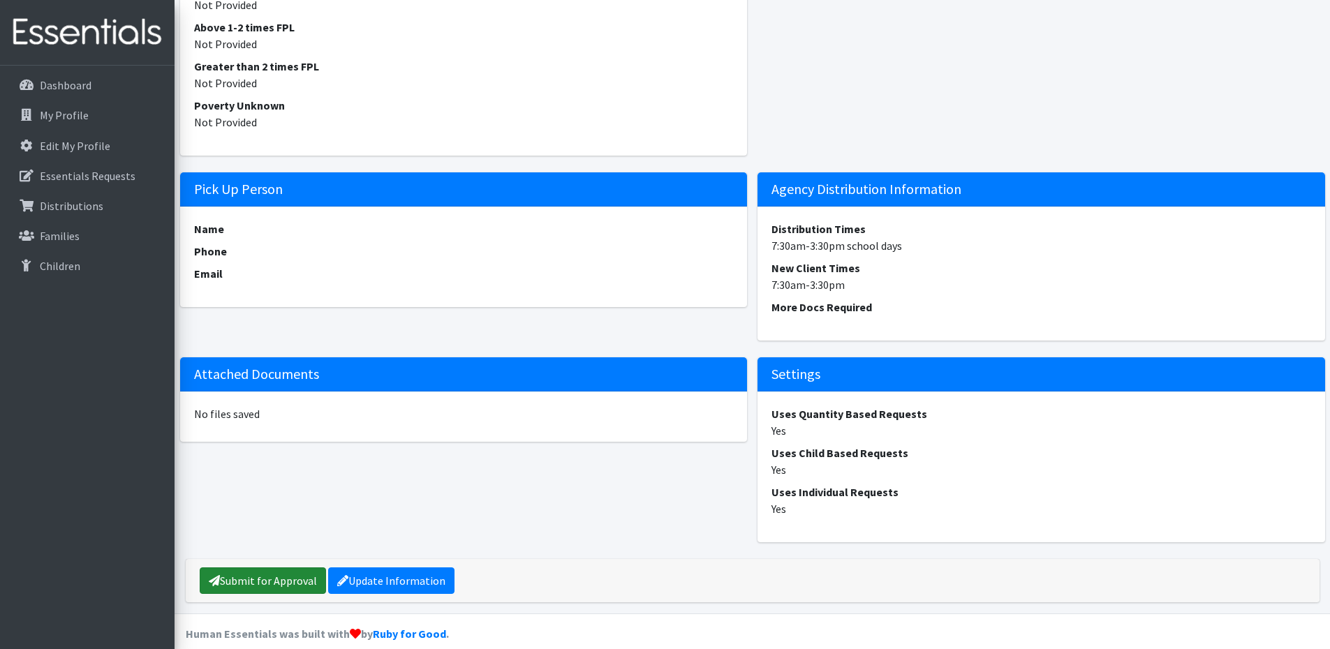
click at [243, 568] on link "Submit for Approval" at bounding box center [263, 581] width 126 height 27
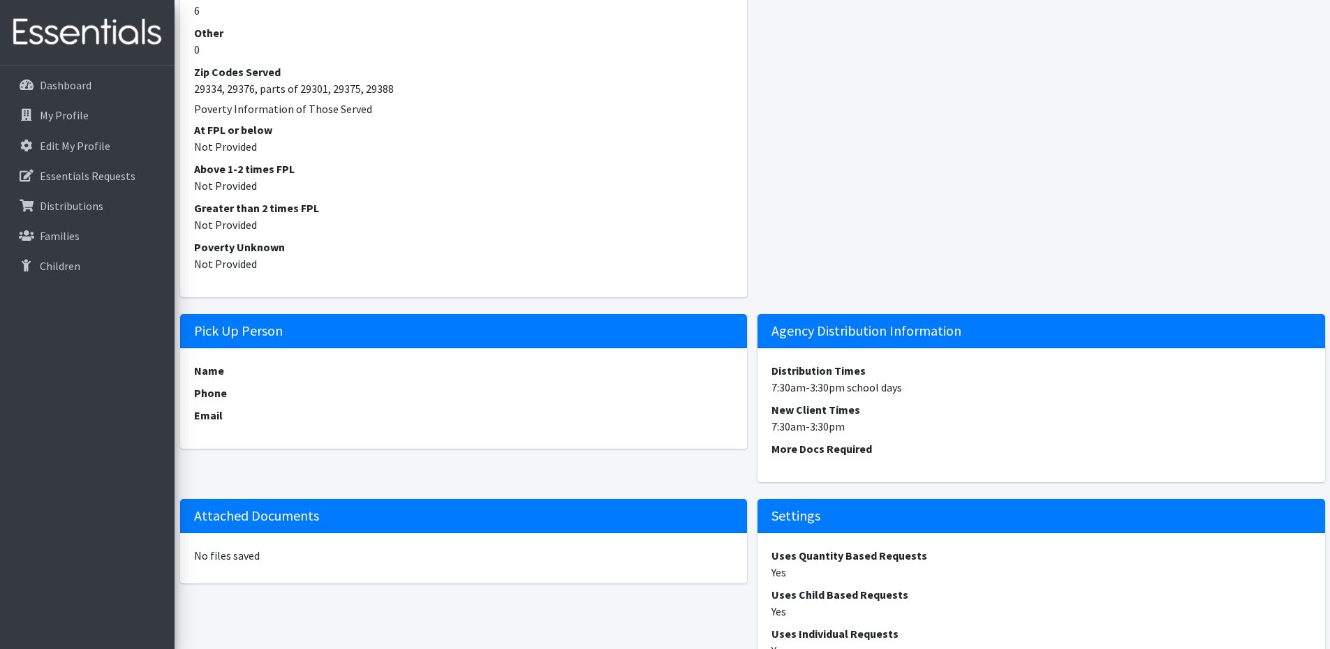
scroll to position [1343, 0]
